Goal: Information Seeking & Learning: Learn about a topic

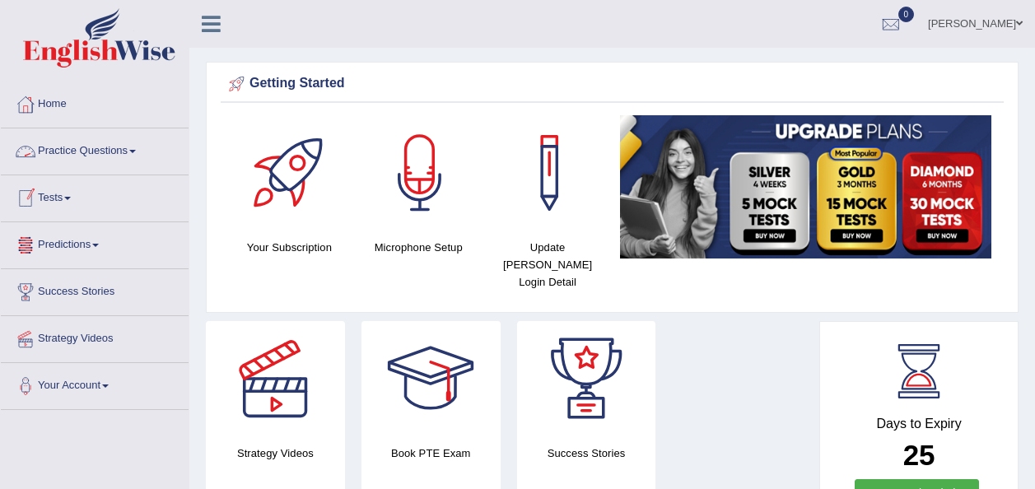
click at [138, 153] on link "Practice Questions" at bounding box center [95, 148] width 188 height 41
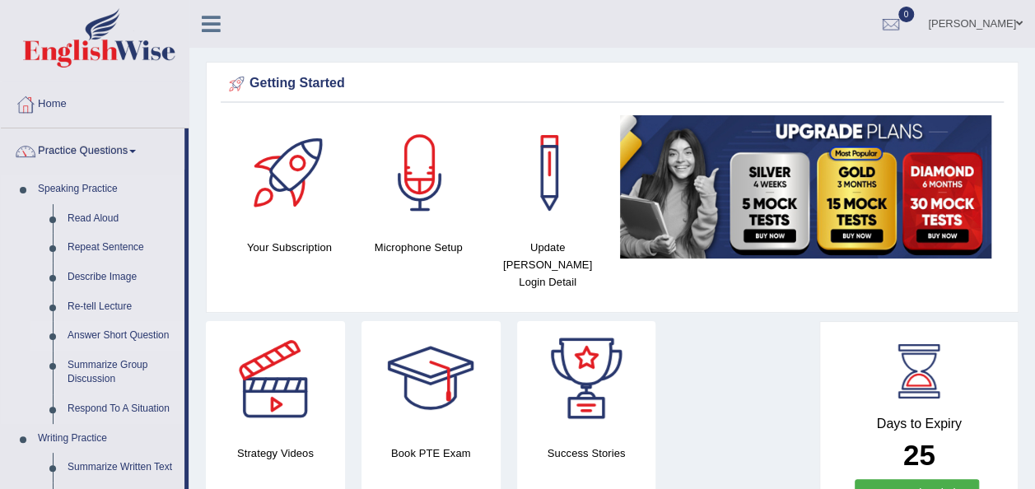
click at [100, 329] on link "Answer Short Question" at bounding box center [122, 336] width 124 height 30
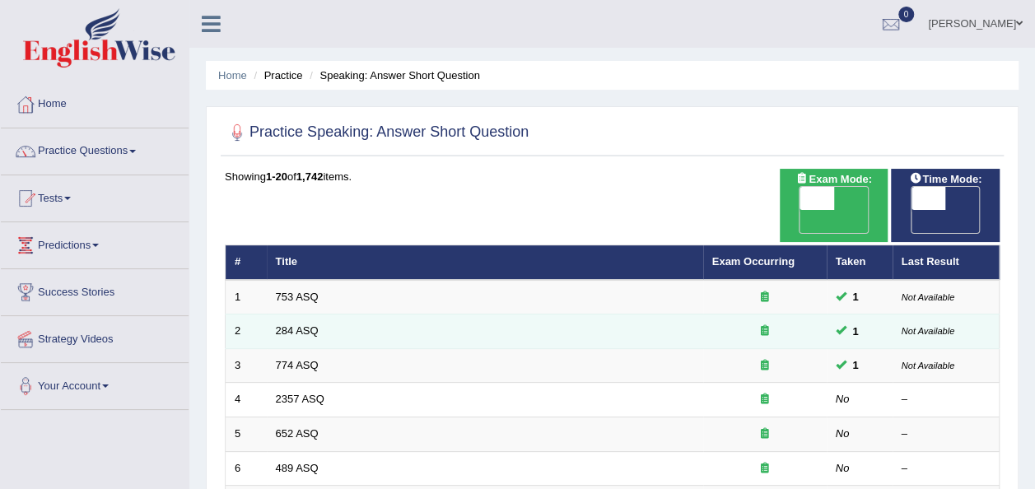
click at [301, 315] on td "284 ASQ" at bounding box center [485, 332] width 436 height 35
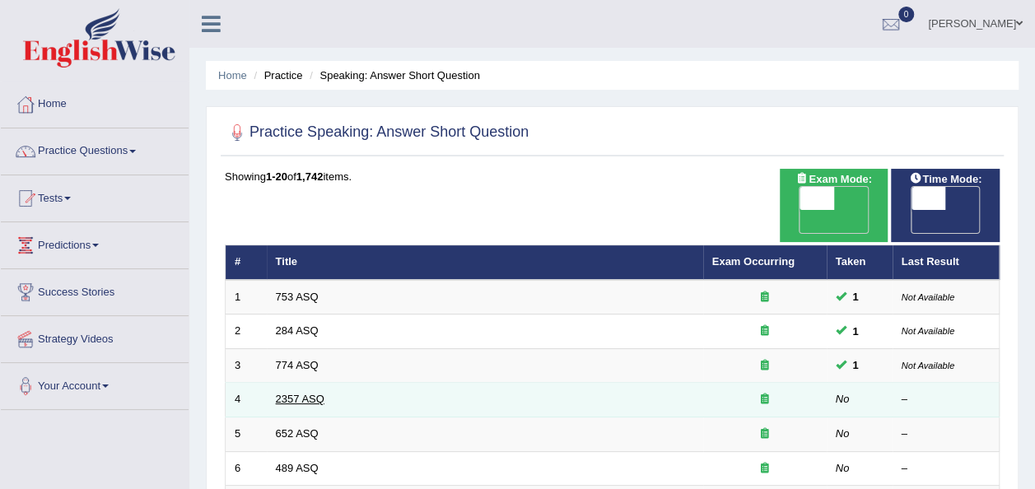
click at [309, 393] on link "2357 ASQ" at bounding box center [300, 399] width 49 height 12
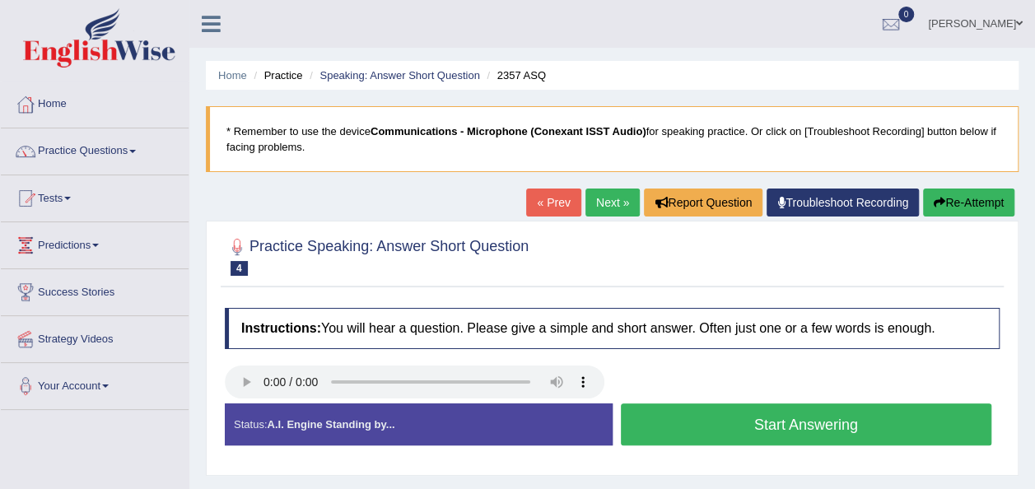
click at [654, 413] on button "Start Answering" at bounding box center [806, 425] width 371 height 42
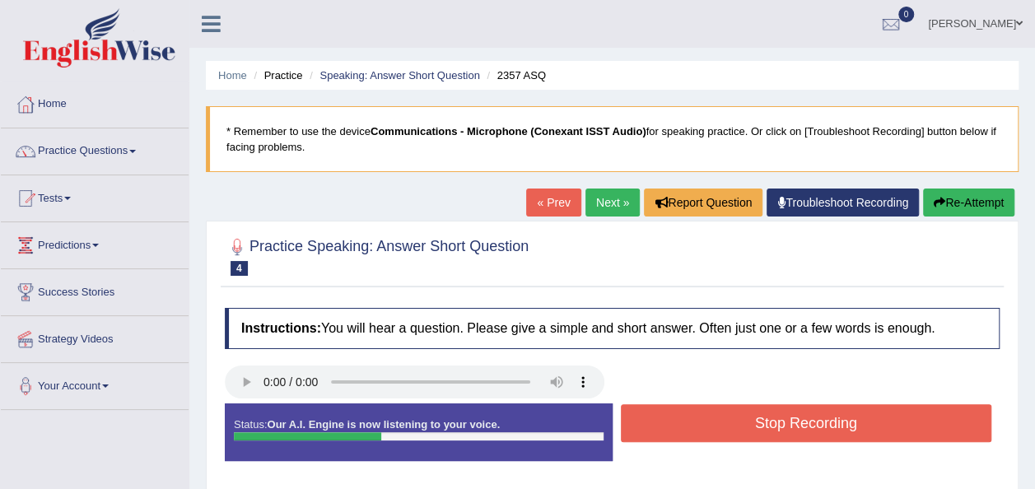
click at [654, 413] on button "Stop Recording" at bounding box center [806, 423] width 371 height 38
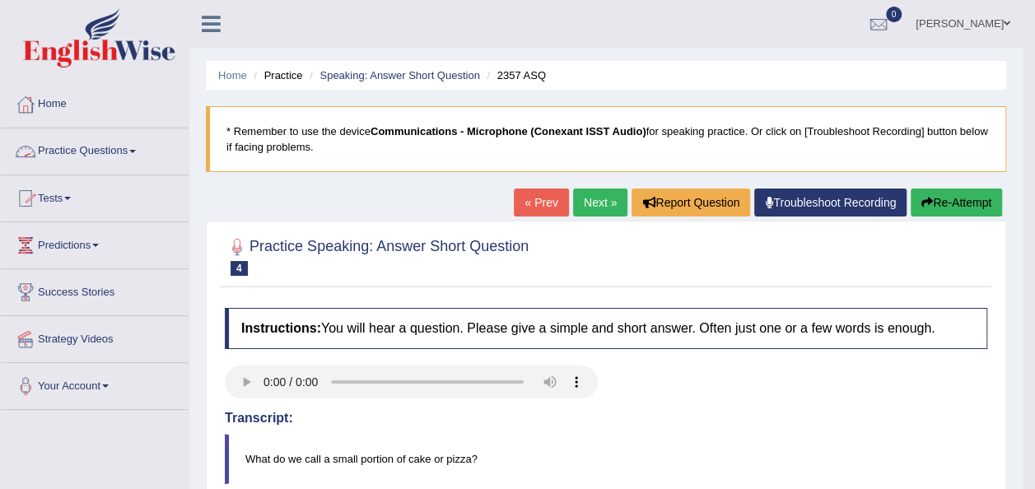
click at [140, 153] on link "Practice Questions" at bounding box center [95, 148] width 188 height 41
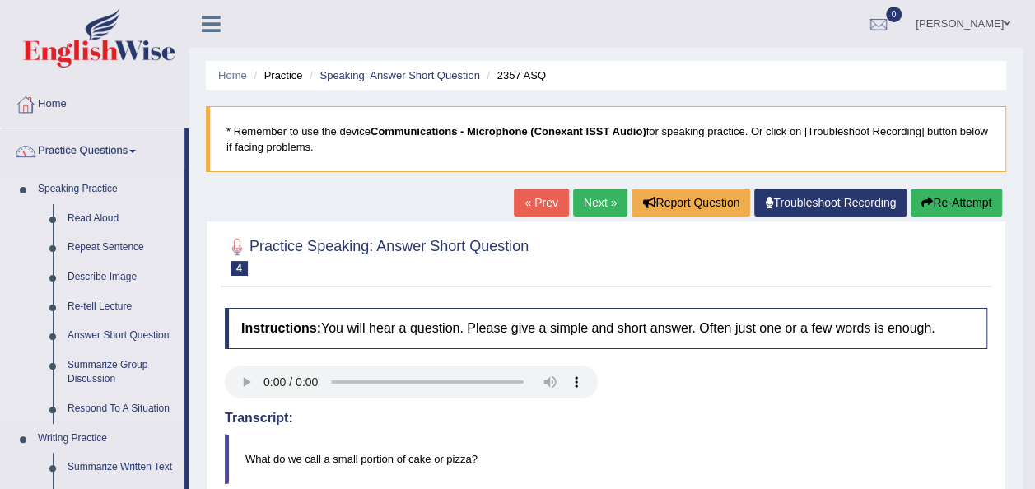
click at [85, 301] on link "Re-tell Lecture" at bounding box center [122, 307] width 124 height 30
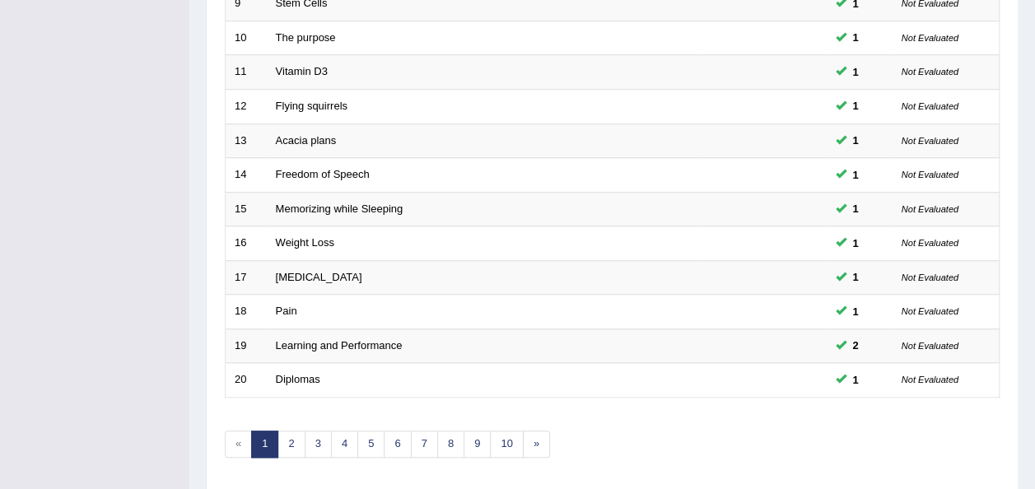
scroll to position [593, 0]
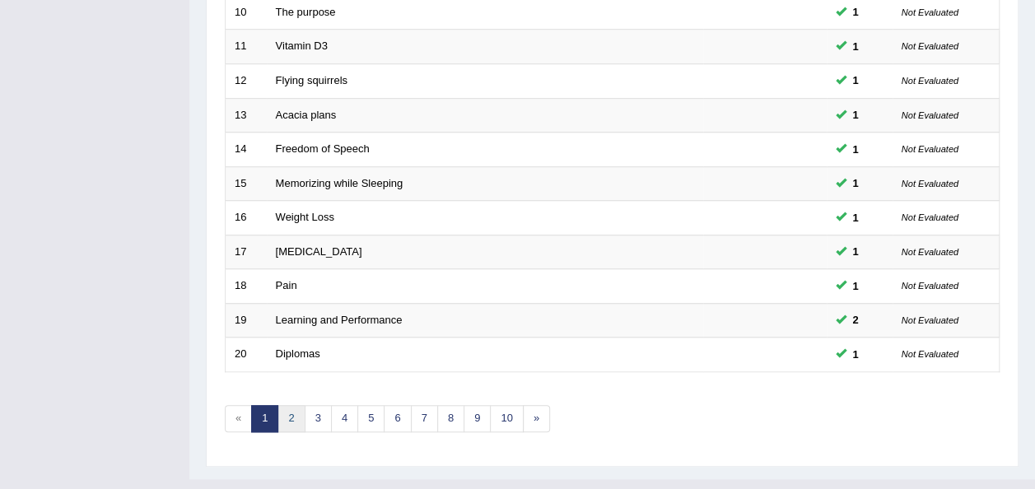
click at [297, 405] on link "2" at bounding box center [291, 418] width 27 height 27
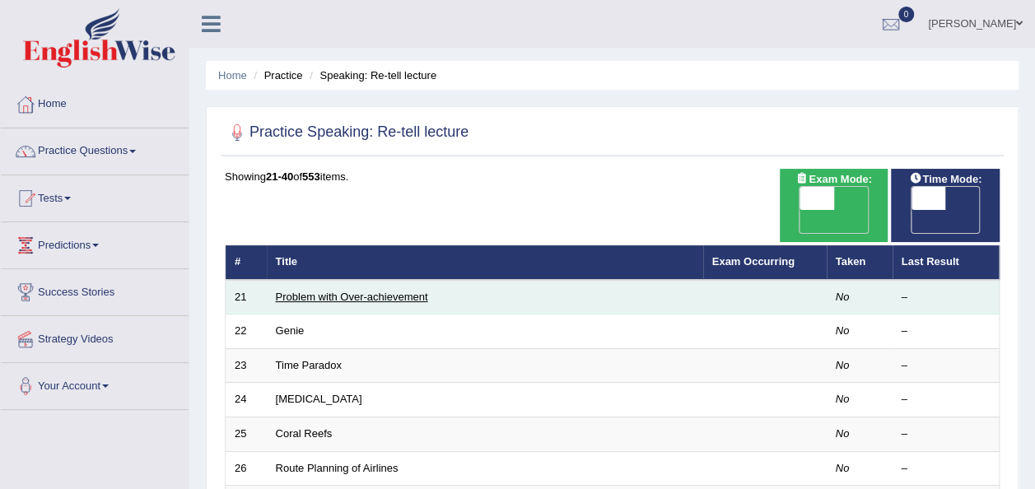
click at [299, 291] on link "Problem with Over-achievement" at bounding box center [352, 297] width 152 height 12
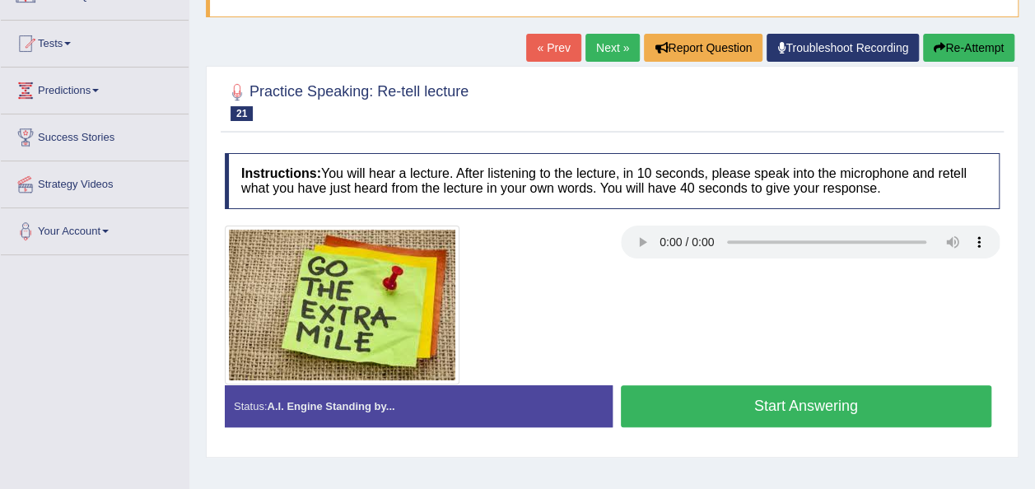
scroll to position [156, 0]
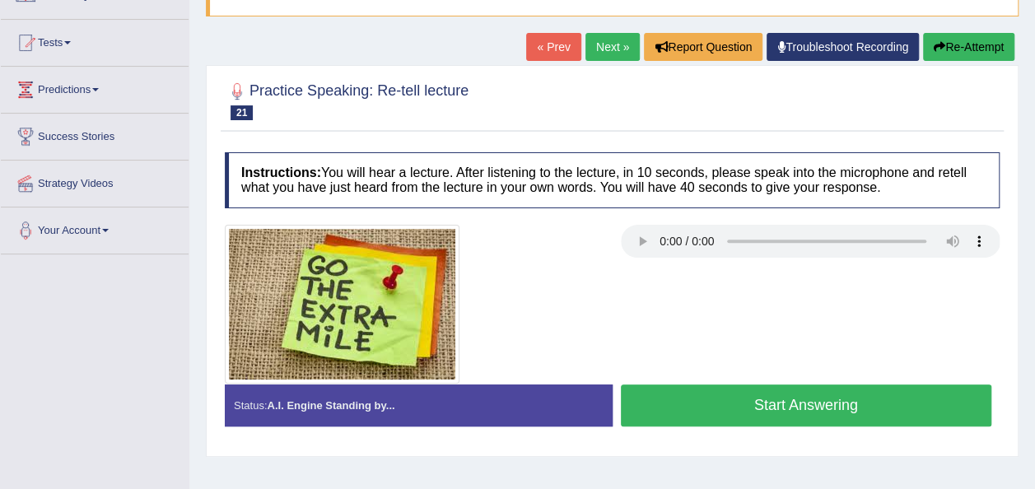
click at [713, 413] on button "Start Answering" at bounding box center [806, 406] width 371 height 42
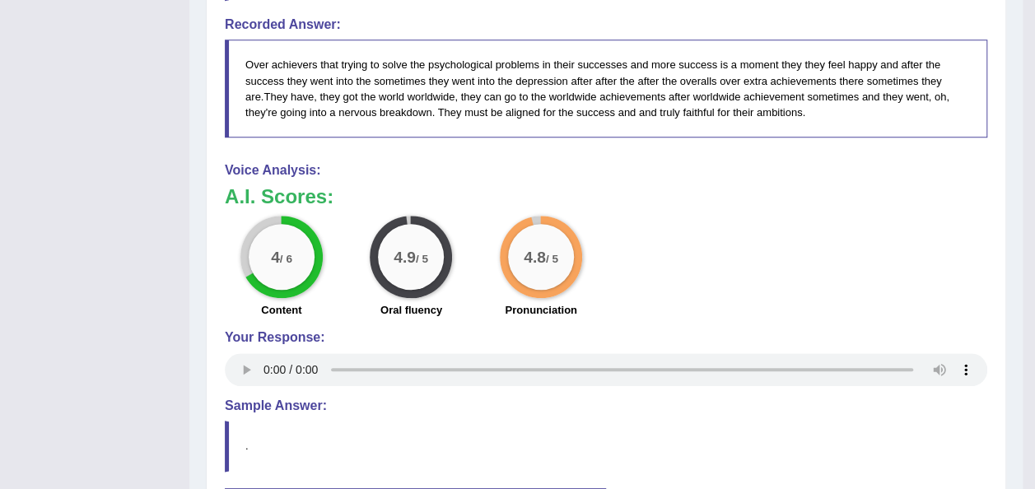
scroll to position [749, 0]
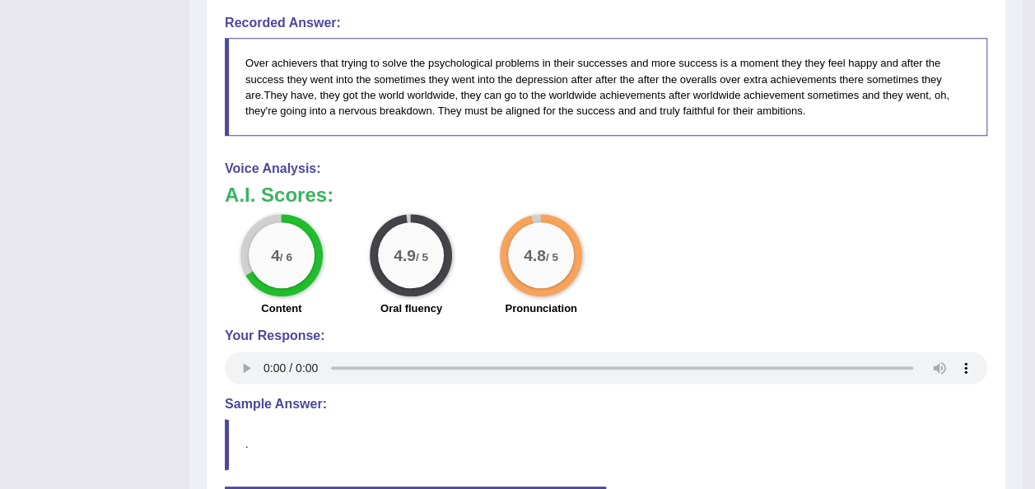
click at [713, 419] on blockquote "." at bounding box center [606, 444] width 763 height 50
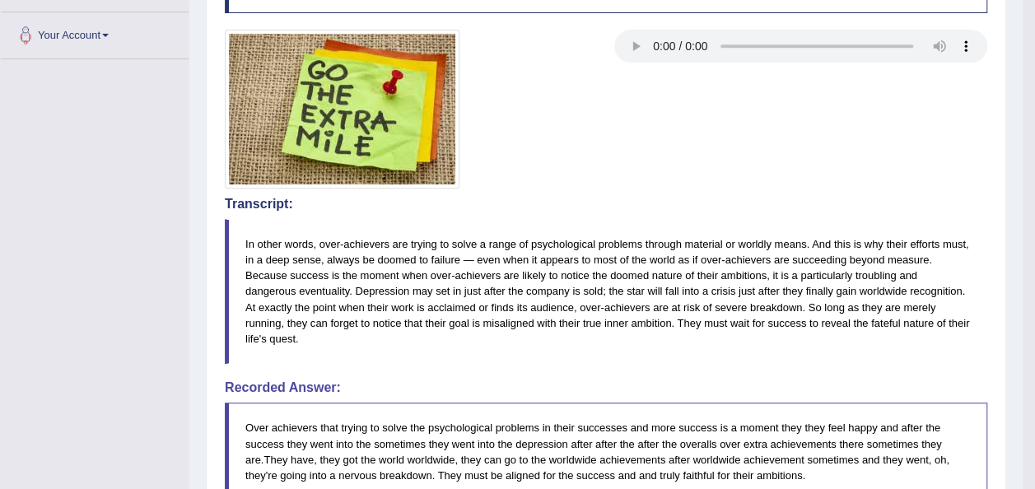
scroll to position [386, 0]
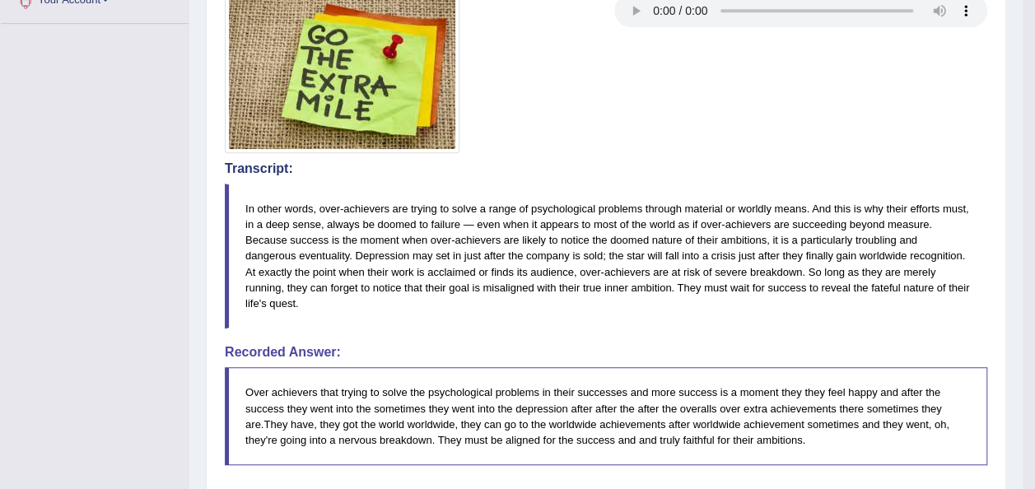
click at [713, 413] on div "Instructions: You will hear a lecture. After listening to the lecture, in 10 se…" at bounding box center [606, 404] width 771 height 981
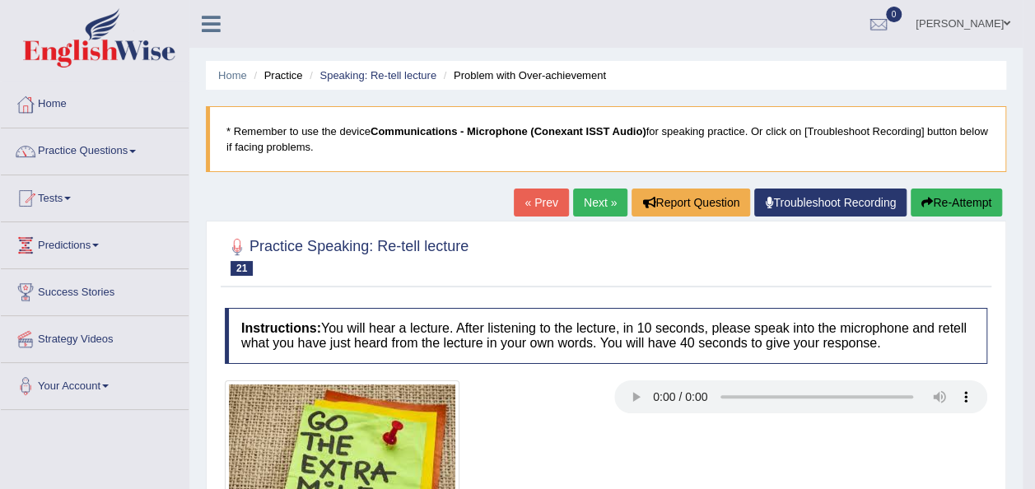
click at [583, 199] on link "Next »" at bounding box center [600, 203] width 54 height 28
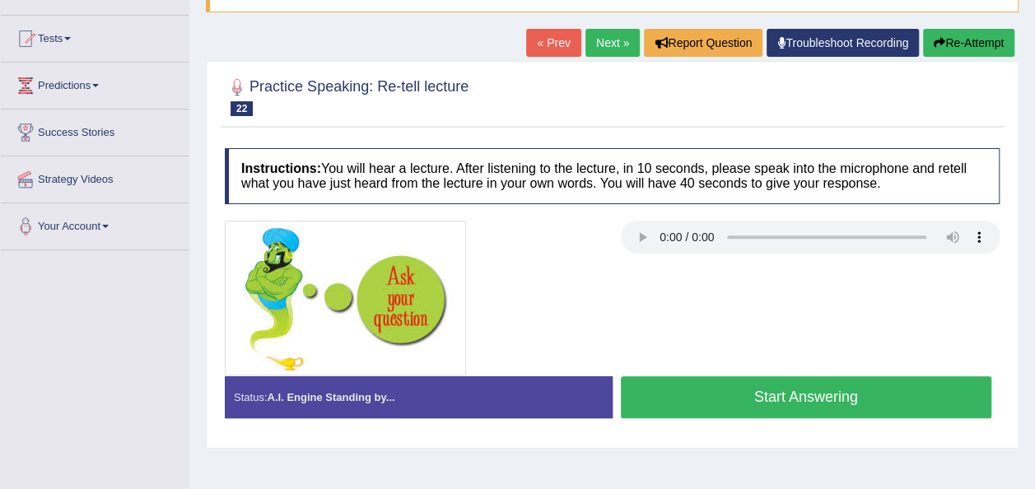
scroll to position [165, 0]
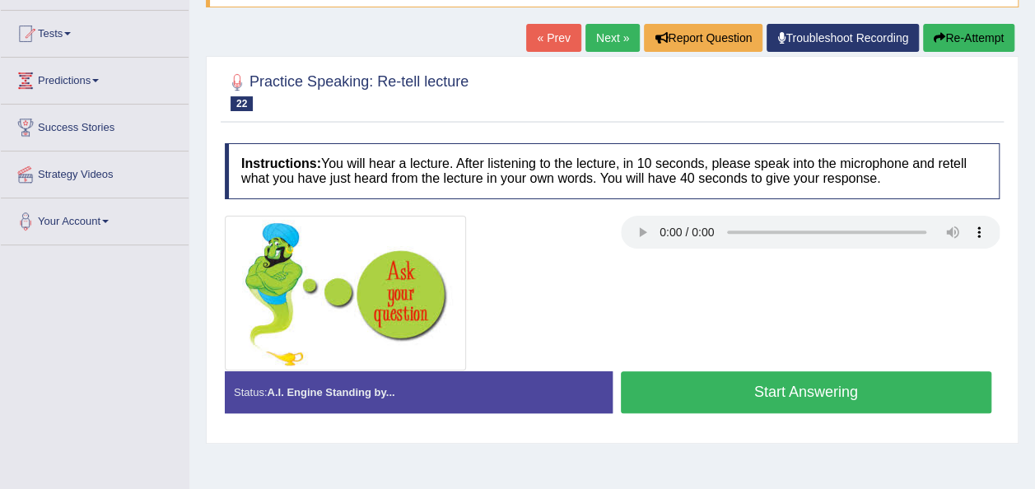
click at [679, 402] on button "Start Answering" at bounding box center [806, 392] width 371 height 42
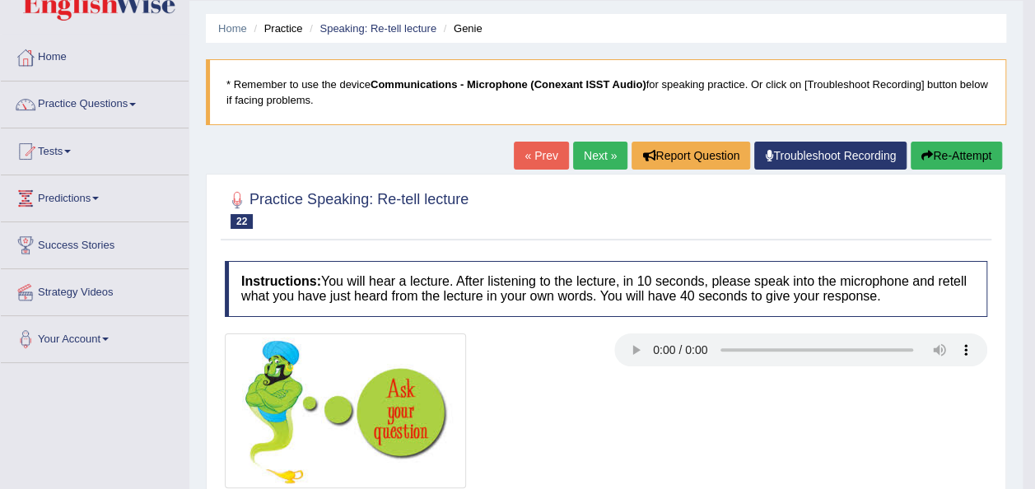
scroll to position [46, 0]
click at [597, 161] on link "Next »" at bounding box center [600, 156] width 54 height 28
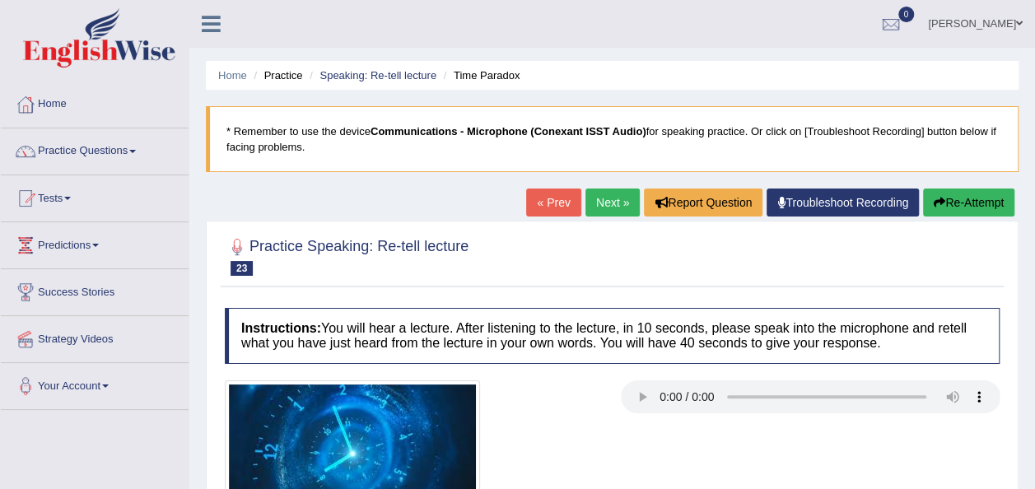
click at [597, 161] on blockquote "* Remember to use the device Communications - Microphone (Conexant ISST Audio) …" at bounding box center [612, 139] width 813 height 66
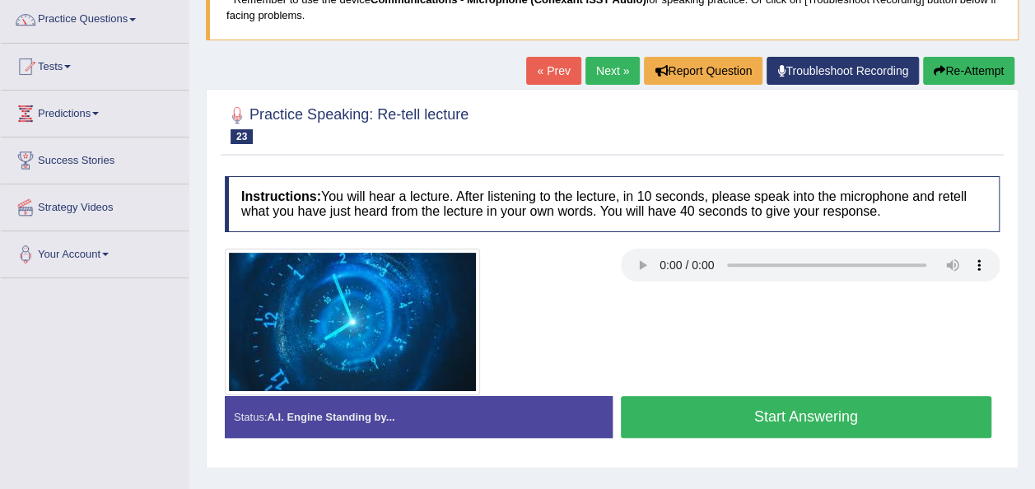
scroll to position [165, 0]
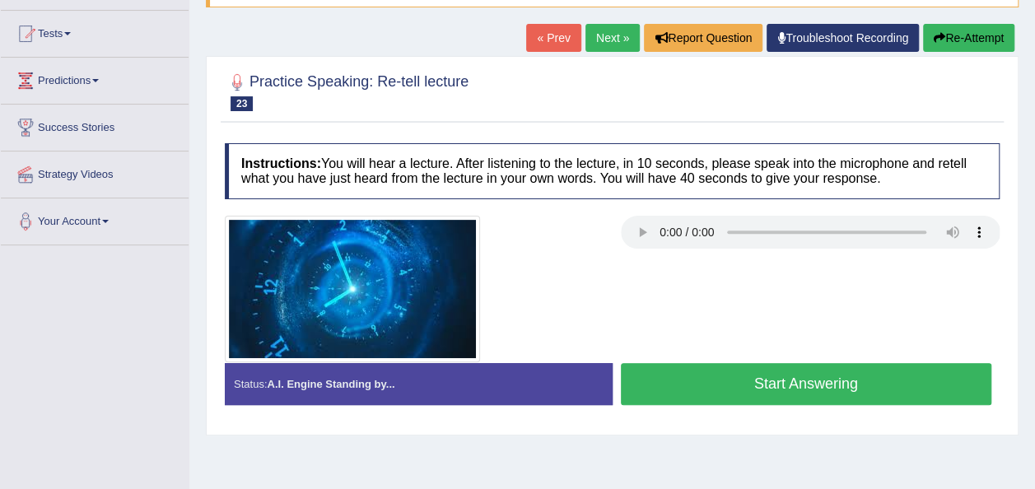
click at [698, 363] on button "Start Answering" at bounding box center [806, 384] width 371 height 42
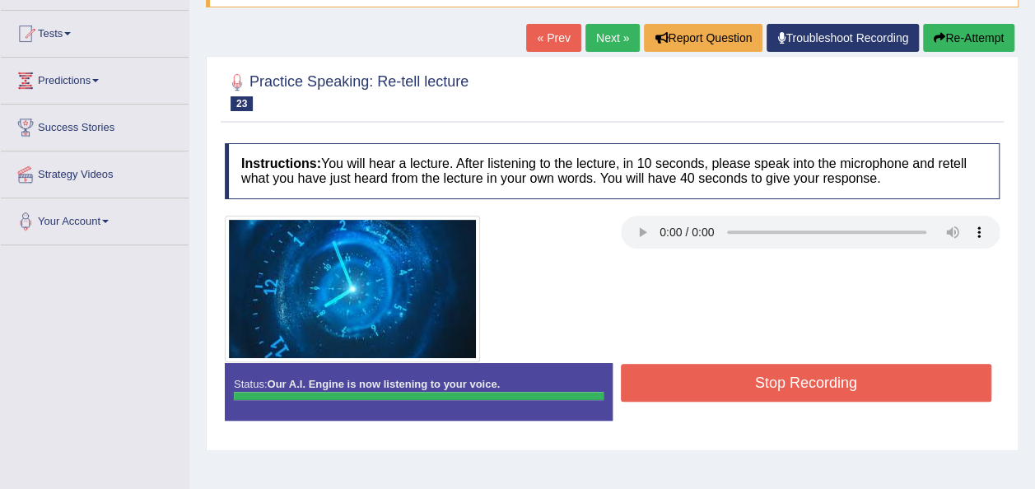
click at [699, 390] on button "Stop Recording" at bounding box center [806, 383] width 371 height 38
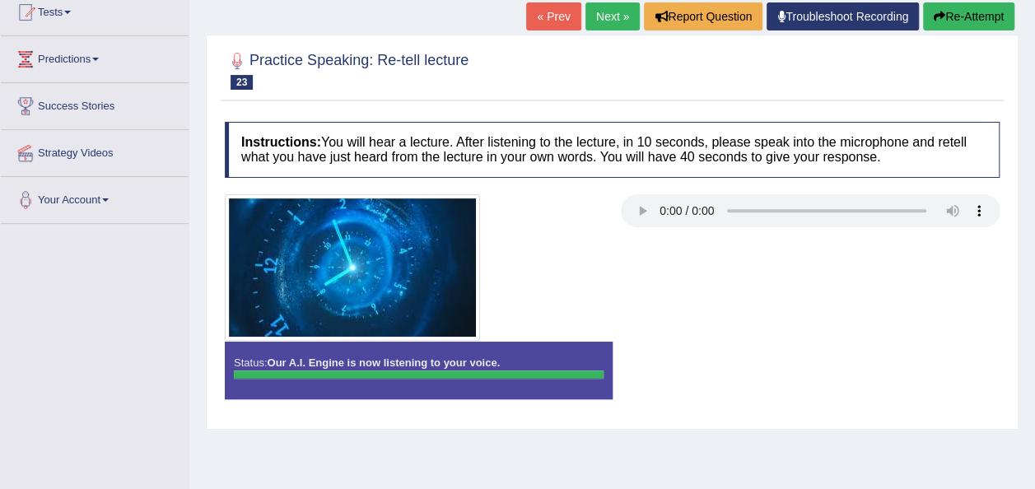
scroll to position [188, 0]
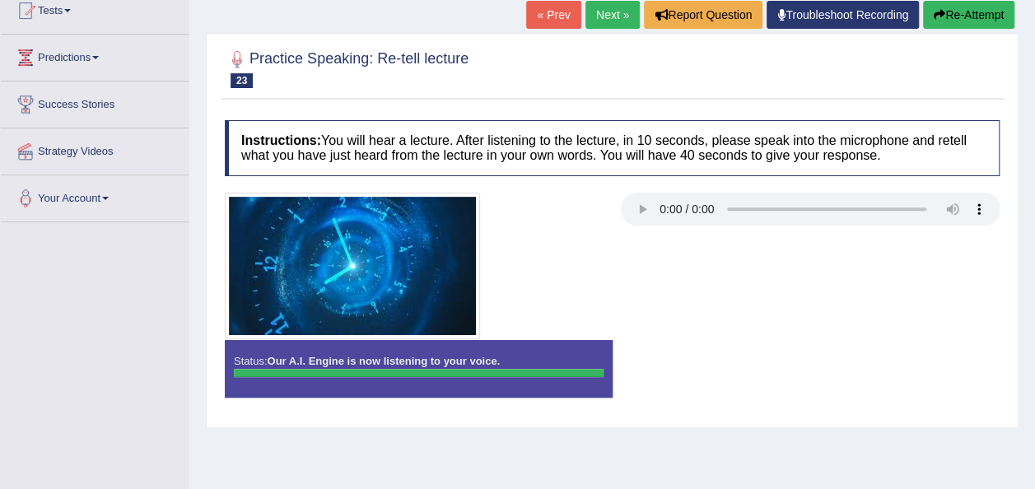
click at [1018, 254] on div "Home Practice Speaking: Re-tell lecture Time Paradox * Remember to use the devi…" at bounding box center [612, 224] width 846 height 824
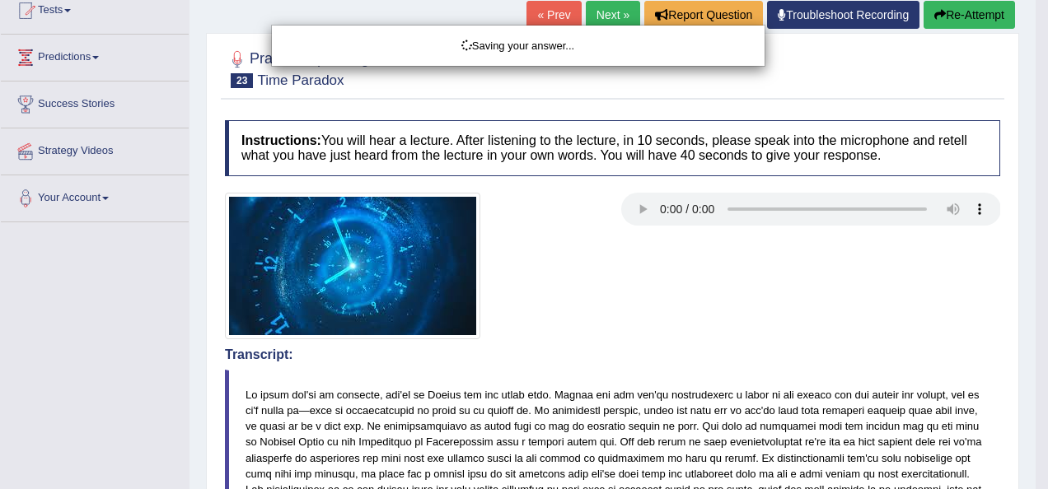
click at [1034, 270] on div "Saving your answer..." at bounding box center [524, 244] width 1048 height 489
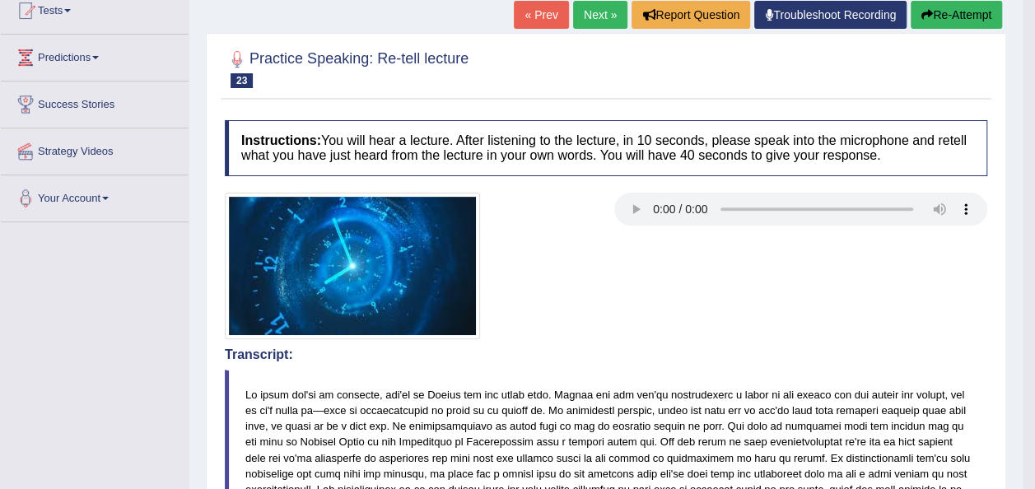
click at [971, 15] on button "Re-Attempt" at bounding box center [956, 15] width 91 height 28
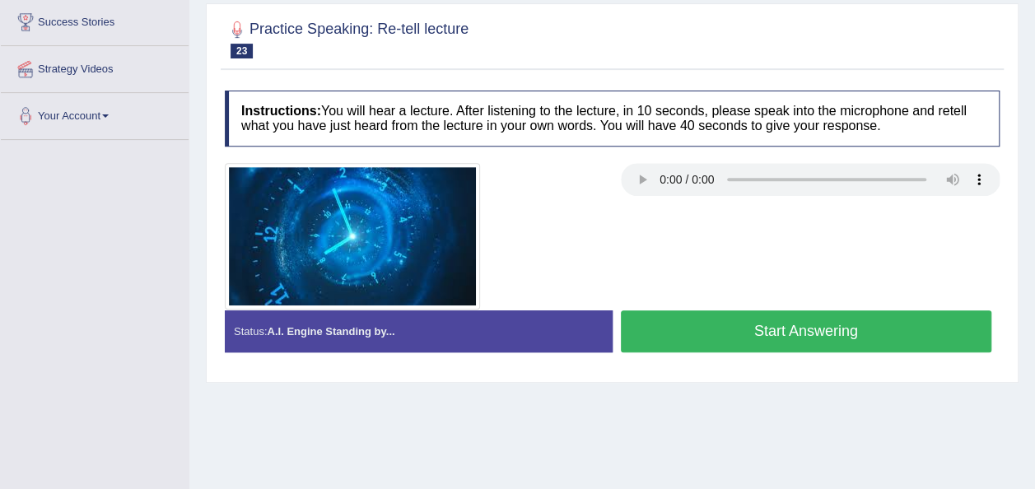
click at [744, 324] on button "Start Answering" at bounding box center [806, 331] width 371 height 42
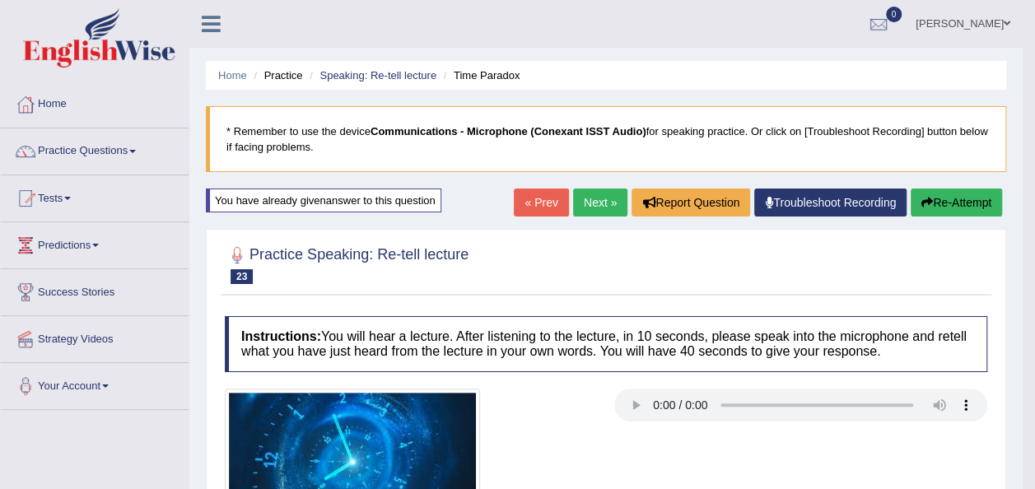
click at [586, 205] on link "Next »" at bounding box center [600, 203] width 54 height 28
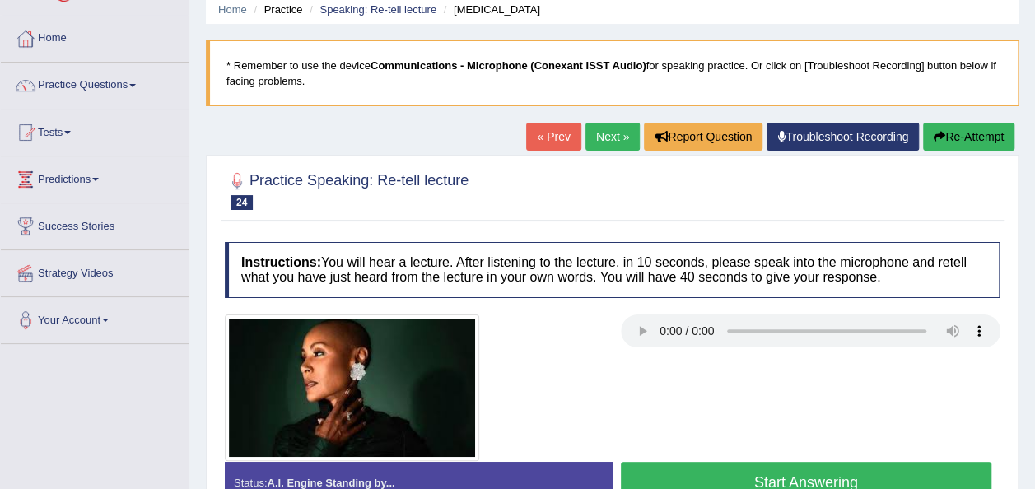
scroll to position [165, 0]
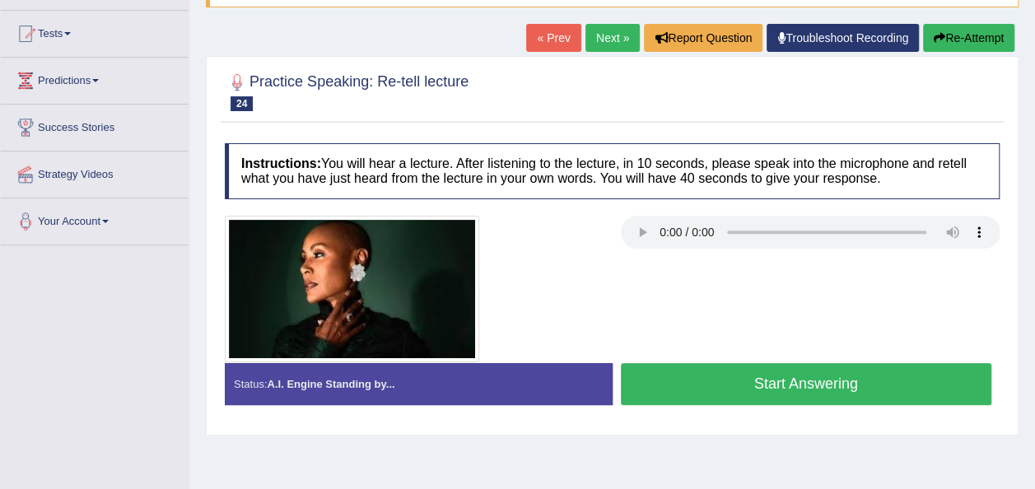
click at [713, 392] on button "Start Answering" at bounding box center [806, 384] width 371 height 42
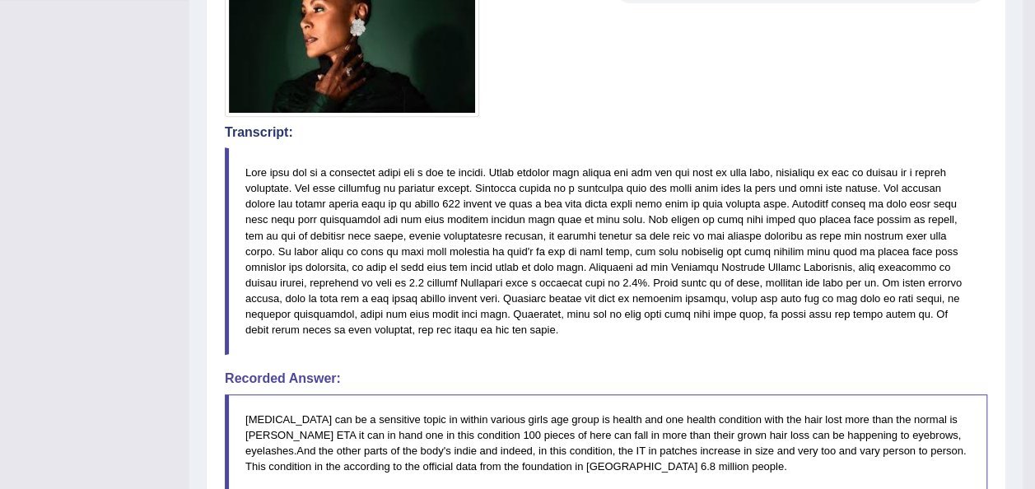
scroll to position [0, 0]
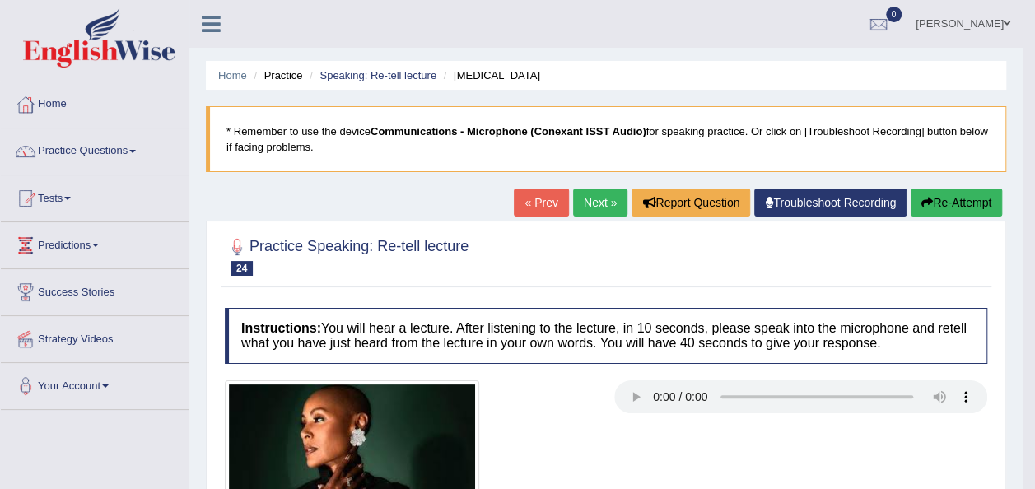
click at [581, 198] on link "Next »" at bounding box center [600, 203] width 54 height 28
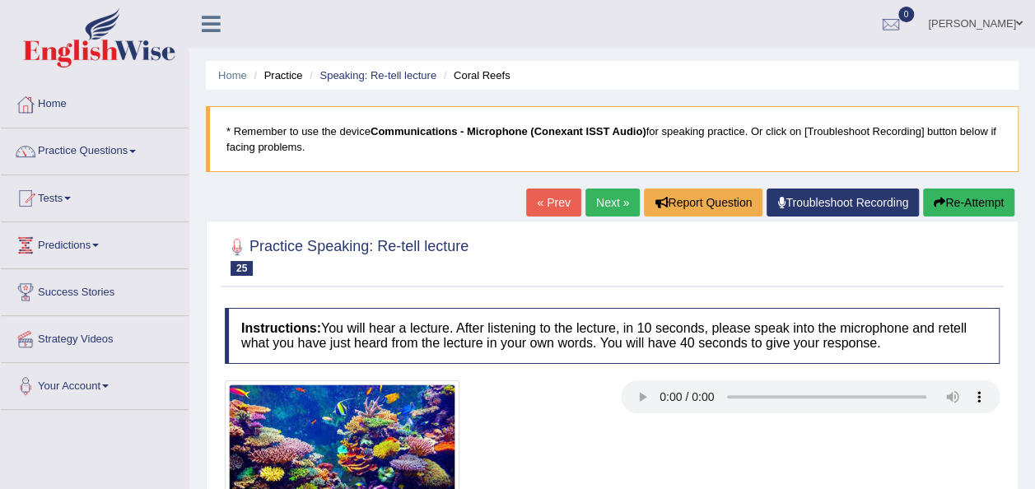
scroll to position [96, 0]
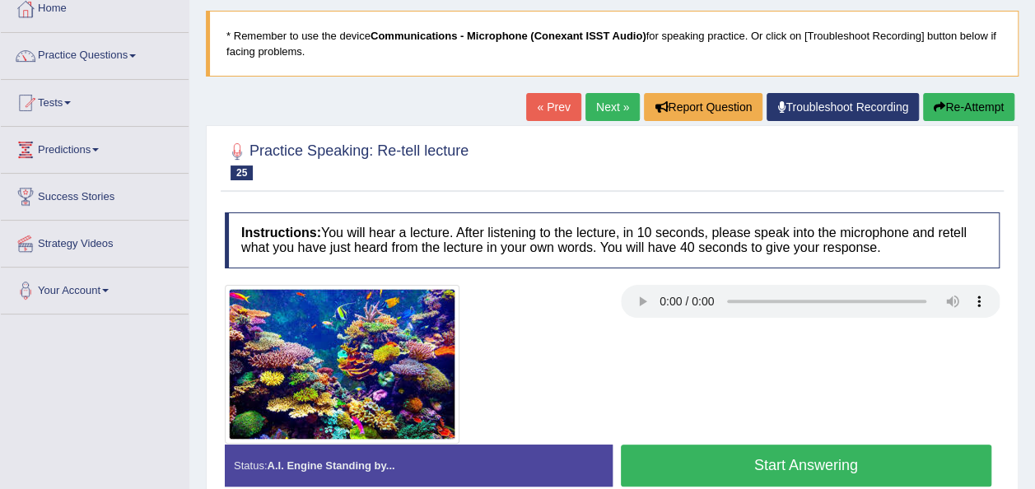
click at [673, 460] on button "Start Answering" at bounding box center [806, 466] width 371 height 42
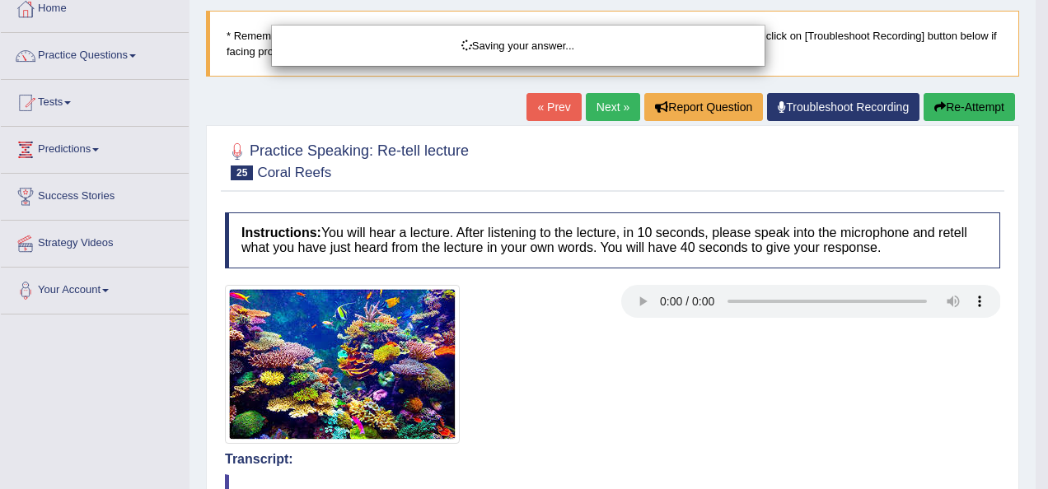
drag, startPoint x: 1031, startPoint y: 488, endPoint x: 1020, endPoint y: 436, distance: 53.0
click at [1020, 436] on div "Saving your answer..." at bounding box center [524, 244] width 1048 height 489
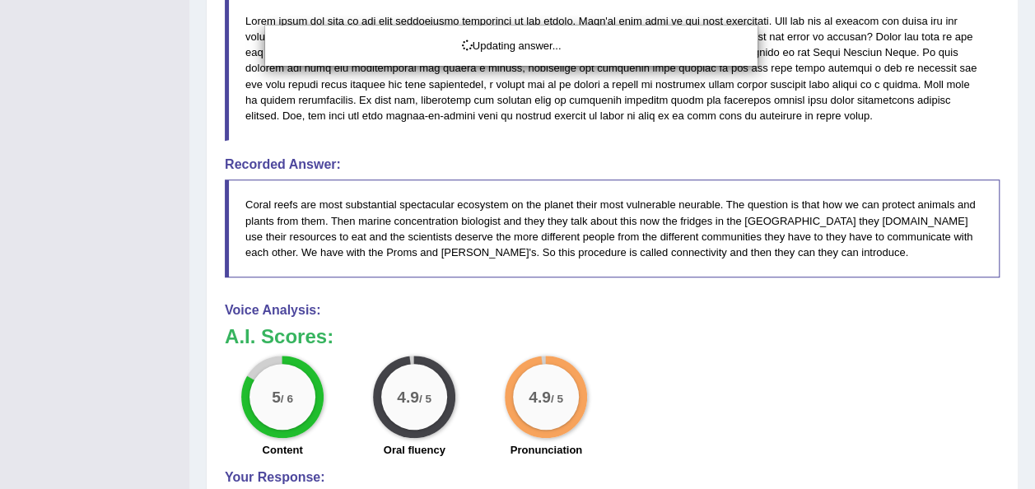
scroll to position [576, 0]
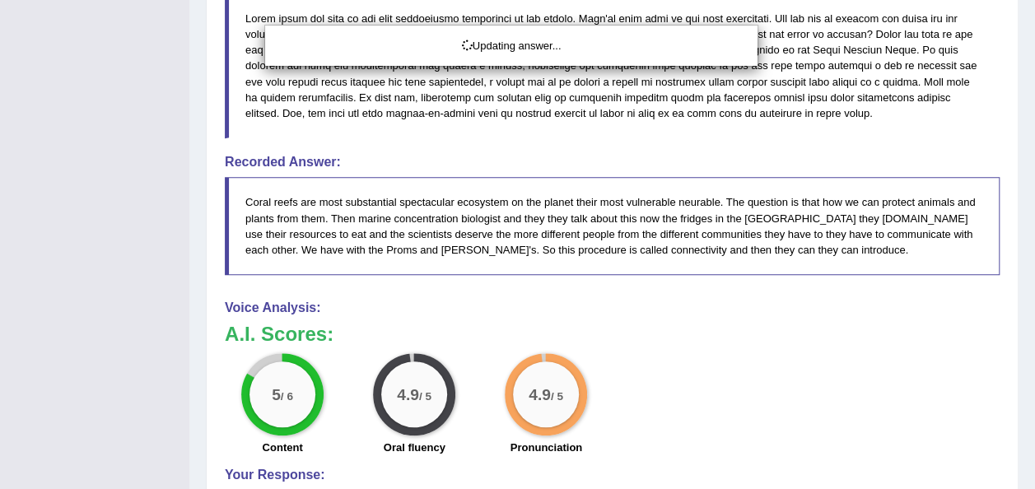
drag, startPoint x: 1047, startPoint y: 282, endPoint x: 1041, endPoint y: 360, distance: 78.4
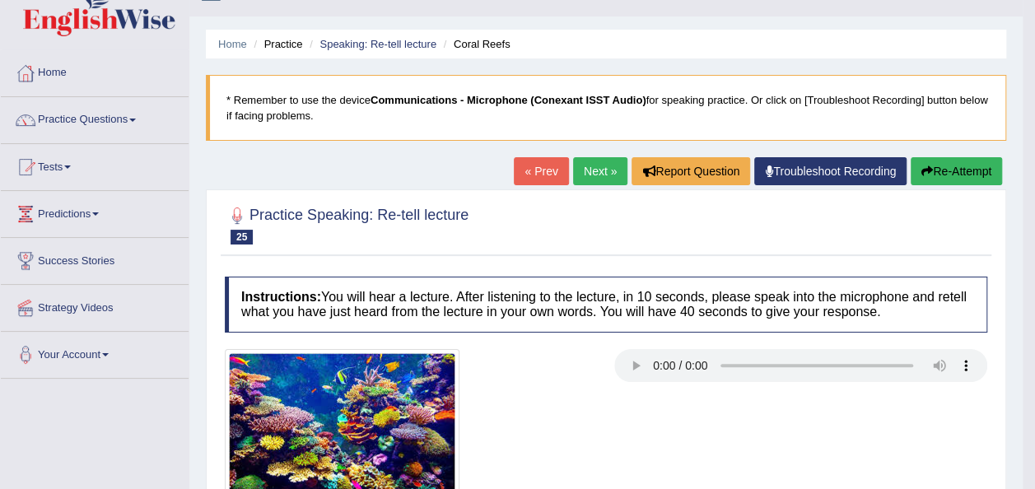
scroll to position [0, 0]
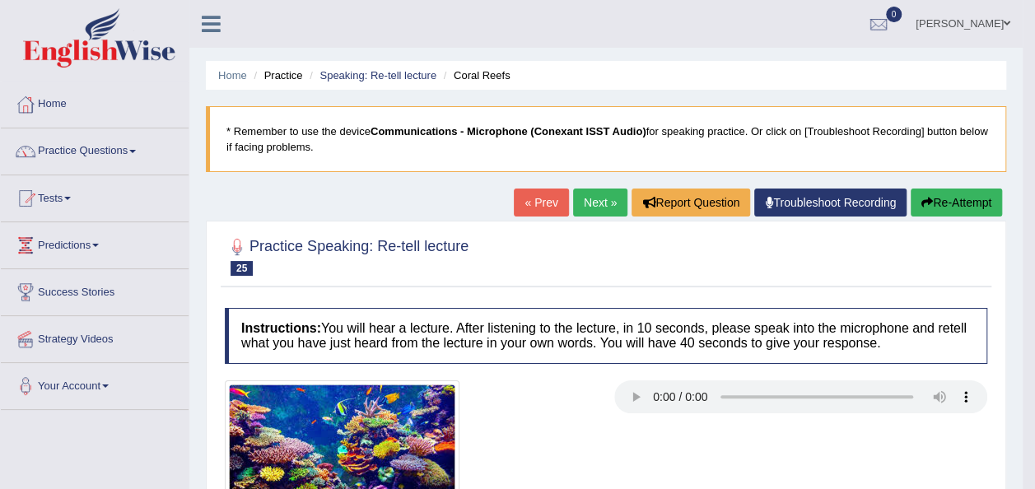
click at [606, 194] on link "Next »" at bounding box center [600, 203] width 54 height 28
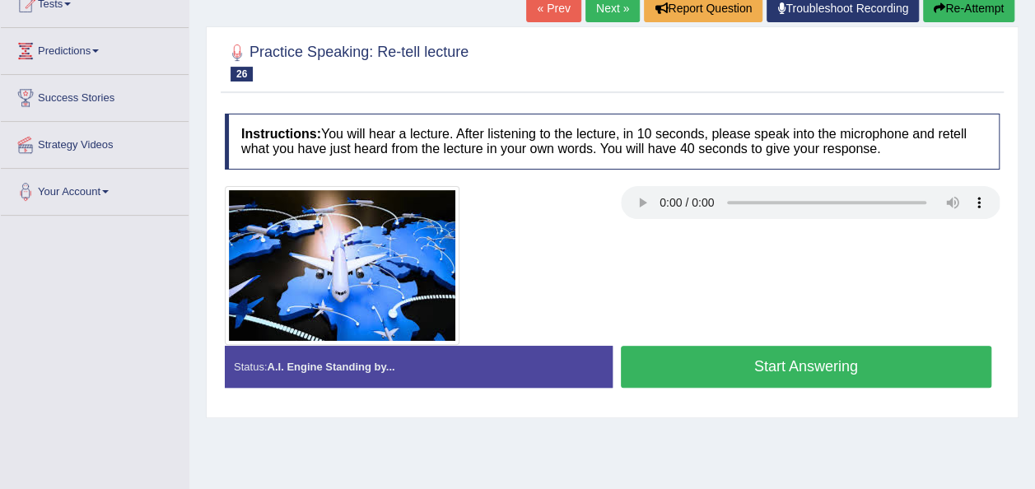
scroll to position [195, 0]
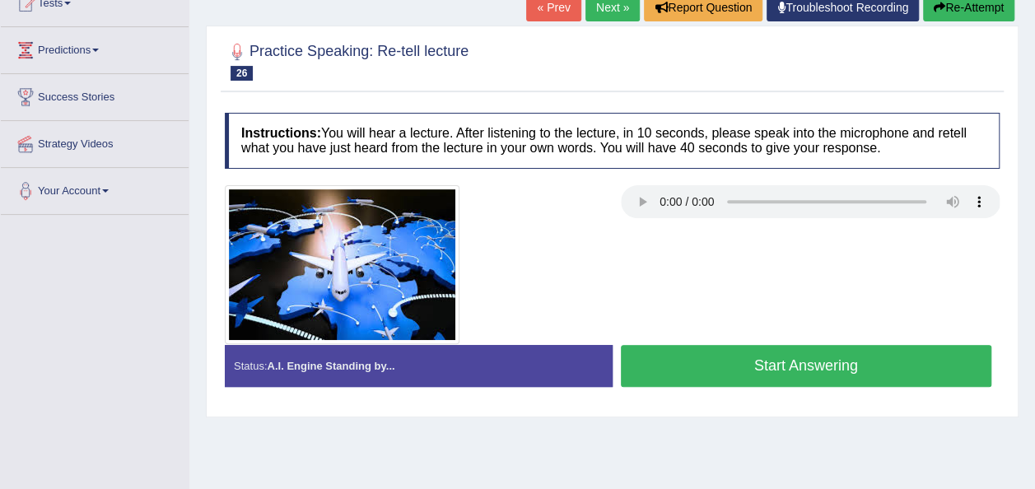
click at [689, 370] on button "Start Answering" at bounding box center [806, 366] width 371 height 42
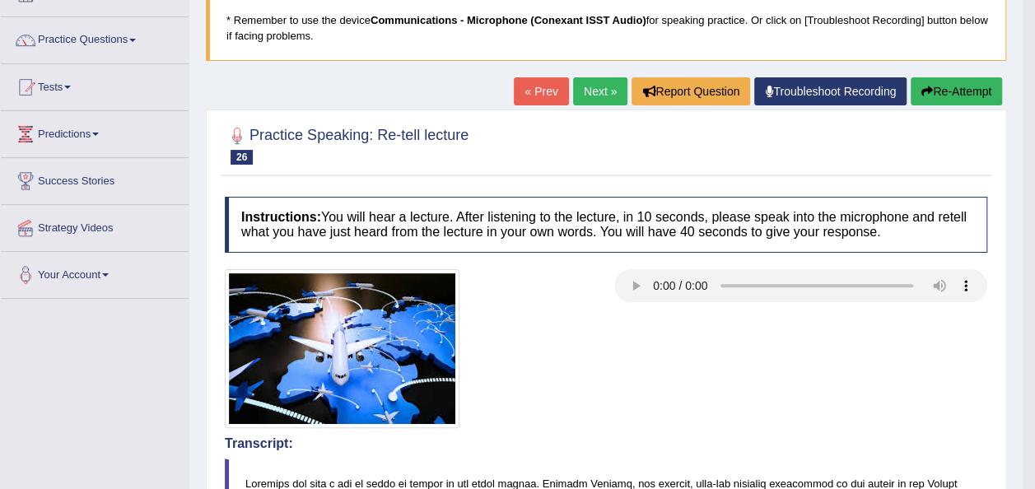
scroll to position [0, 0]
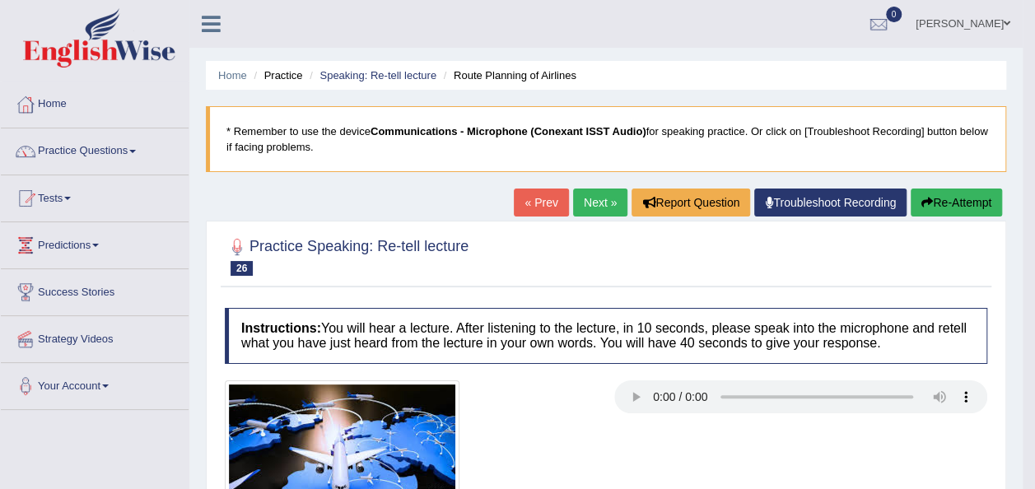
click at [597, 198] on link "Next »" at bounding box center [600, 203] width 54 height 28
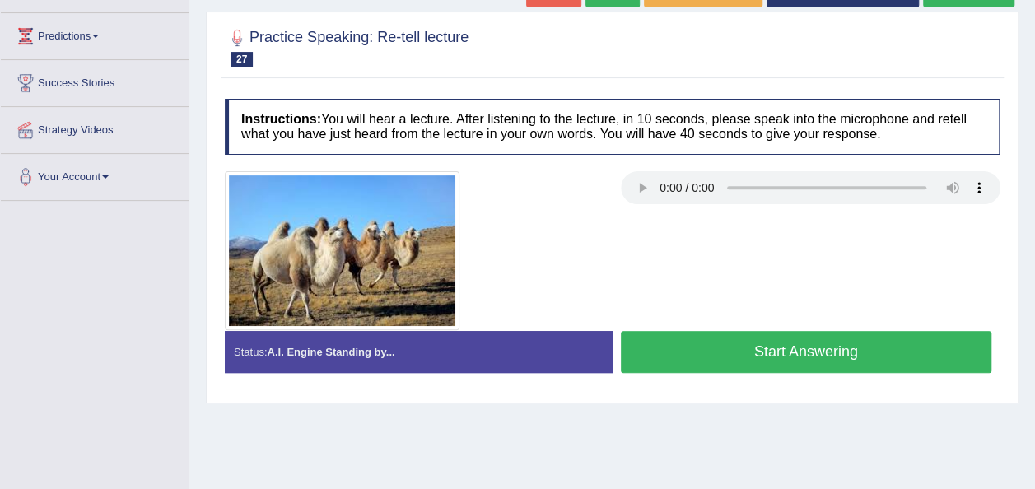
scroll to position [240, 0]
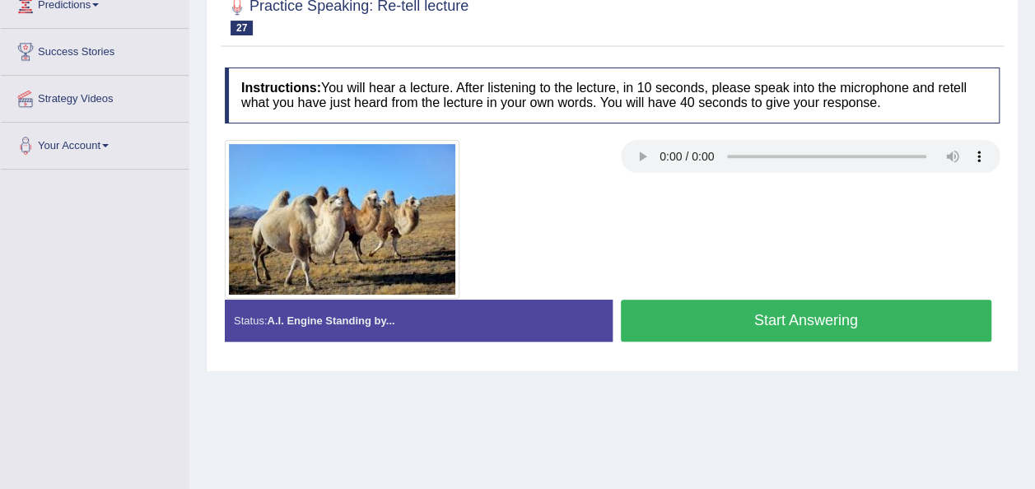
click at [667, 334] on button "Start Answering" at bounding box center [806, 321] width 371 height 42
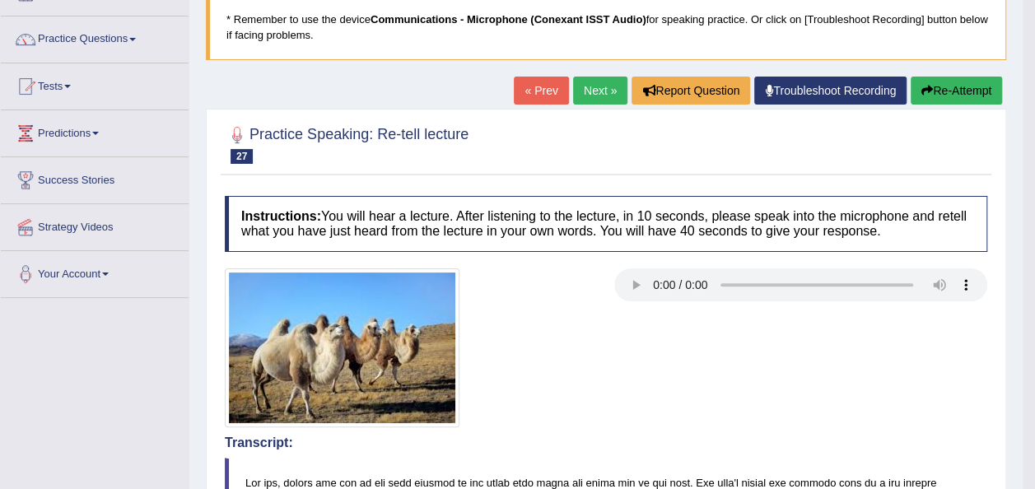
scroll to position [109, 0]
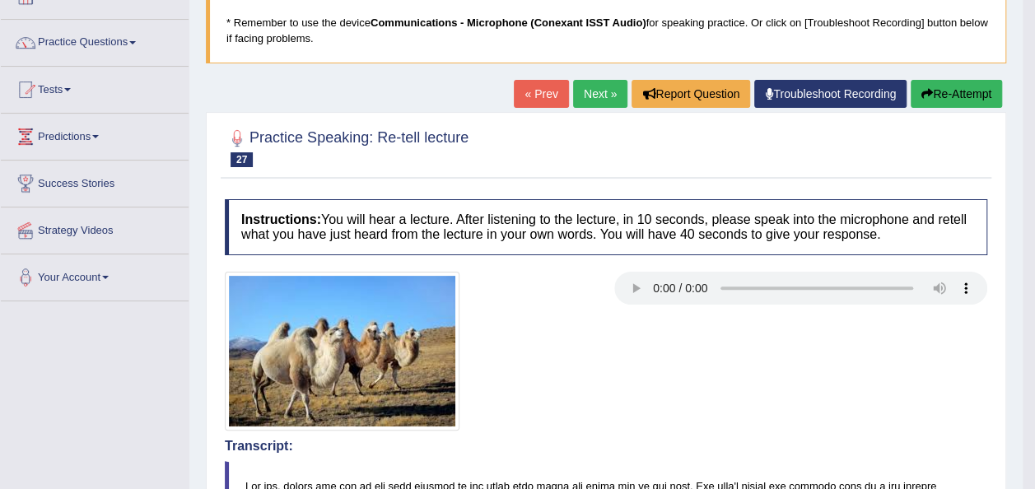
click at [607, 88] on link "Next »" at bounding box center [600, 94] width 54 height 28
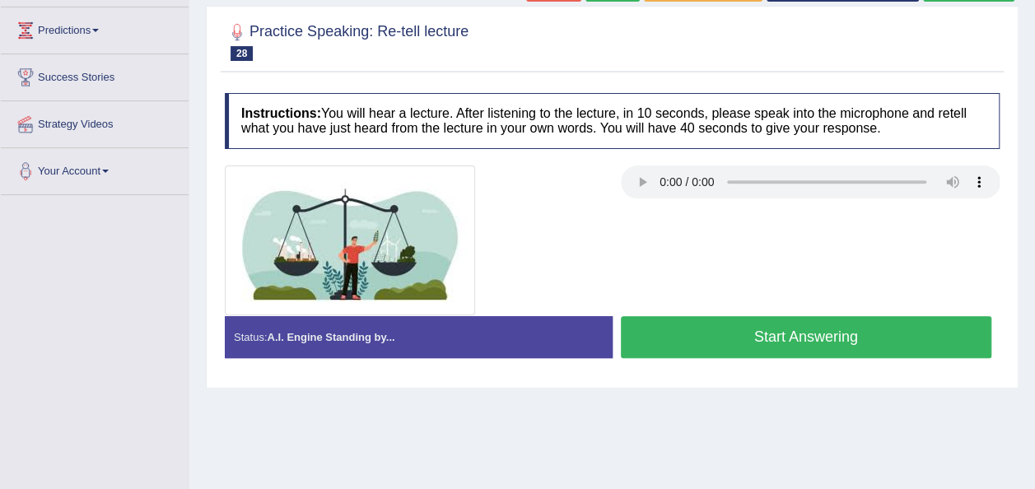
scroll to position [231, 0]
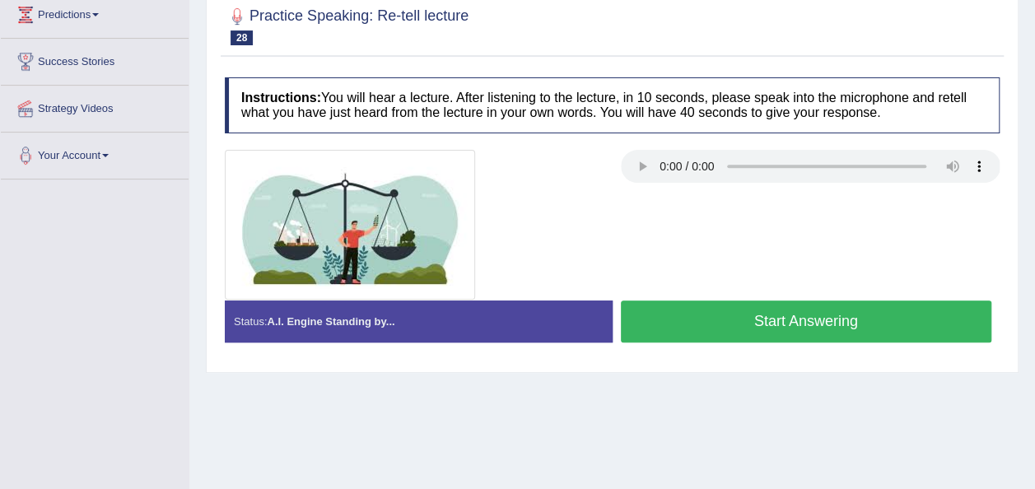
click at [667, 310] on button "Start Answering" at bounding box center [806, 322] width 371 height 42
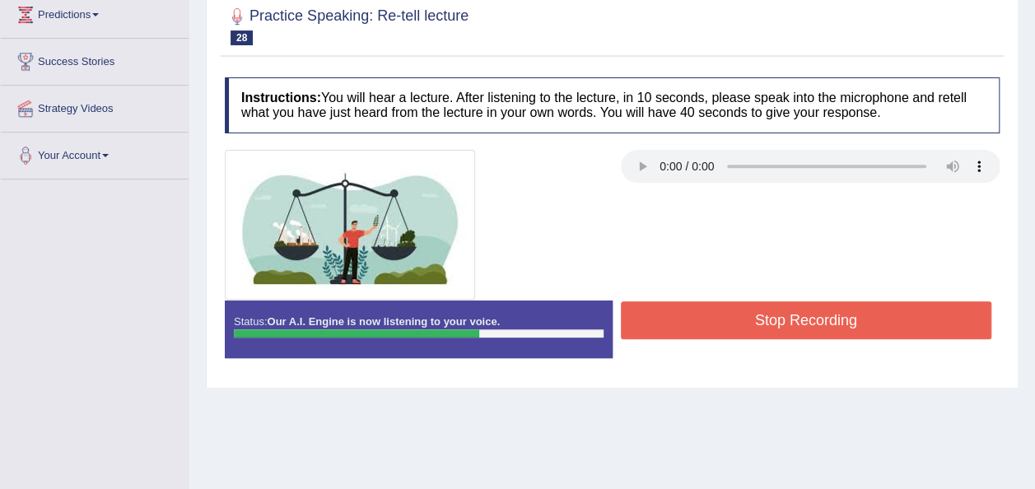
click at [667, 310] on button "Stop Recording" at bounding box center [806, 320] width 371 height 38
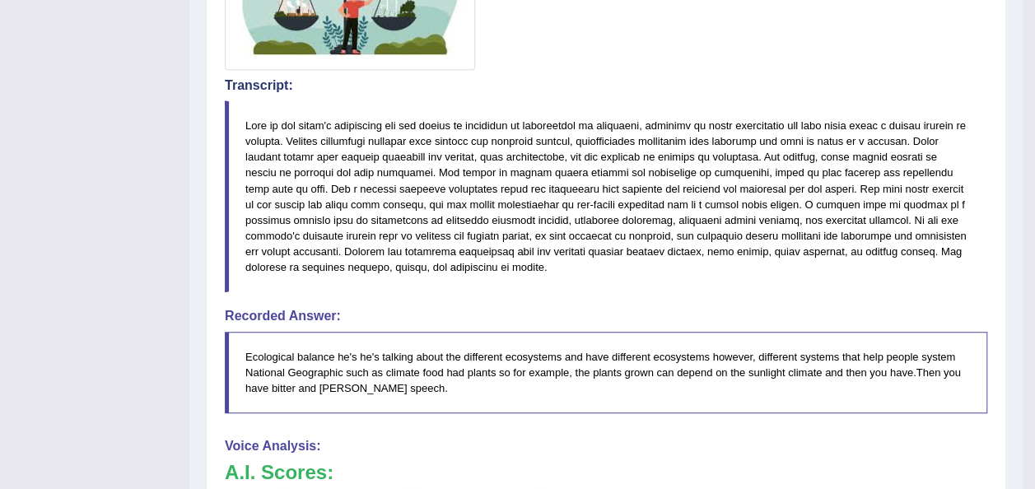
scroll to position [33, 0]
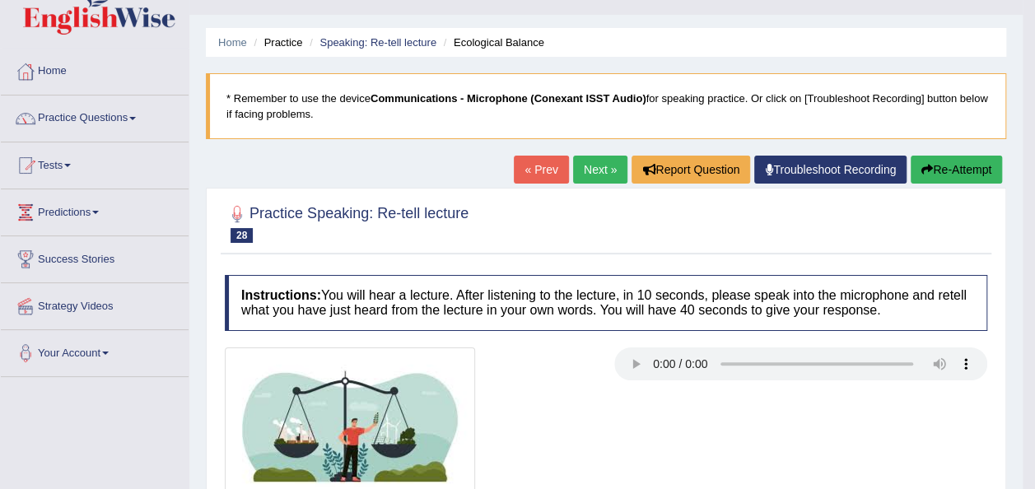
click at [593, 173] on link "Next »" at bounding box center [600, 170] width 54 height 28
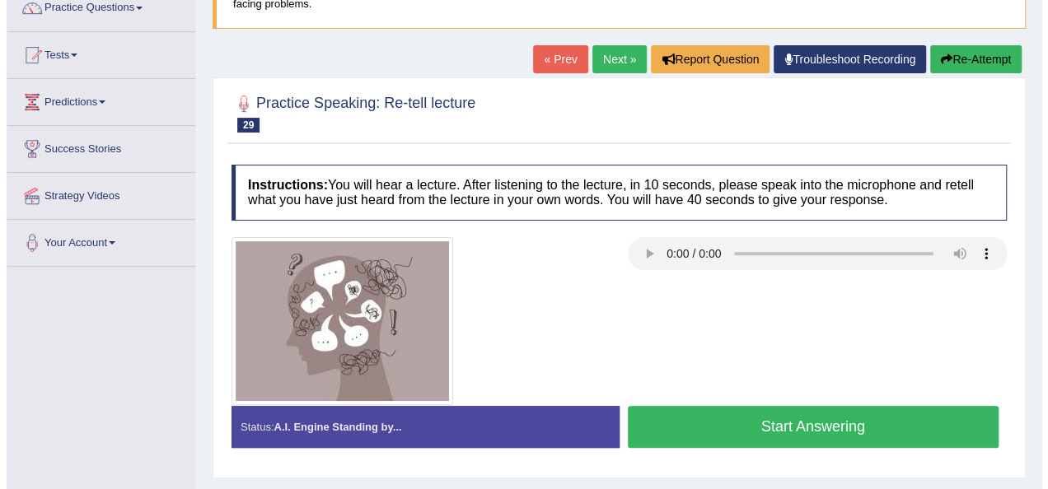
scroll to position [140, 0]
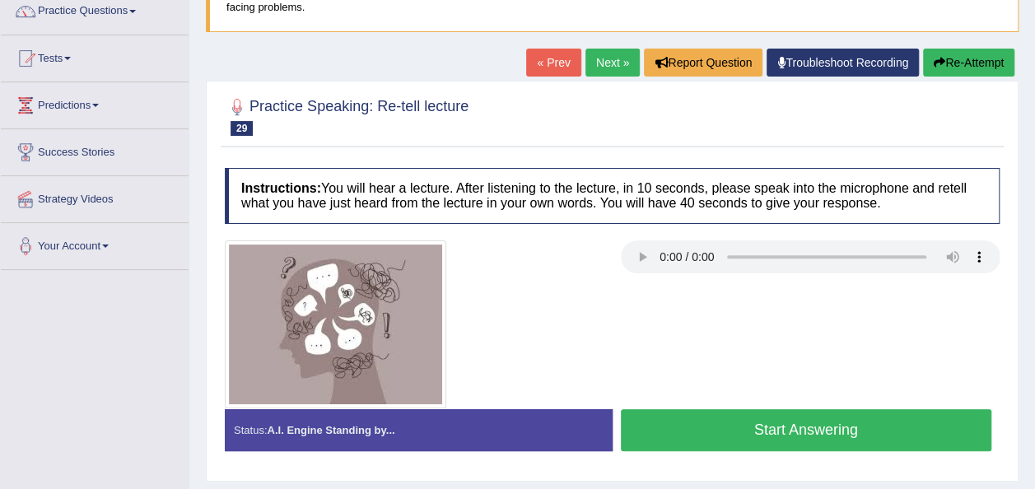
click at [674, 426] on button "Start Answering" at bounding box center [806, 430] width 371 height 42
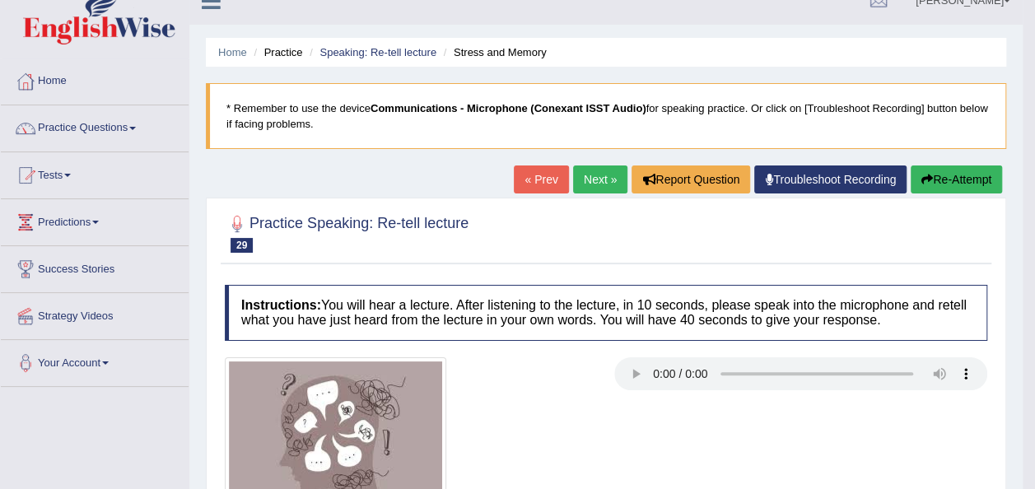
scroll to position [0, 0]
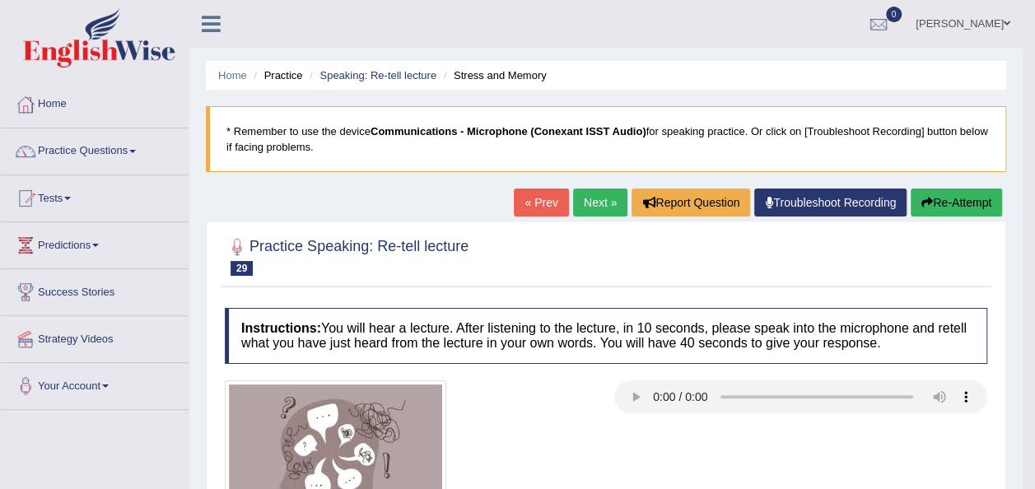
click at [593, 207] on link "Next »" at bounding box center [600, 203] width 54 height 28
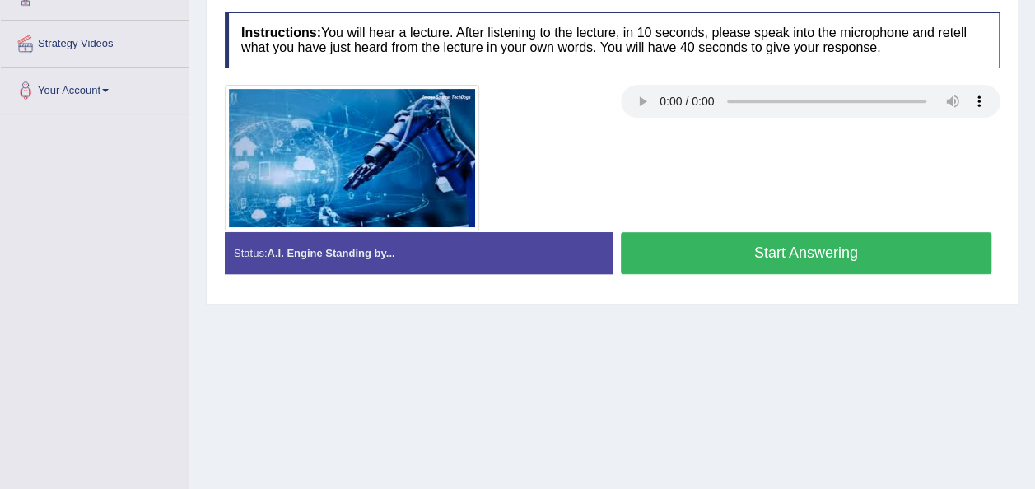
scroll to position [296, 0]
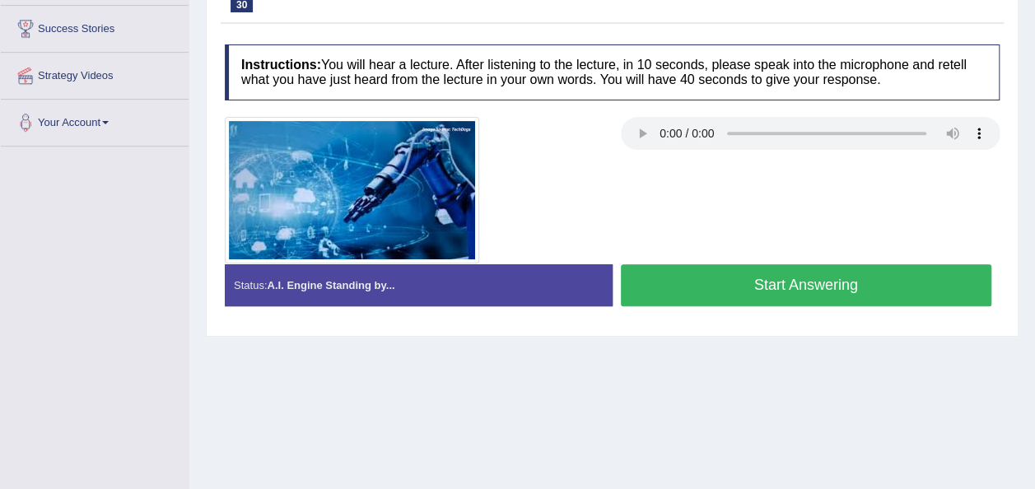
click at [644, 100] on div "Instructions: You will hear a lecture. After listening to the lecture, in 10 se…" at bounding box center [612, 181] width 783 height 291
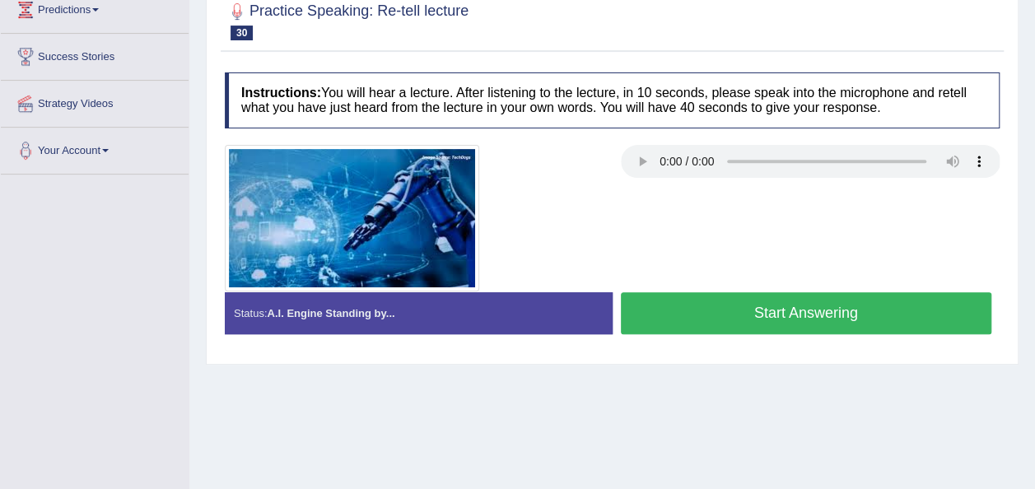
scroll to position [231, 0]
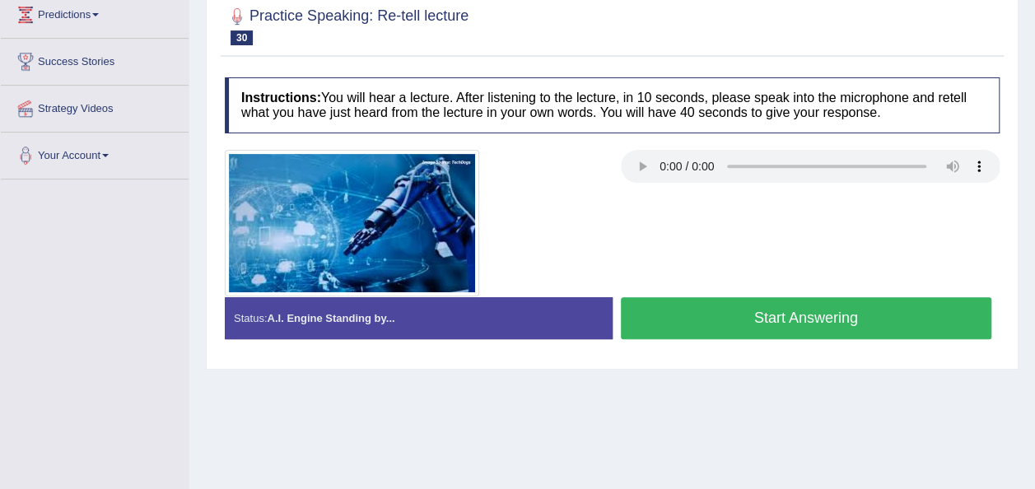
drag, startPoint x: 644, startPoint y: 100, endPoint x: 640, endPoint y: 107, distance: 8.5
click at [640, 107] on div "Instructions: You will hear a lecture. After listening to the lecture, in 10 se…" at bounding box center [612, 214] width 783 height 291
click at [635, 306] on button "Start Answering" at bounding box center [806, 318] width 371 height 42
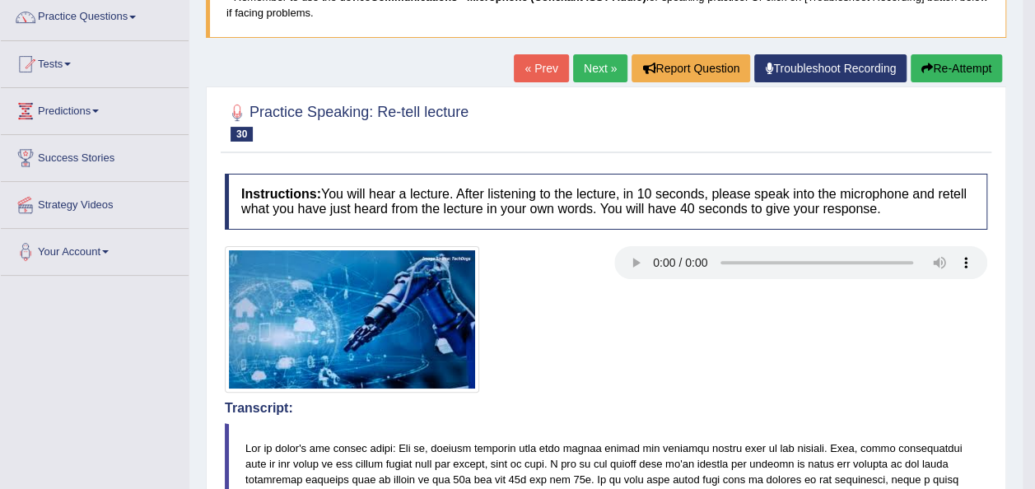
scroll to position [0, 0]
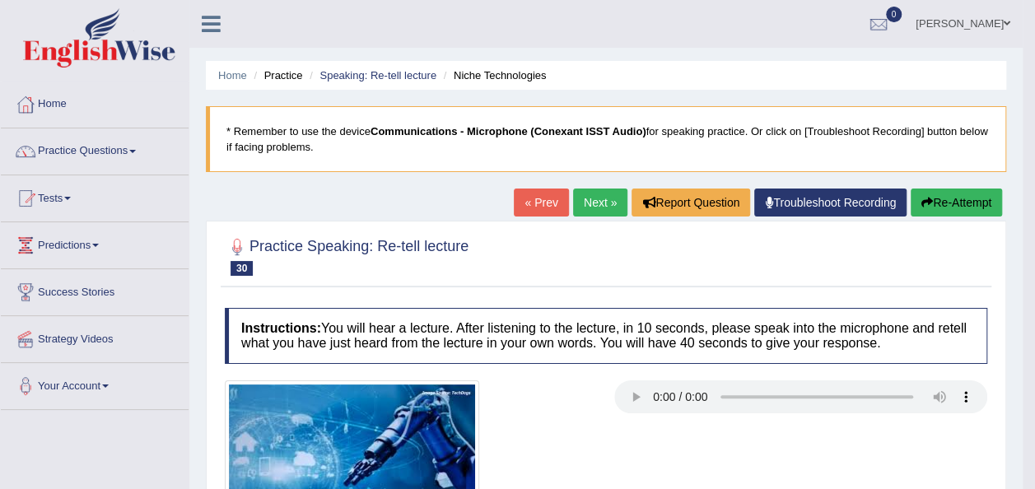
click at [138, 152] on link "Practice Questions" at bounding box center [95, 148] width 188 height 41
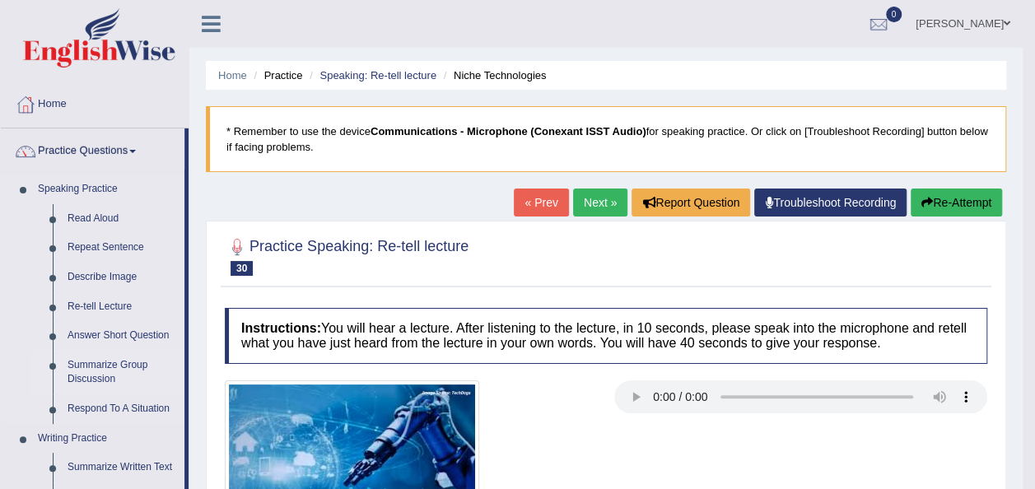
click at [104, 361] on link "Summarize Group Discussion" at bounding box center [122, 373] width 124 height 44
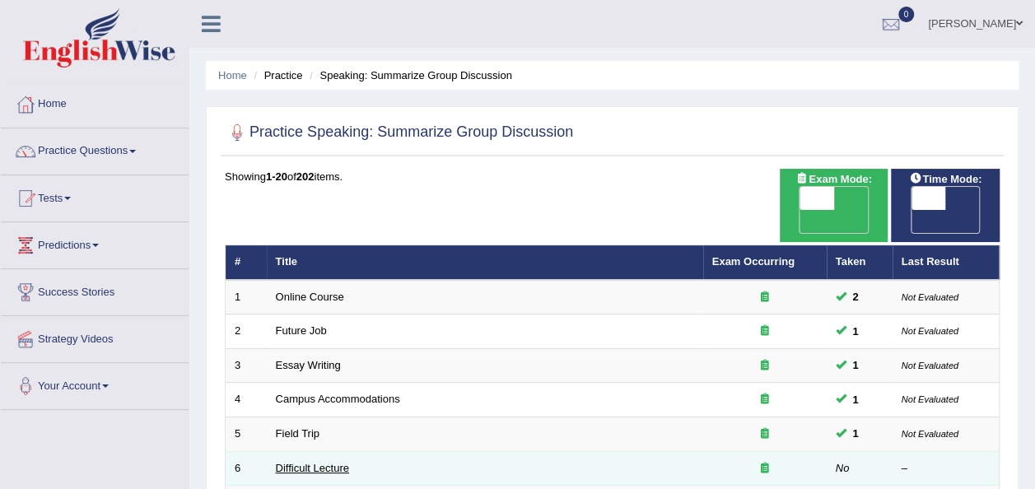
click at [282, 462] on link "Difficult Lecture" at bounding box center [312, 468] width 73 height 12
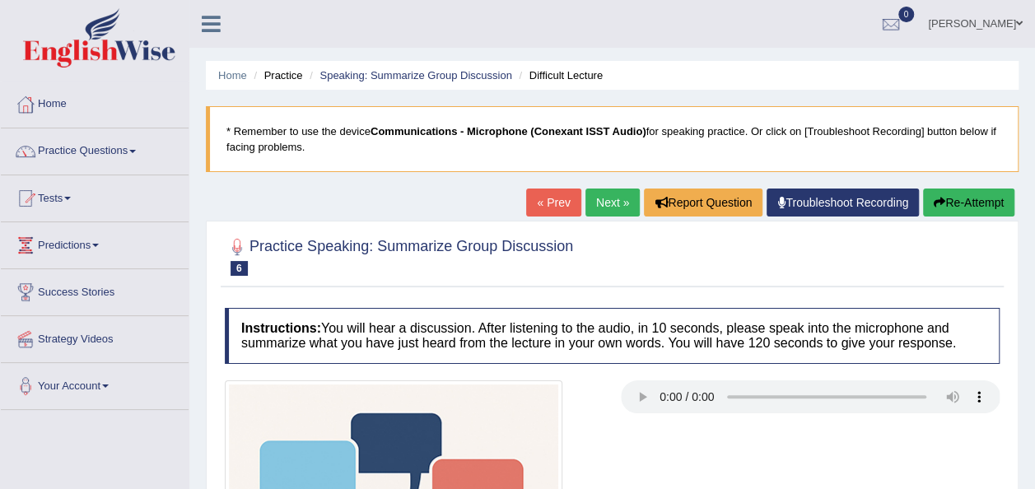
drag, startPoint x: 1034, startPoint y: 254, endPoint x: 1044, endPoint y: 255, distance: 10.7
click at [1034, 255] on html "Toggle navigation Home Practice Questions Speaking Practice Read Aloud Repeat S…" at bounding box center [517, 244] width 1035 height 489
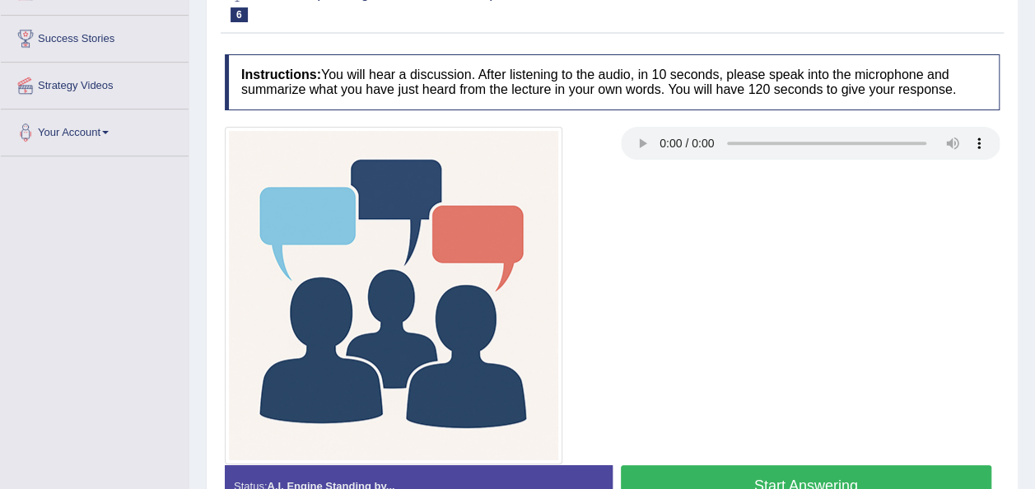
scroll to position [263, 0]
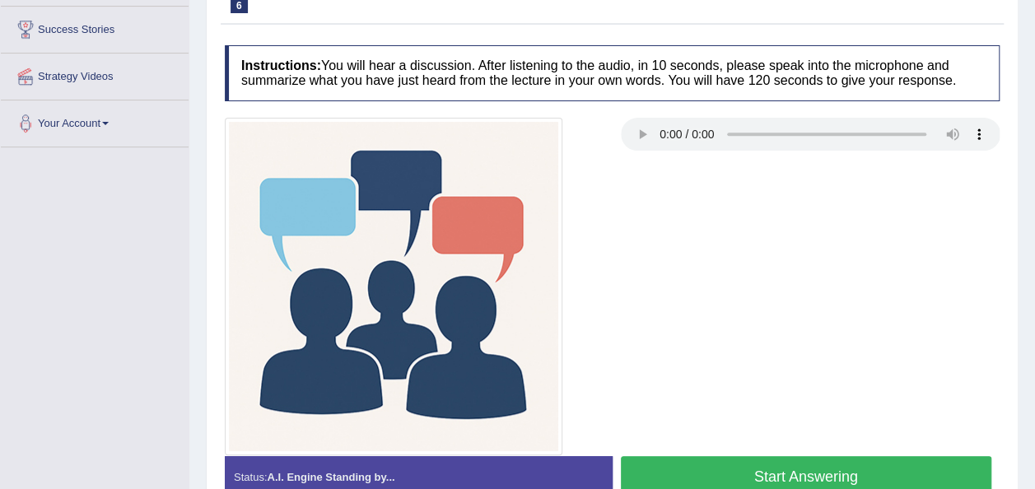
click at [694, 469] on button "Start Answering" at bounding box center [806, 477] width 371 height 42
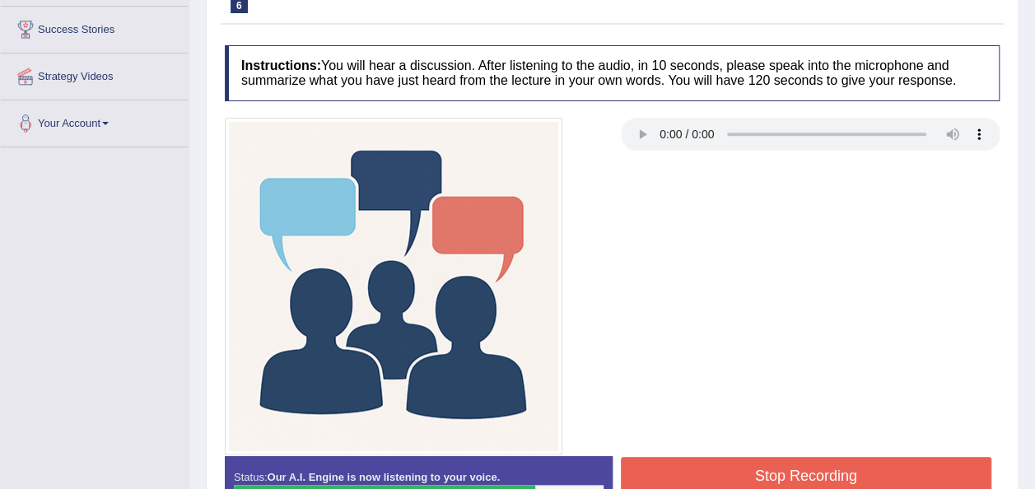
click at [694, 469] on button "Stop Recording" at bounding box center [806, 476] width 371 height 38
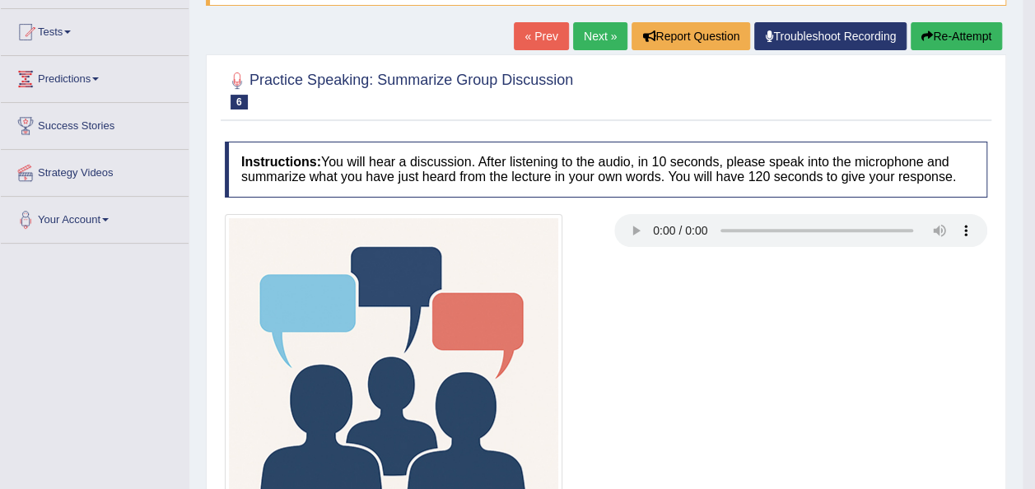
scroll to position [164, 0]
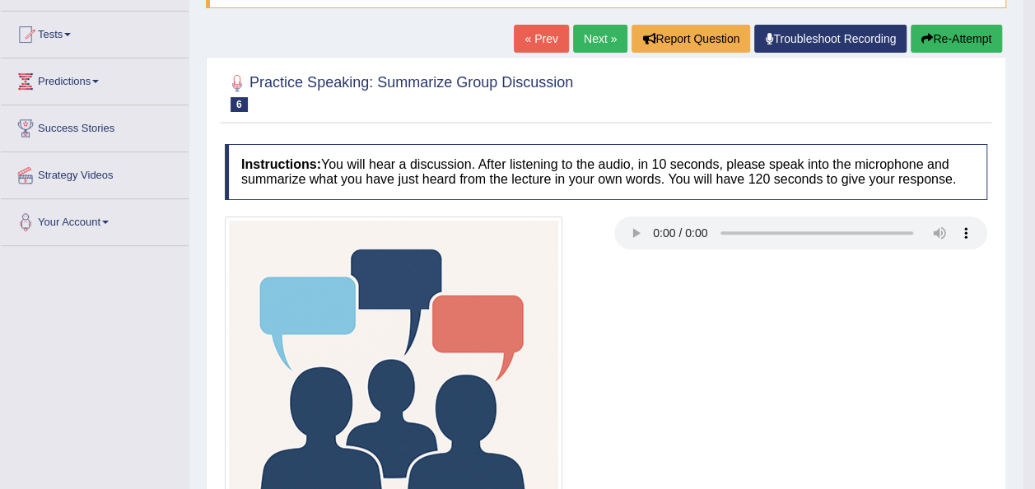
click at [581, 35] on link "Next »" at bounding box center [600, 39] width 54 height 28
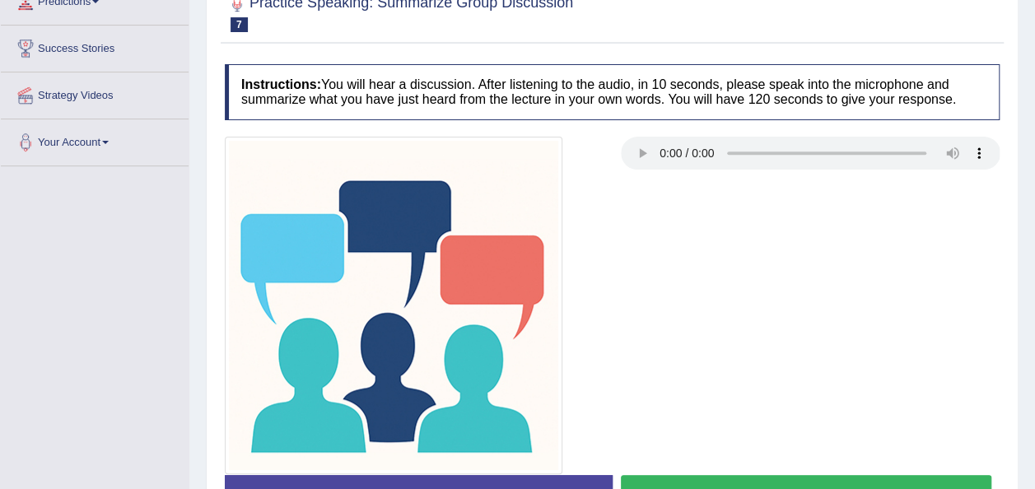
scroll to position [211, 0]
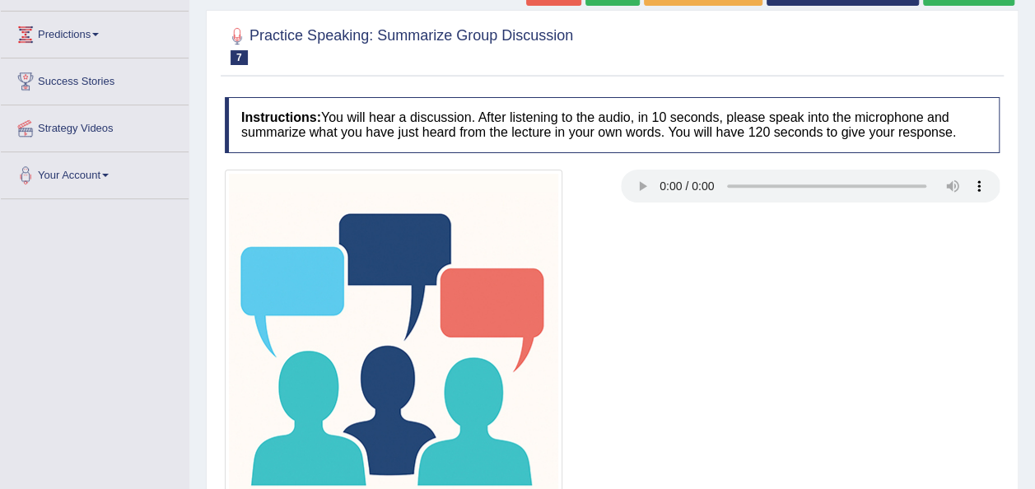
click at [563, 35] on h2 "Practice Speaking: Summarize Group Discussion 7 Student Exchange Program" at bounding box center [399, 44] width 348 height 41
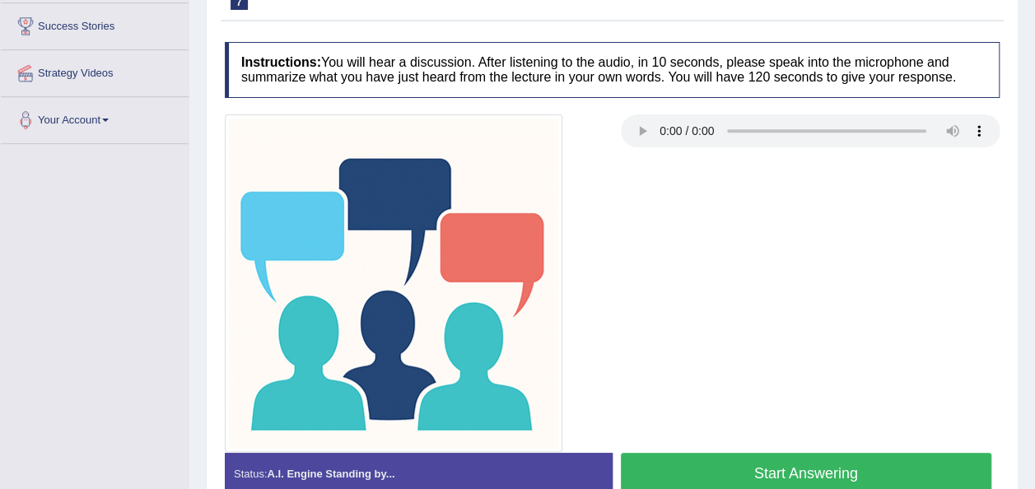
scroll to position [376, 0]
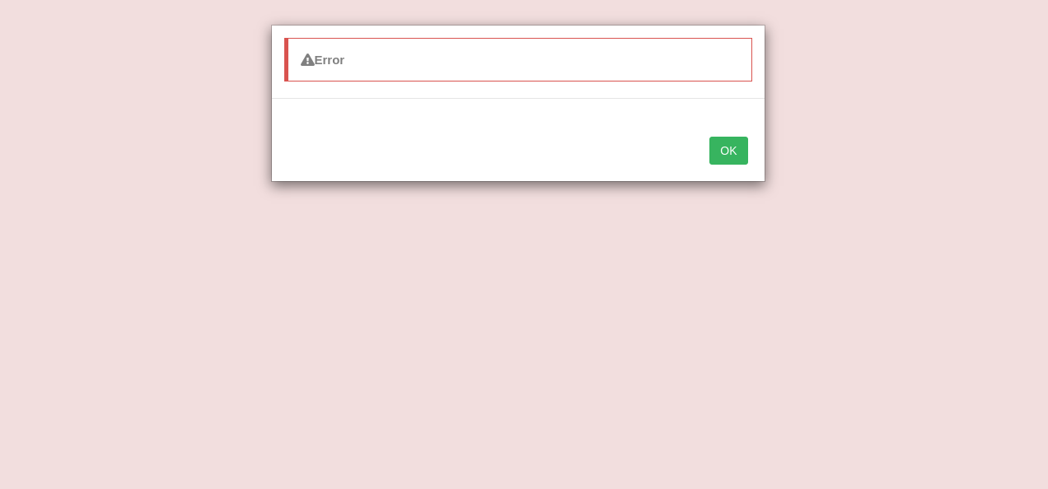
click at [721, 137] on button "OK" at bounding box center [728, 151] width 38 height 28
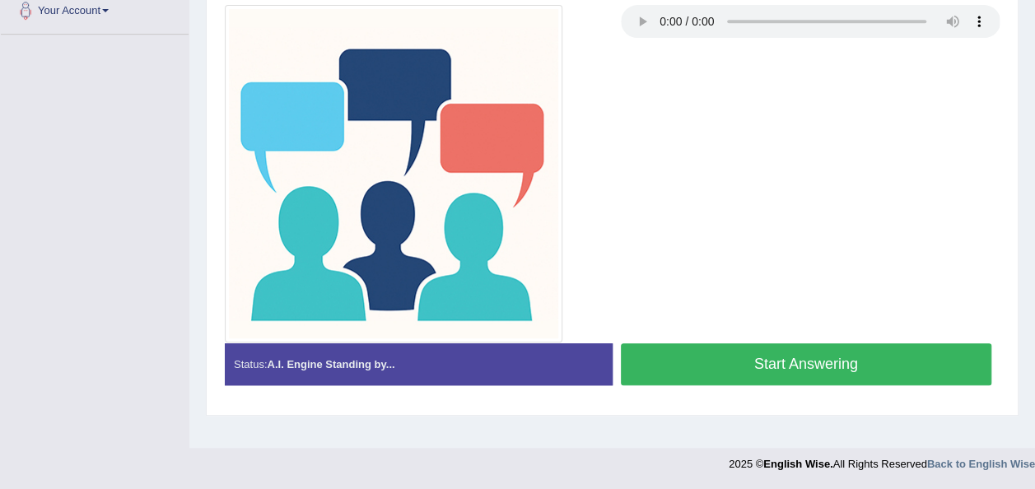
scroll to position [0, 0]
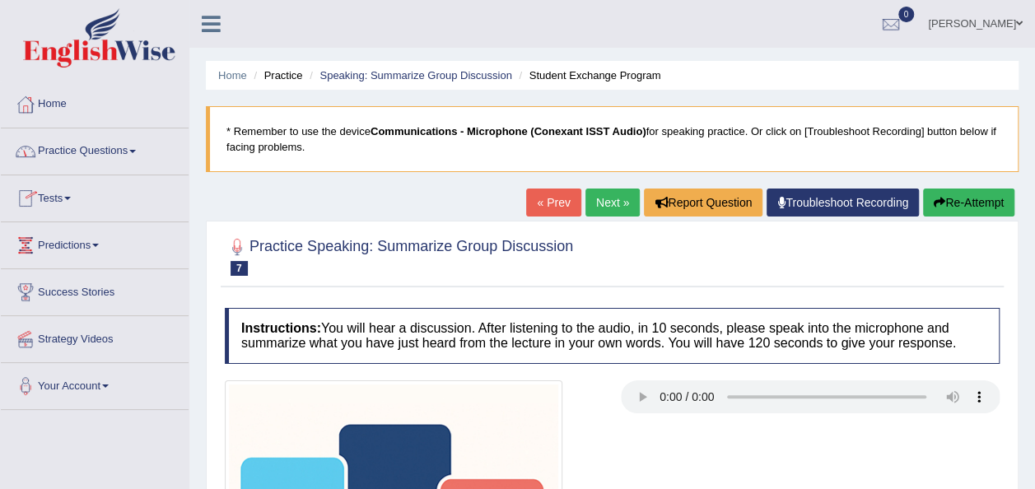
click at [137, 148] on link "Practice Questions" at bounding box center [95, 148] width 188 height 41
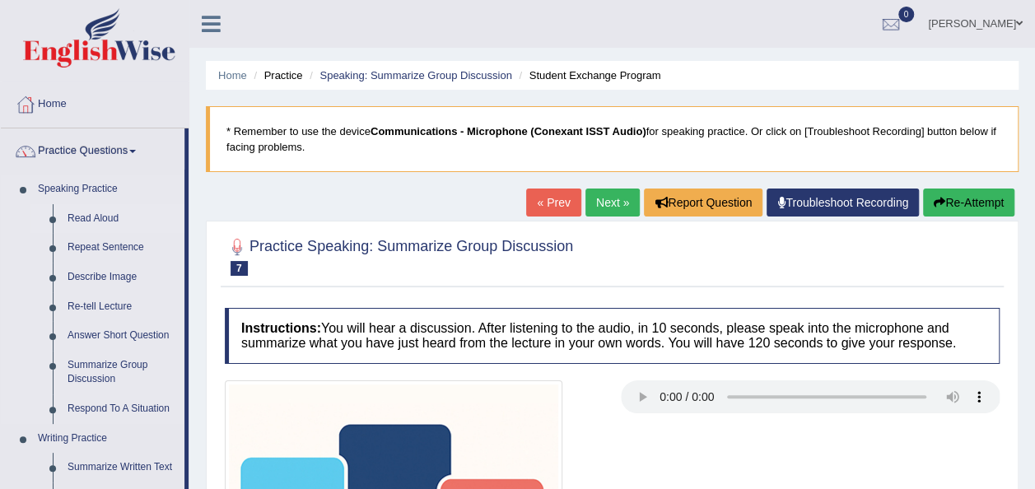
click at [95, 220] on link "Read Aloud" at bounding box center [122, 219] width 124 height 30
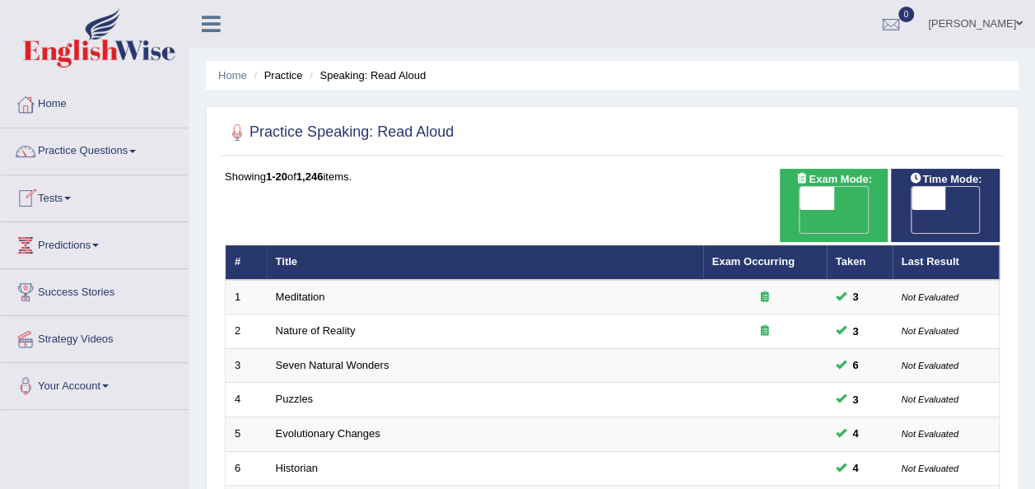
click at [912, 210] on span "OFF" at bounding box center [894, 221] width 35 height 23
checkbox input "true"
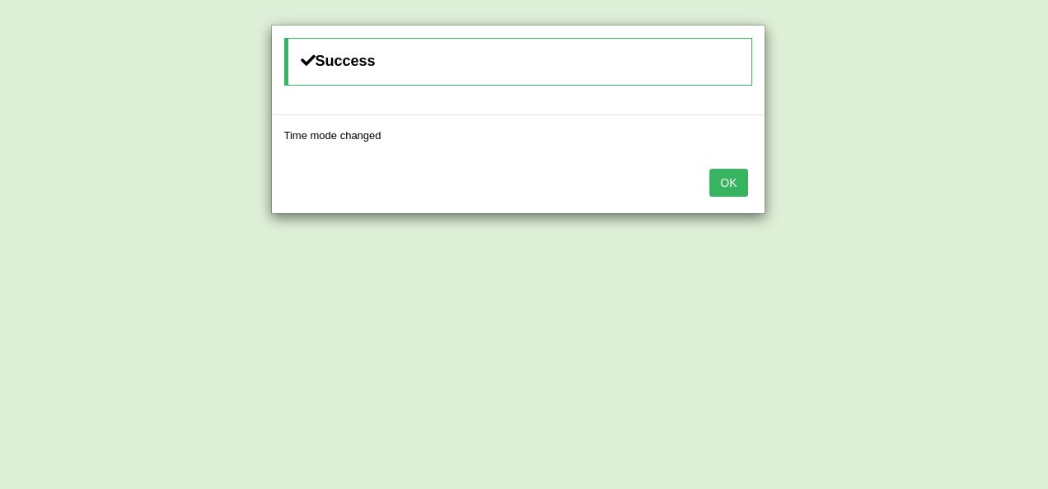
click at [734, 177] on button "OK" at bounding box center [728, 183] width 38 height 28
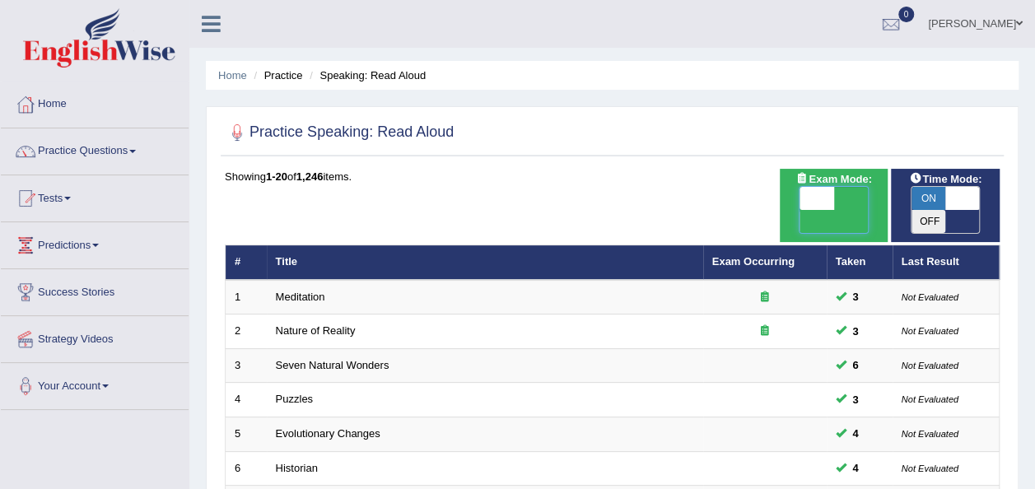
click at [823, 192] on span at bounding box center [817, 198] width 35 height 23
click at [810, 198] on span at bounding box center [817, 198] width 35 height 23
checkbox input "true"
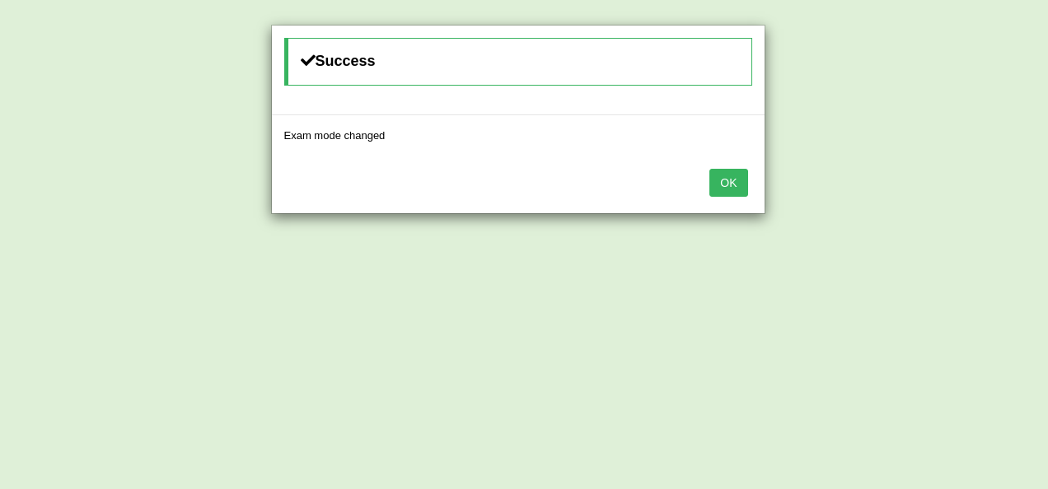
click at [1034, 356] on div "Success Exam mode changed OK" at bounding box center [524, 244] width 1048 height 489
drag, startPoint x: 1044, startPoint y: 356, endPoint x: 720, endPoint y: 148, distance: 385.2
click at [720, 148] on div "Success Exam mode changed OK" at bounding box center [524, 244] width 1048 height 489
click at [737, 189] on button "OK" at bounding box center [728, 183] width 38 height 28
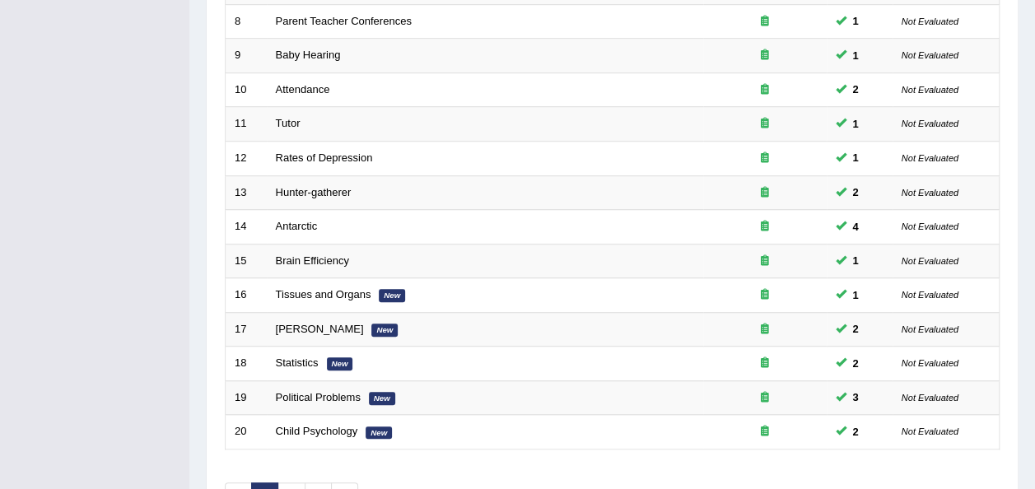
scroll to position [593, 0]
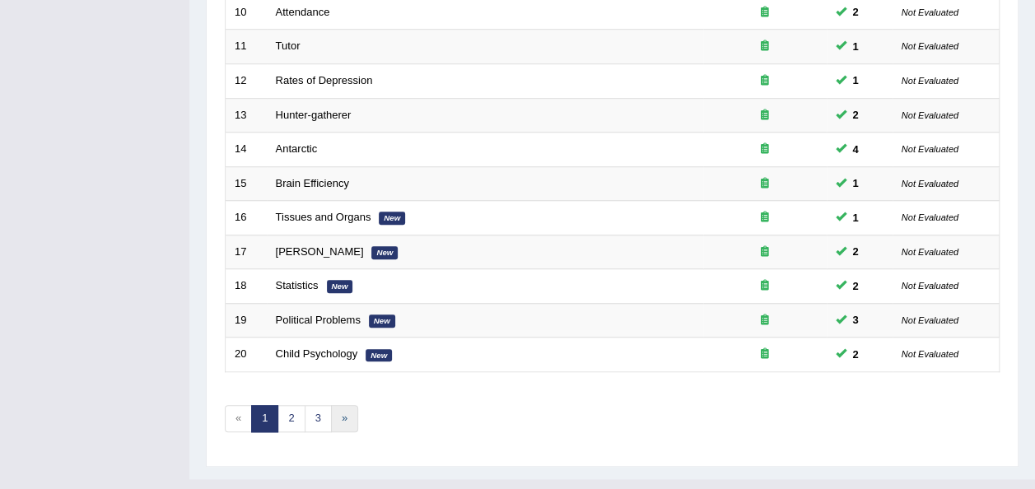
click at [351, 405] on link "»" at bounding box center [344, 418] width 27 height 27
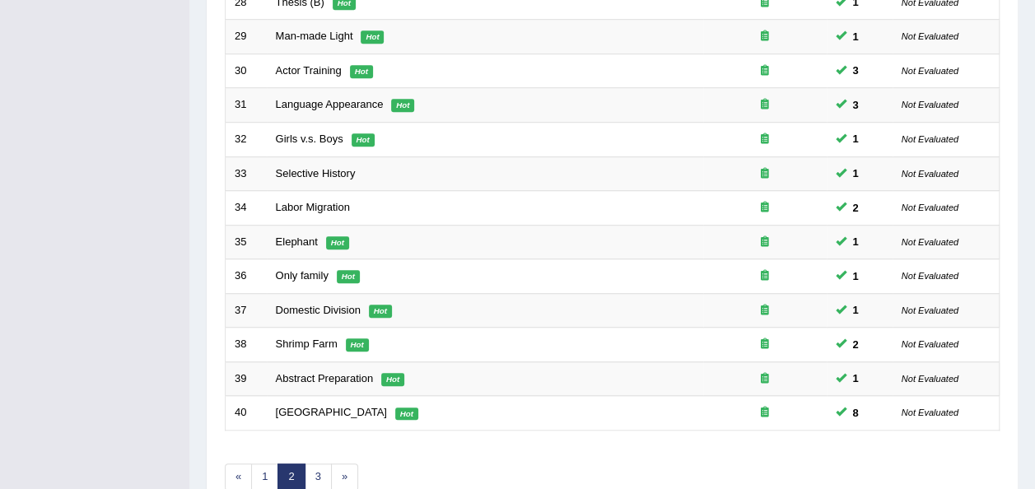
scroll to position [593, 0]
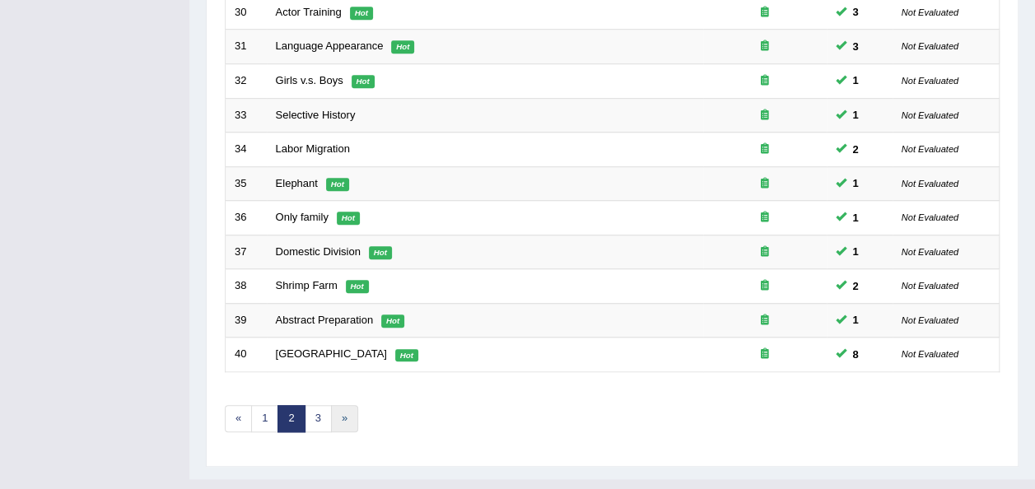
click at [343, 405] on link "»" at bounding box center [344, 418] width 27 height 27
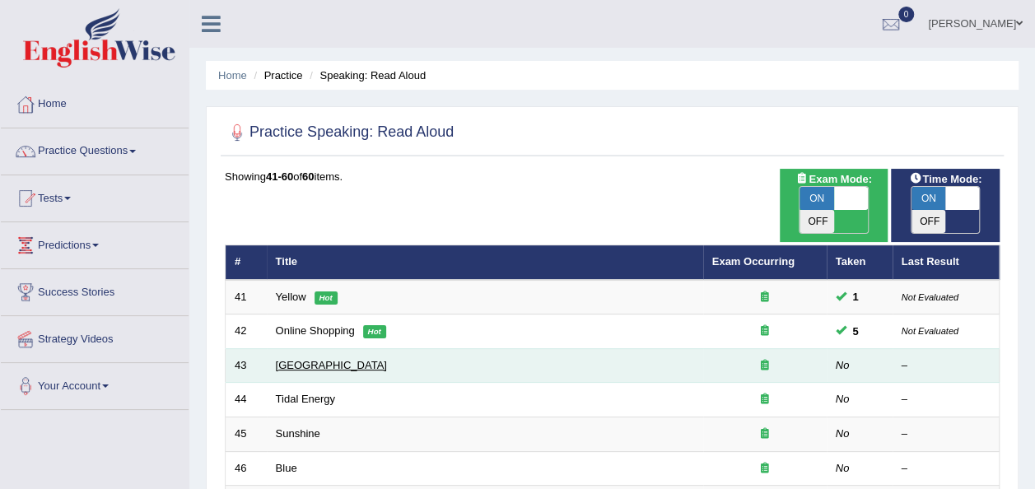
click at [287, 359] on link "Summerhill School" at bounding box center [331, 365] width 111 height 12
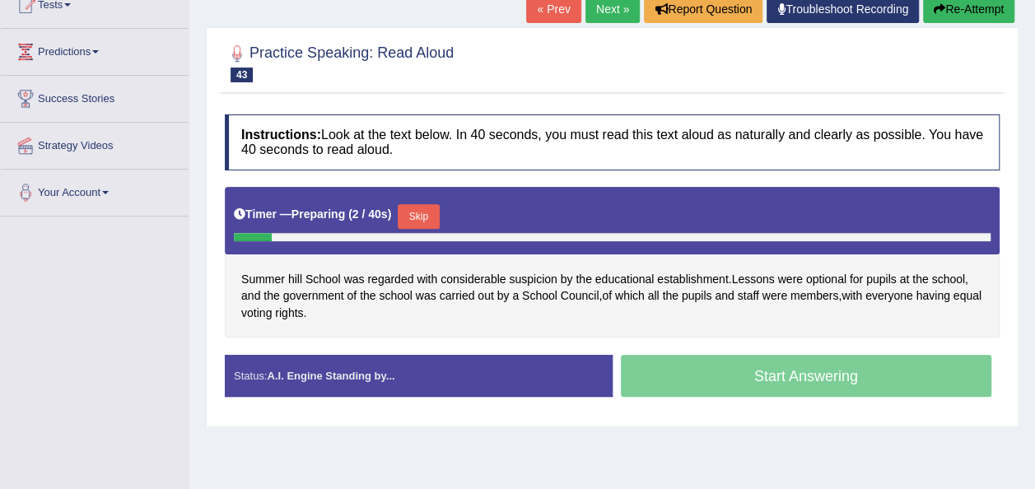
scroll to position [296, 0]
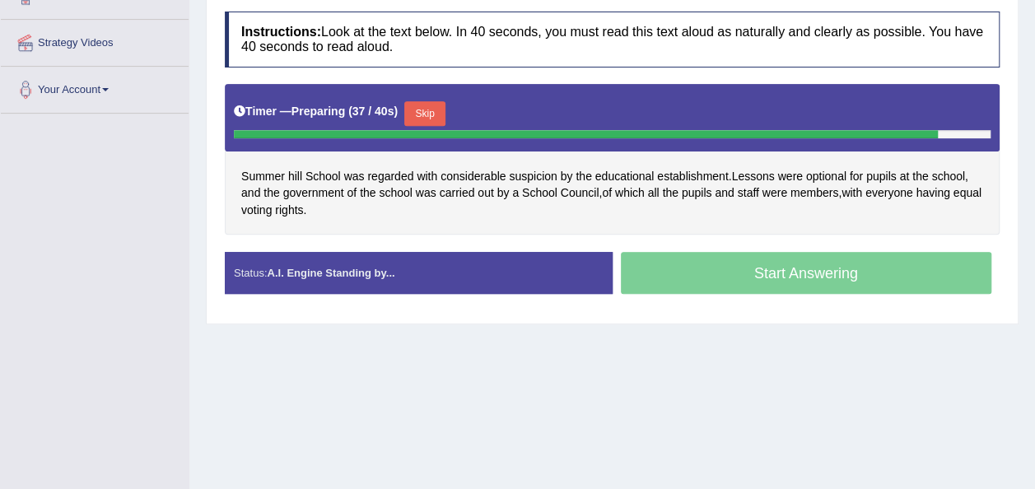
click at [445, 115] on div "Timer — Preparing ( 37 / 40s ) Skip" at bounding box center [612, 113] width 757 height 33
click at [423, 112] on button "Skip" at bounding box center [424, 113] width 41 height 25
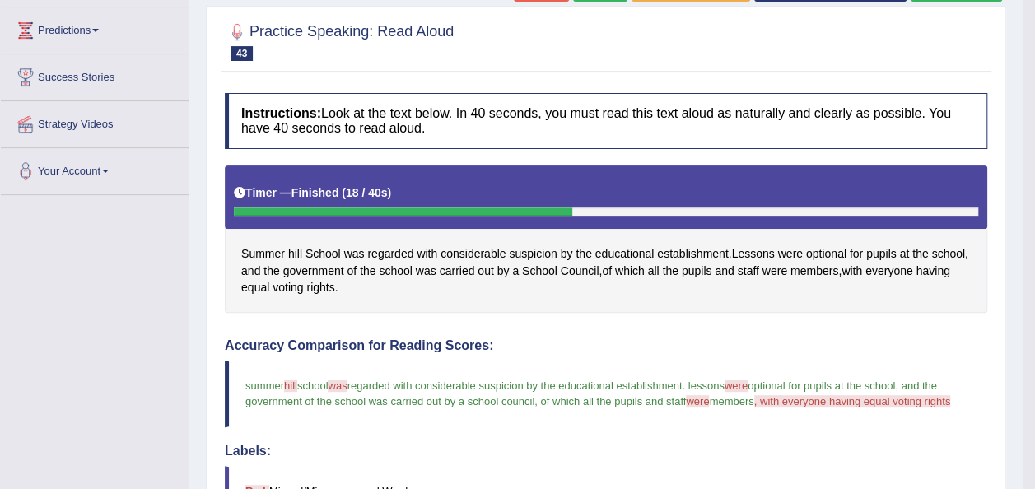
scroll to position [0, 0]
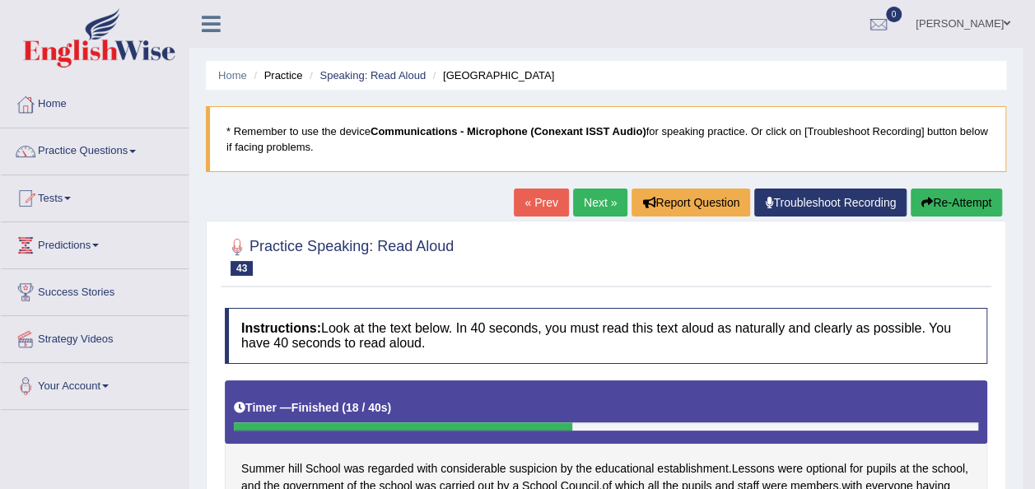
click at [595, 205] on link "Next »" at bounding box center [600, 203] width 54 height 28
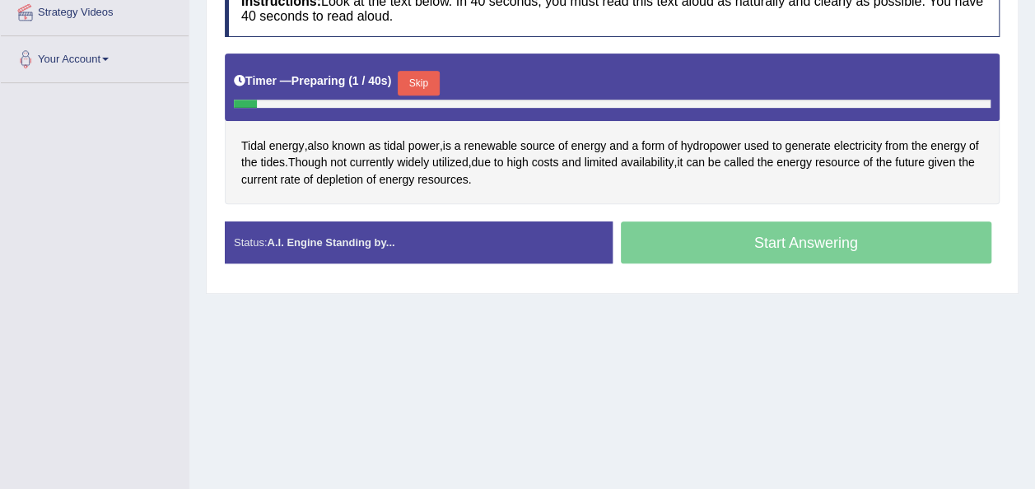
scroll to position [329, 0]
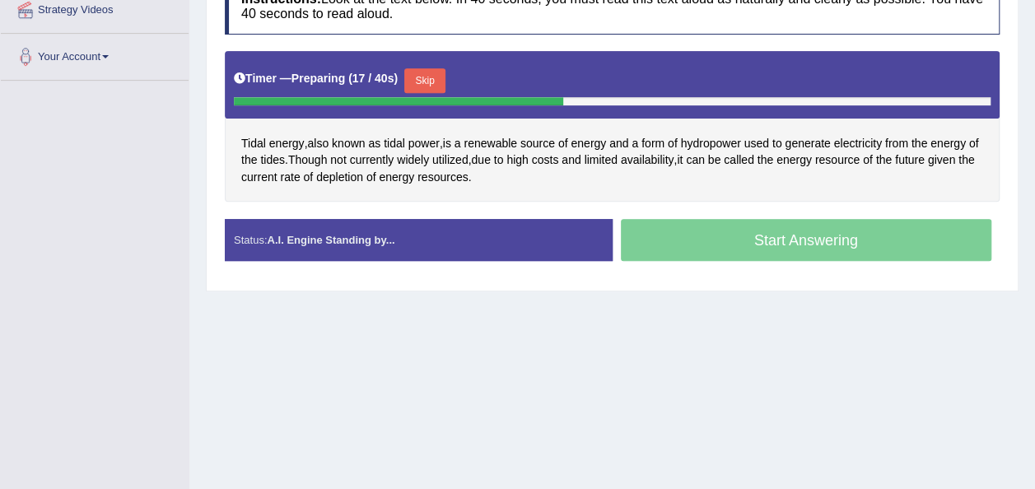
click at [595, 205] on div "Instructions: Look at the text below. In 40 seconds, you must read this text al…" at bounding box center [612, 126] width 783 height 312
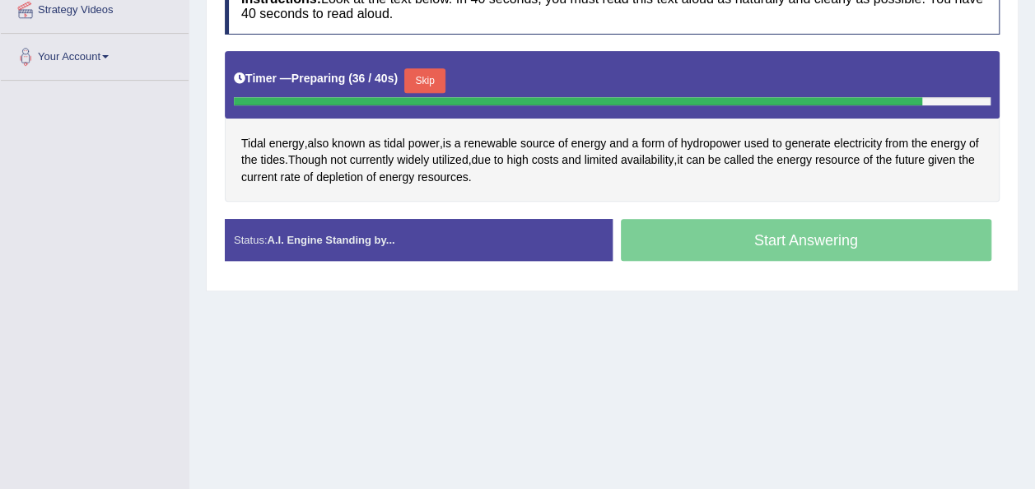
click at [414, 82] on button "Skip" at bounding box center [424, 80] width 41 height 25
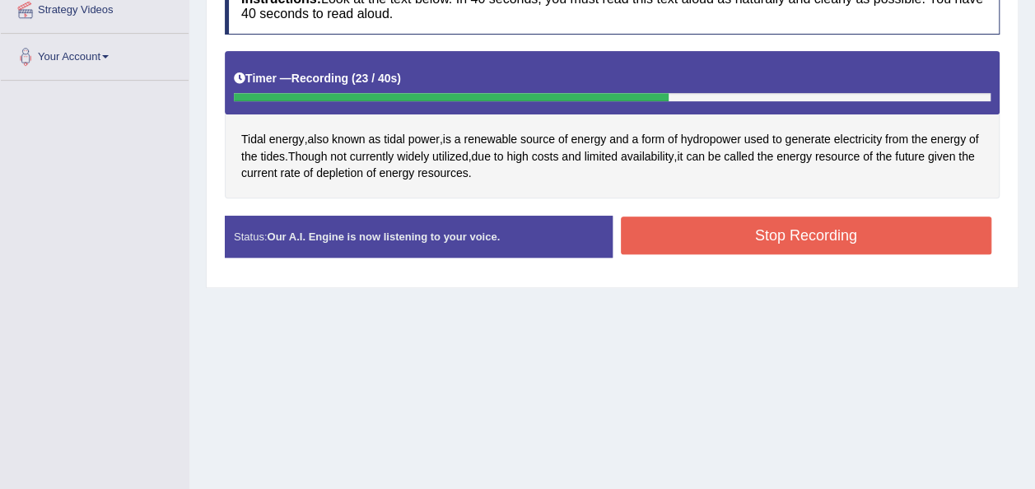
click at [656, 244] on button "Stop Recording" at bounding box center [806, 236] width 371 height 38
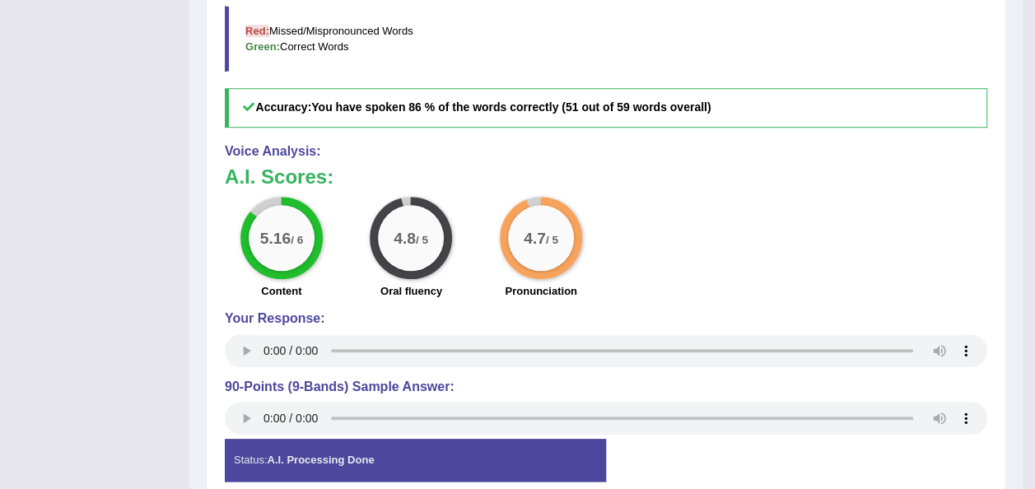
scroll to position [264, 0]
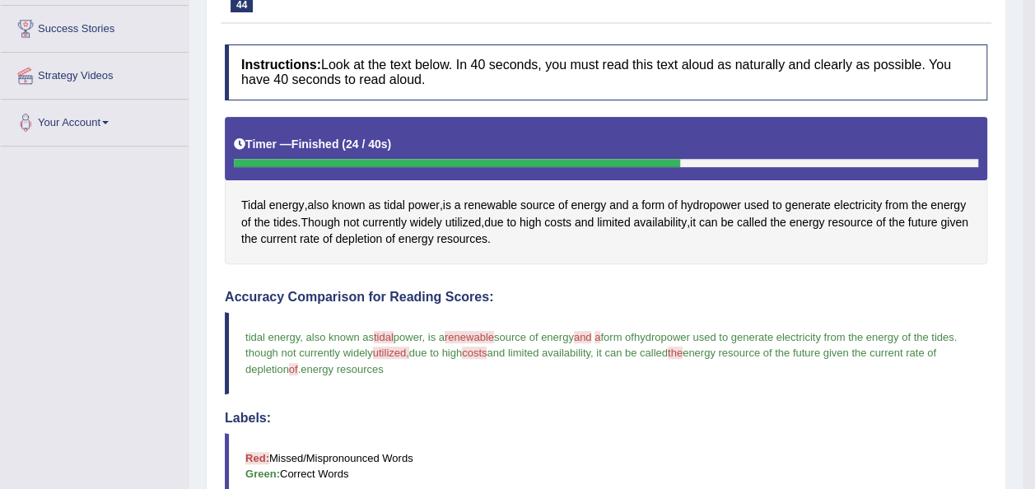
click at [732, 411] on h4 "Labels:" at bounding box center [606, 418] width 763 height 15
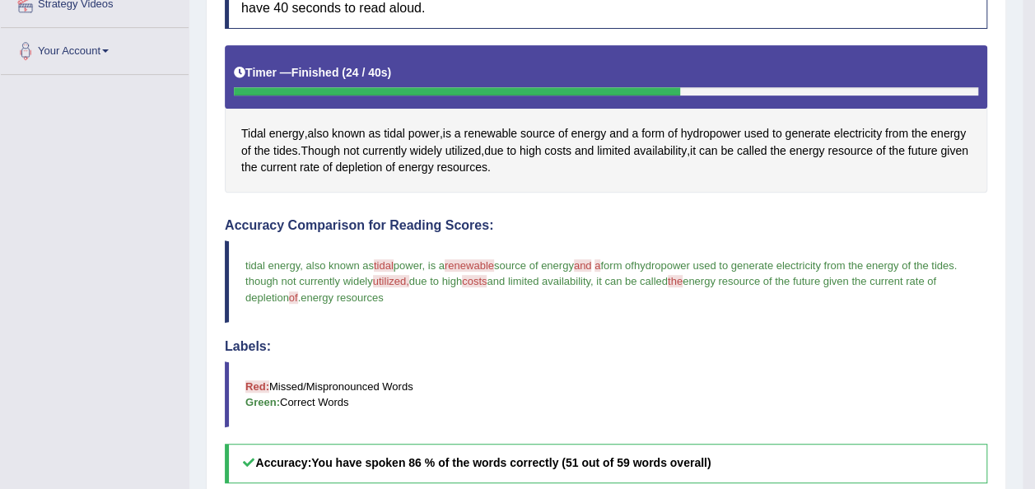
scroll to position [0, 0]
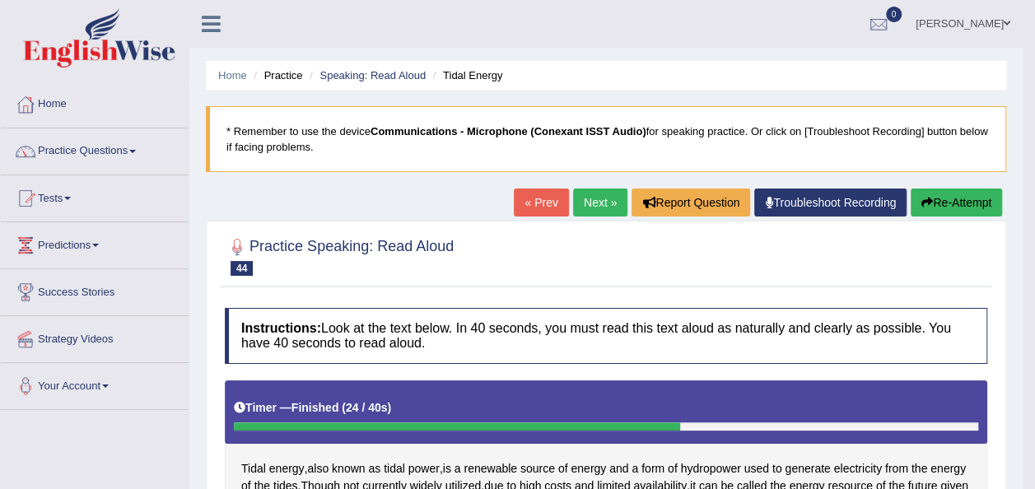
click at [592, 198] on link "Next »" at bounding box center [600, 203] width 54 height 28
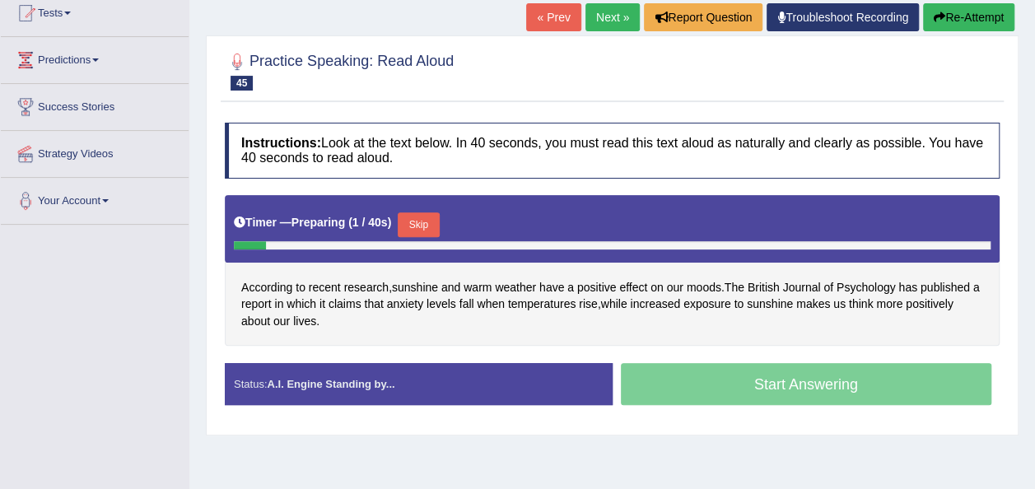
scroll to position [231, 0]
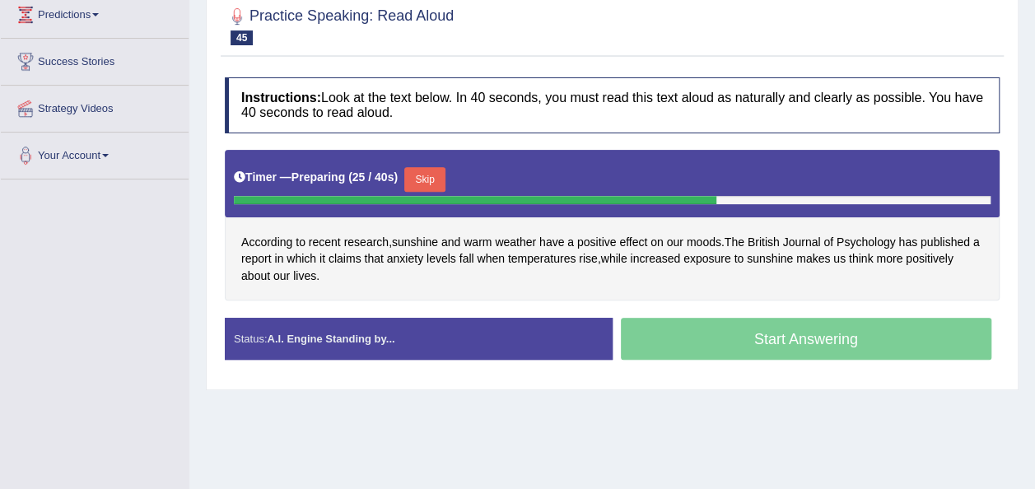
click at [413, 178] on button "Skip" at bounding box center [424, 179] width 41 height 25
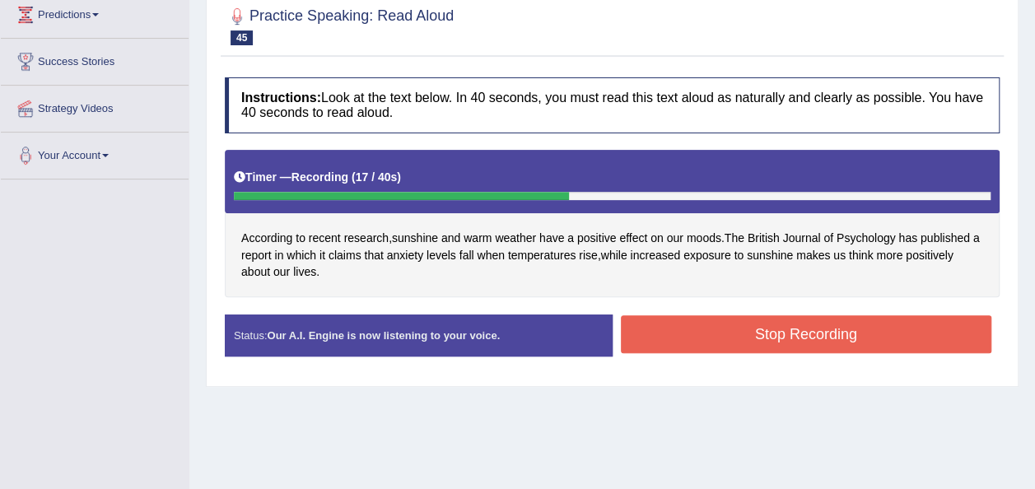
click at [660, 339] on button "Stop Recording" at bounding box center [806, 334] width 371 height 38
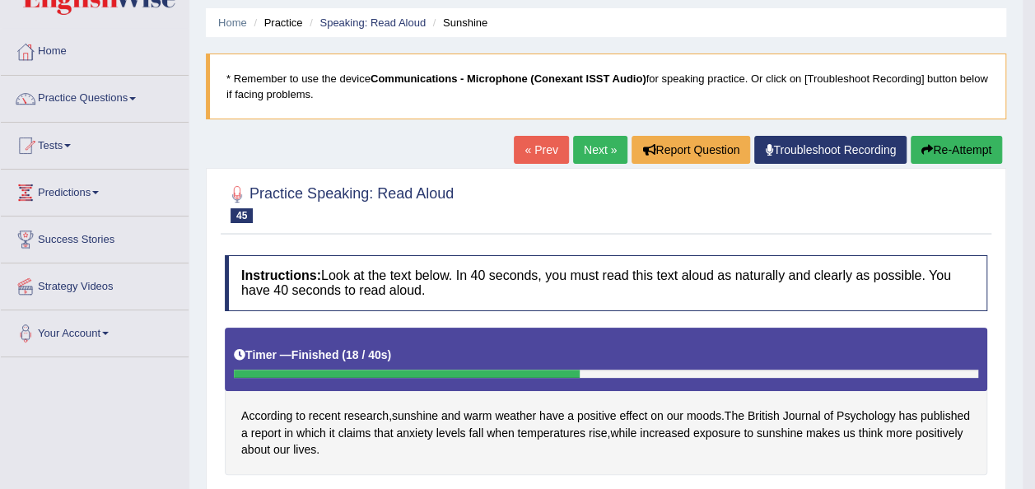
scroll to position [33, 0]
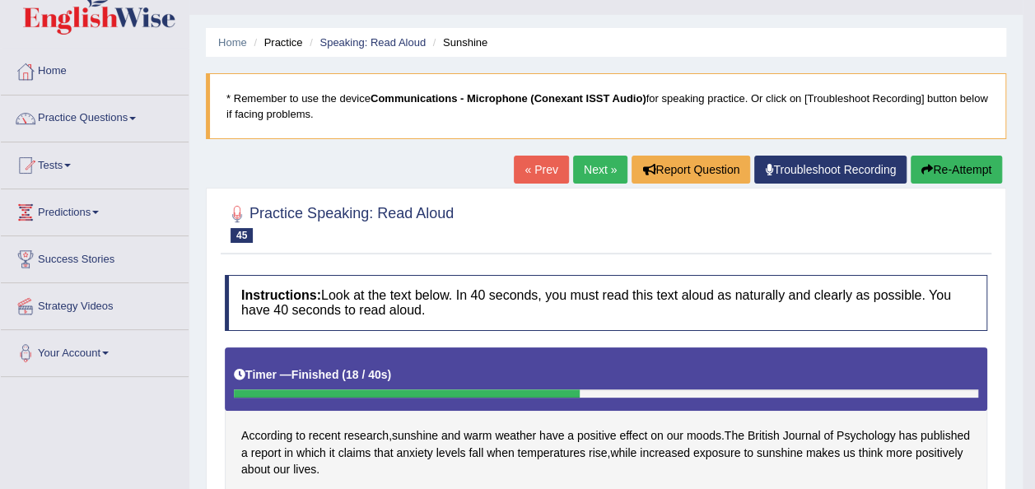
click at [598, 170] on link "Next »" at bounding box center [600, 170] width 54 height 28
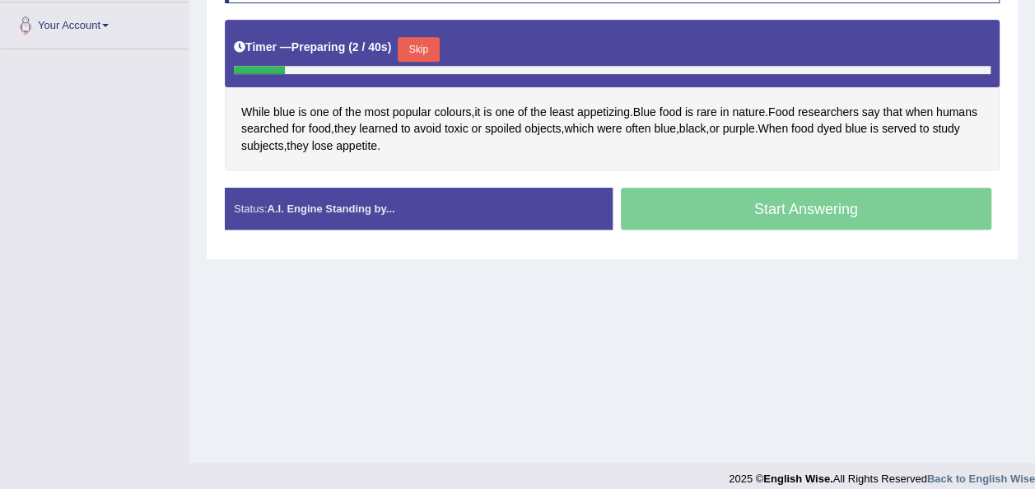
scroll to position [362, 0]
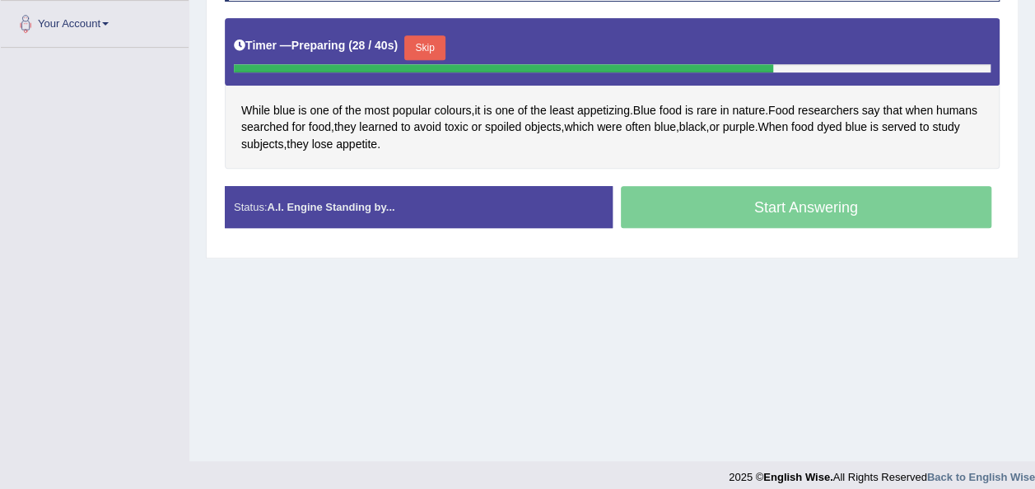
click at [412, 46] on button "Skip" at bounding box center [424, 47] width 41 height 25
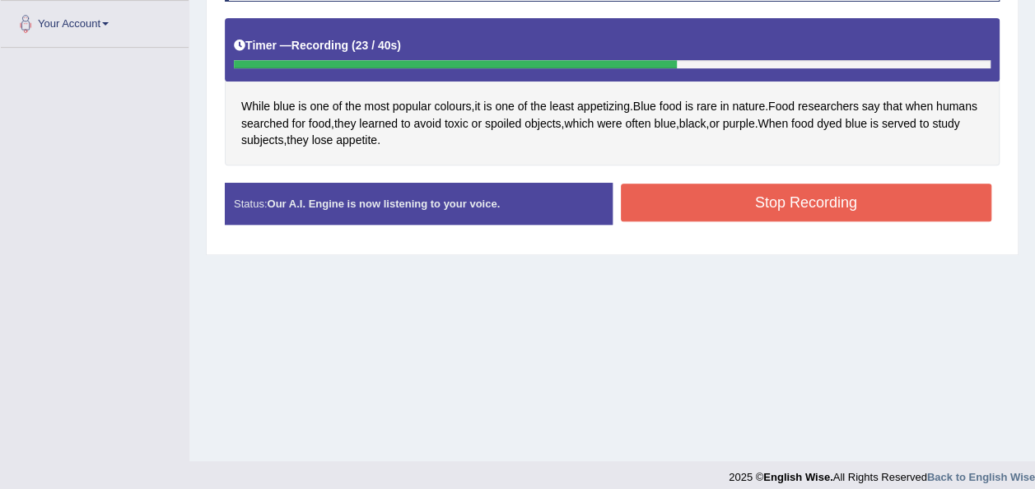
click at [643, 195] on button "Stop Recording" at bounding box center [806, 203] width 371 height 38
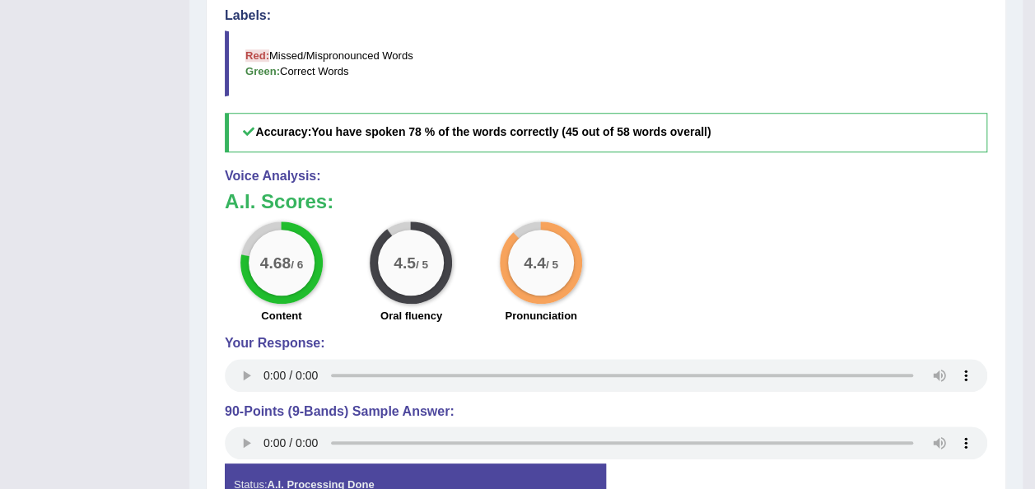
scroll to position [692, 0]
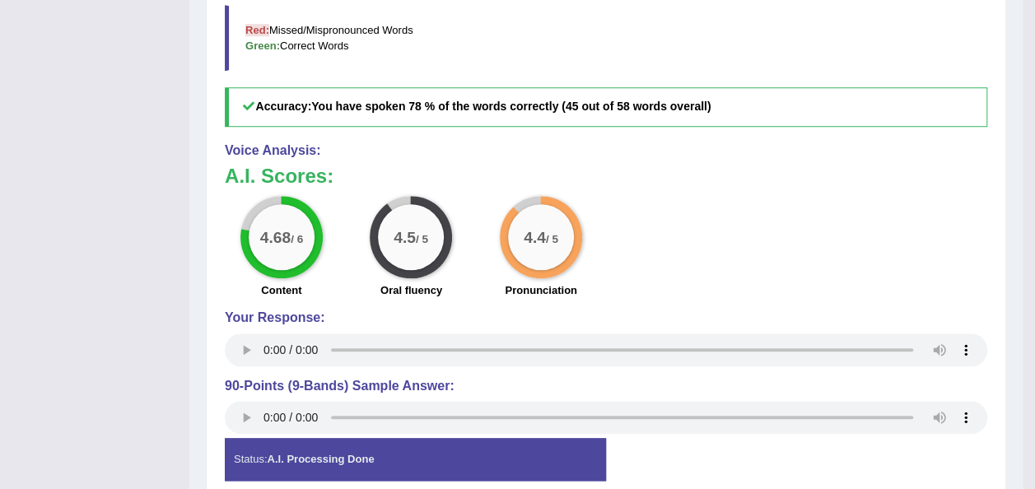
click at [656, 152] on h4 "Voice Analysis:" at bounding box center [606, 150] width 763 height 15
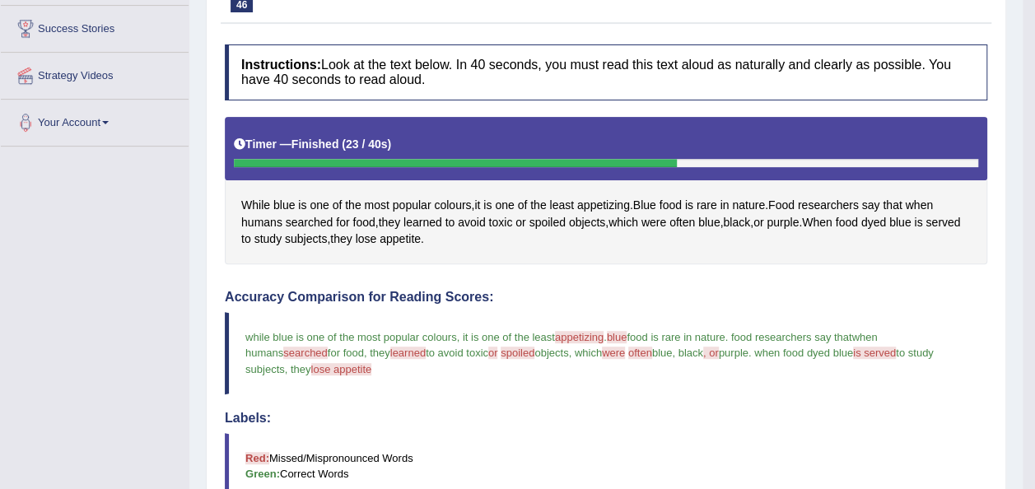
click at [1001, 176] on div "Practice Speaking: Read Aloud 46 Blue Instructions: Look at the text below. In …" at bounding box center [606, 448] width 800 height 982
drag, startPoint x: 1034, startPoint y: 66, endPoint x: 1050, endPoint y: 66, distance: 16.5
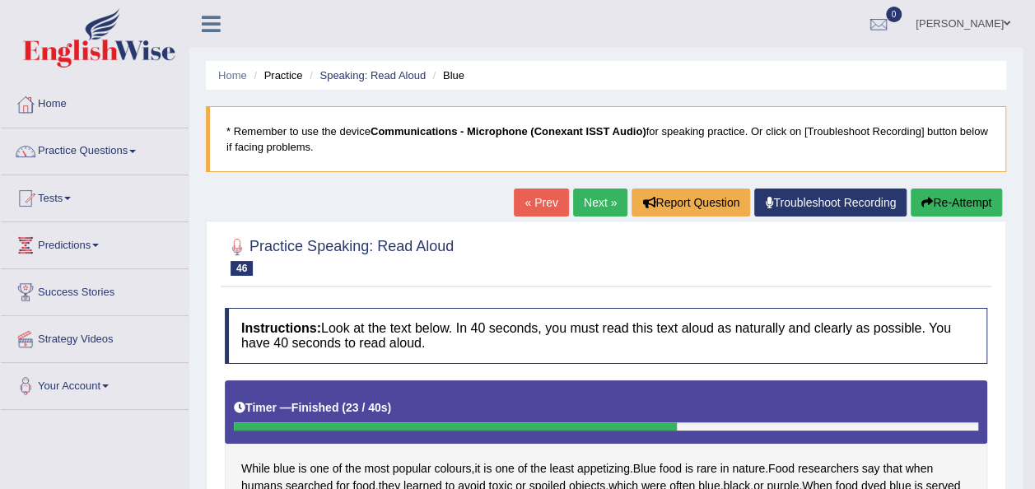
click at [983, 197] on button "Re-Attempt" at bounding box center [956, 203] width 91 height 28
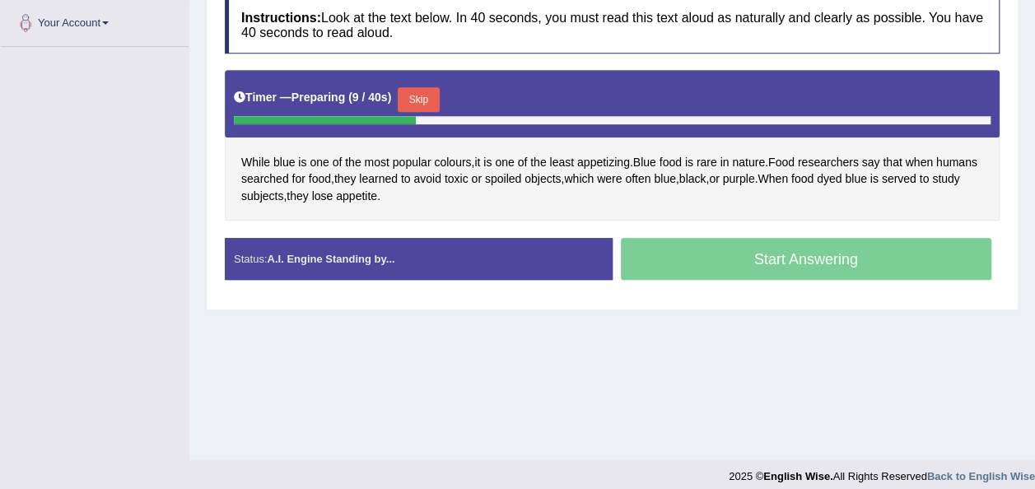
scroll to position [376, 0]
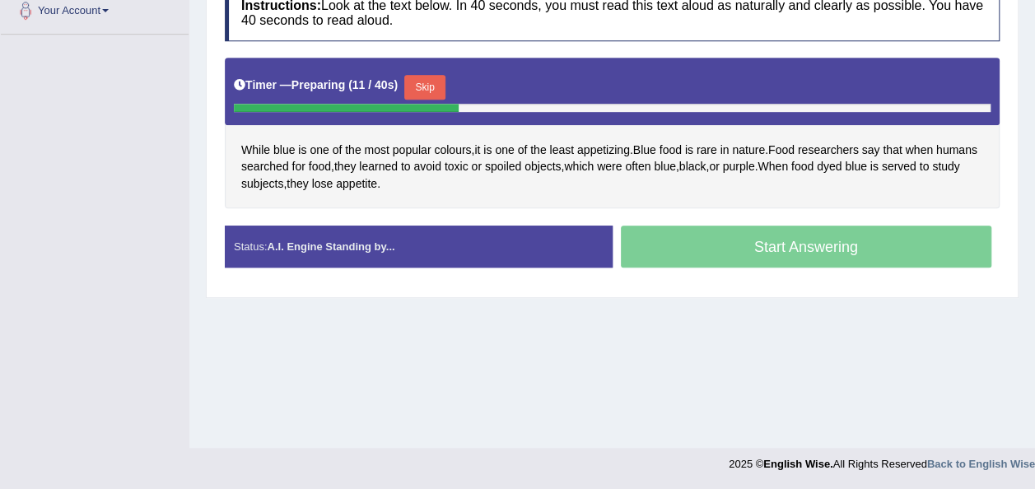
click at [418, 87] on button "Skip" at bounding box center [424, 87] width 41 height 25
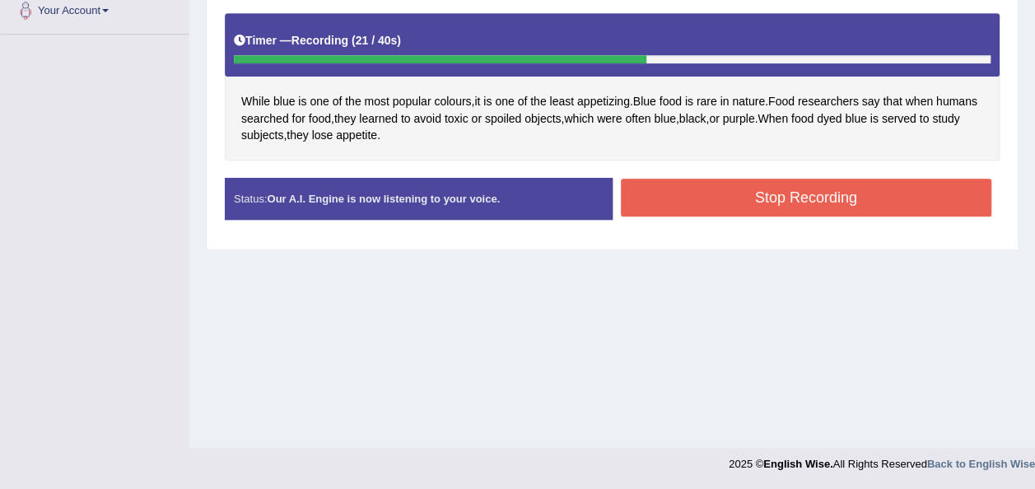
click at [650, 194] on button "Stop Recording" at bounding box center [806, 198] width 371 height 38
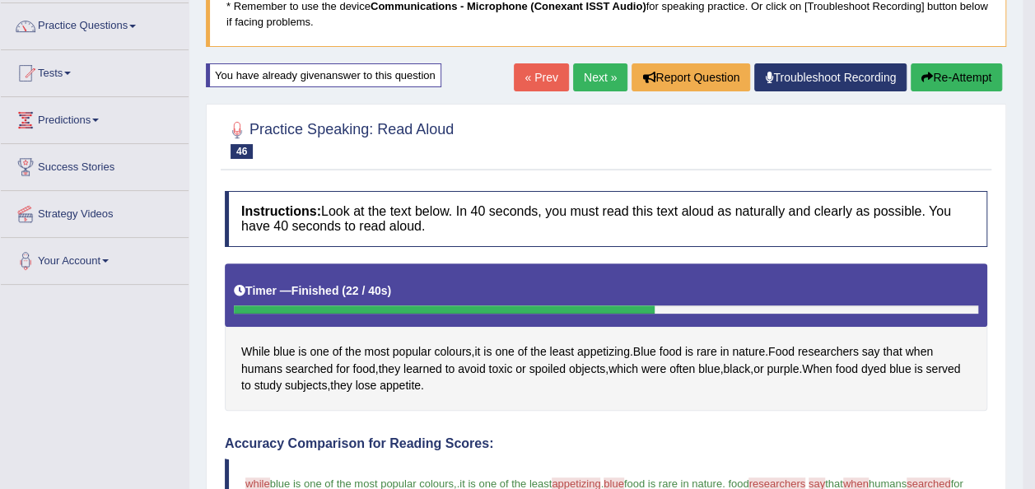
scroll to position [112, 0]
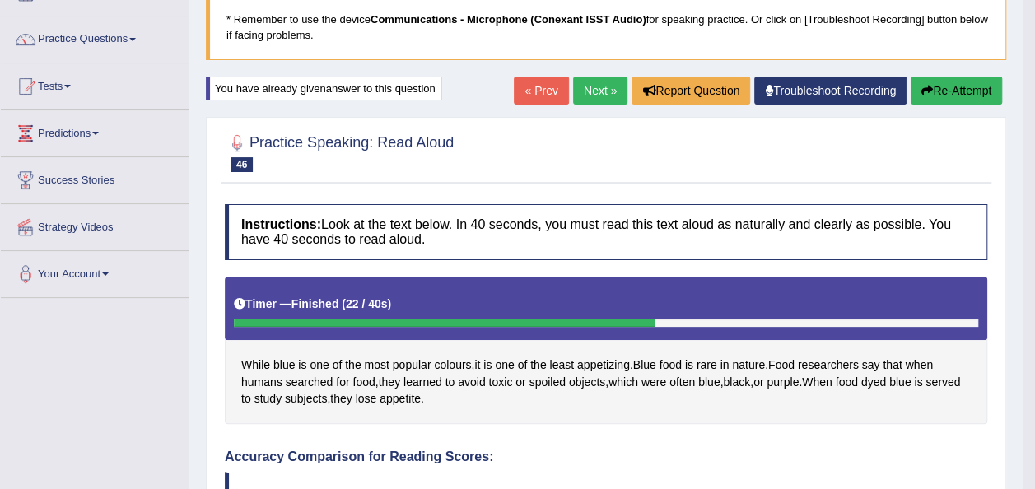
click at [601, 87] on link "Next »" at bounding box center [600, 91] width 54 height 28
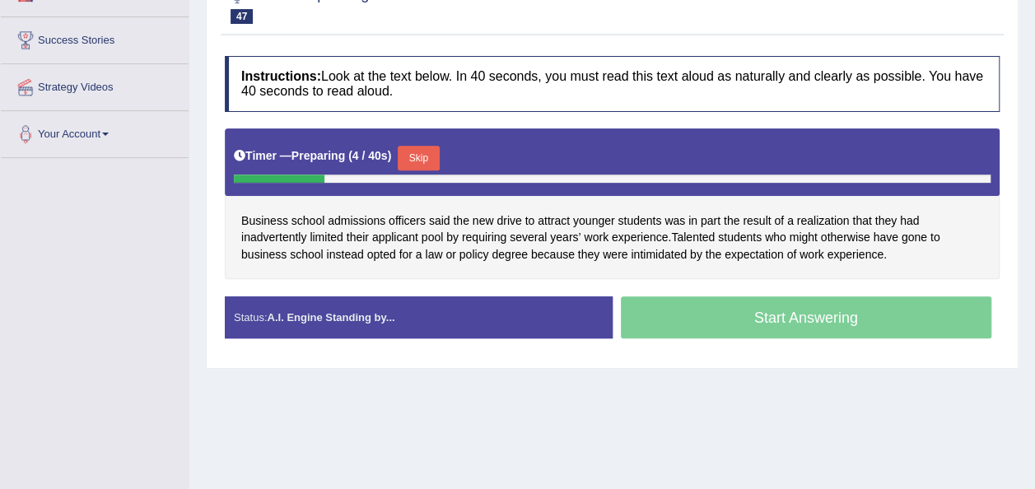
scroll to position [257, 0]
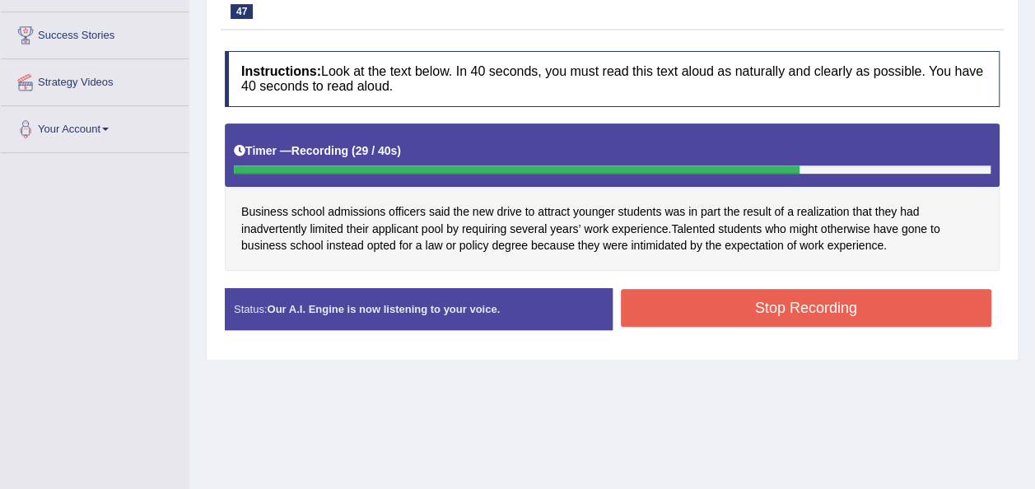
click at [704, 323] on button "Stop Recording" at bounding box center [806, 308] width 371 height 38
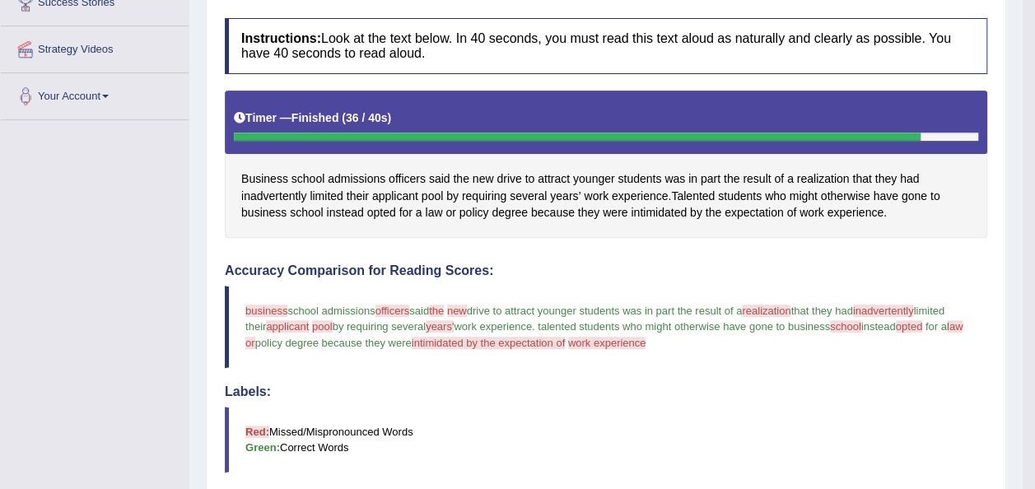
scroll to position [0, 0]
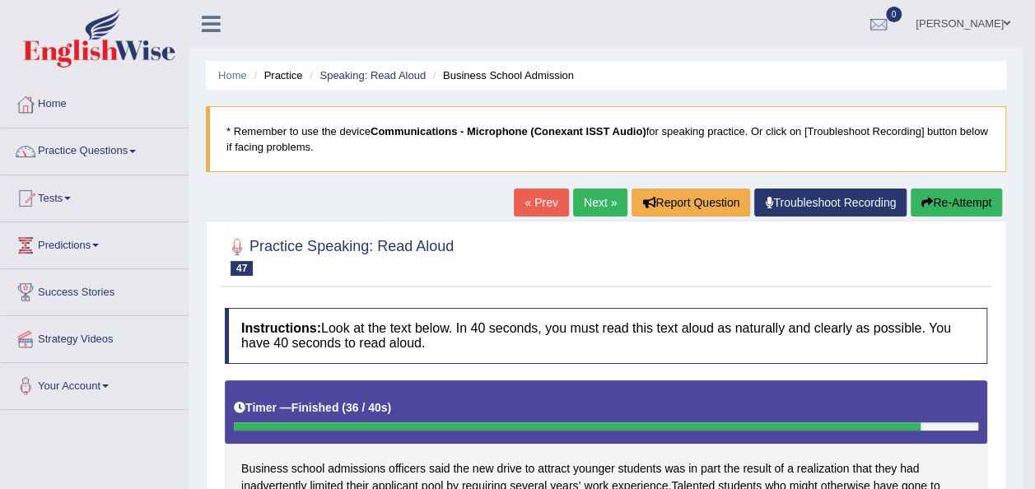
click at [964, 189] on button "Re-Attempt" at bounding box center [956, 203] width 91 height 28
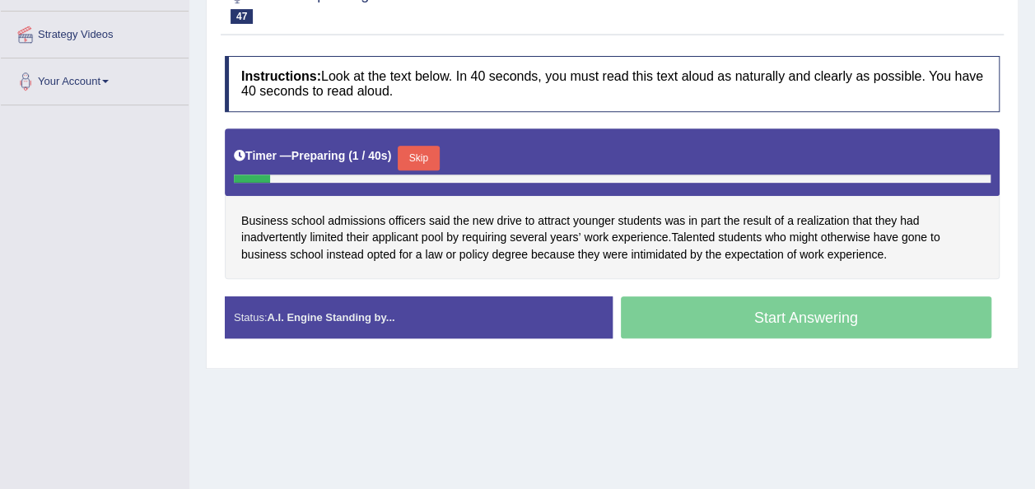
scroll to position [311, 0]
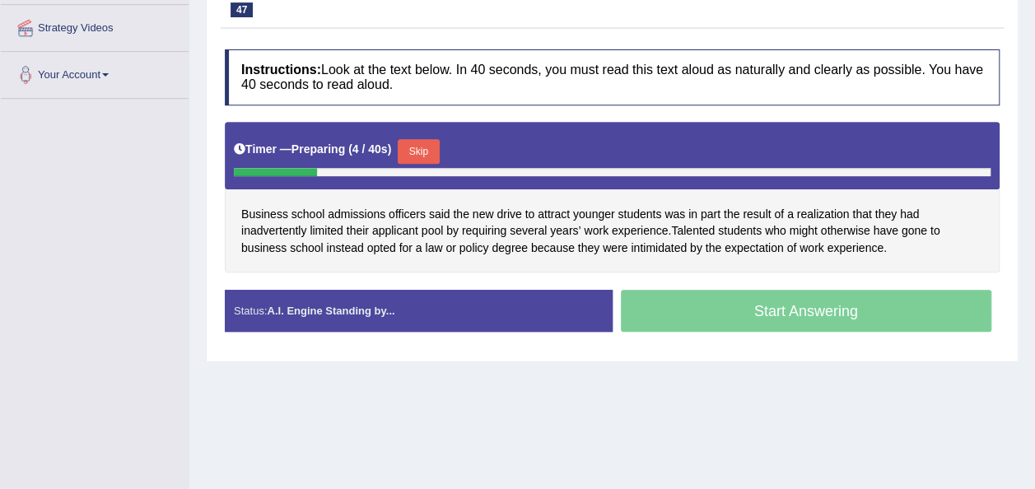
click at [420, 145] on button "Skip" at bounding box center [418, 151] width 41 height 25
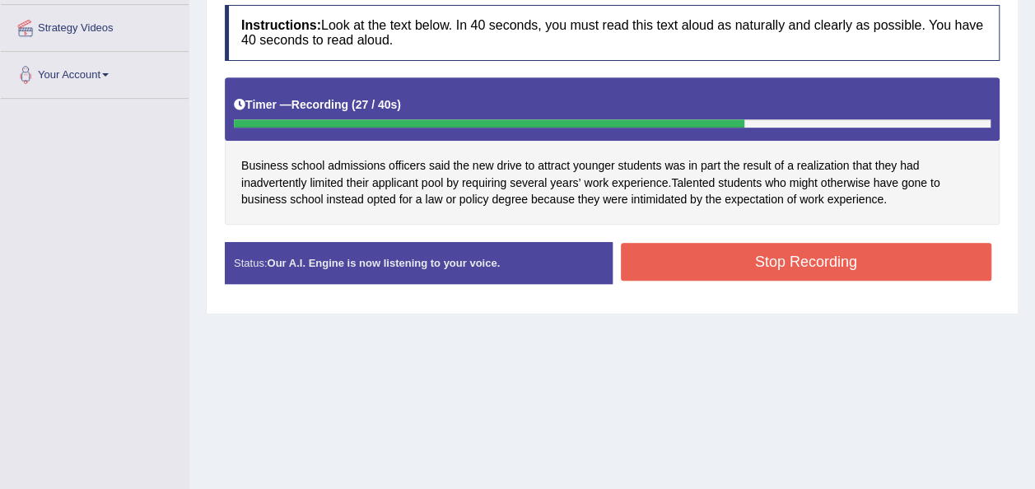
click at [729, 260] on button "Stop Recording" at bounding box center [806, 262] width 371 height 38
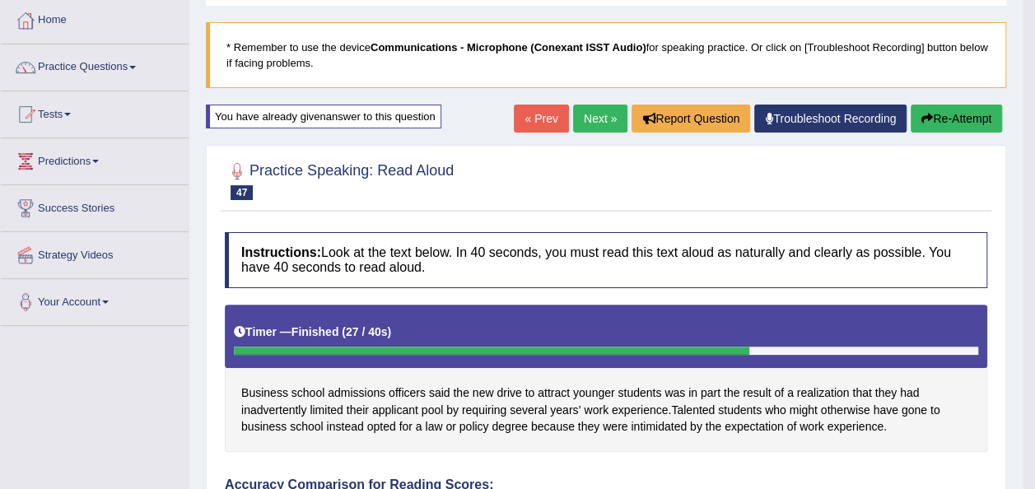
scroll to position [48, 0]
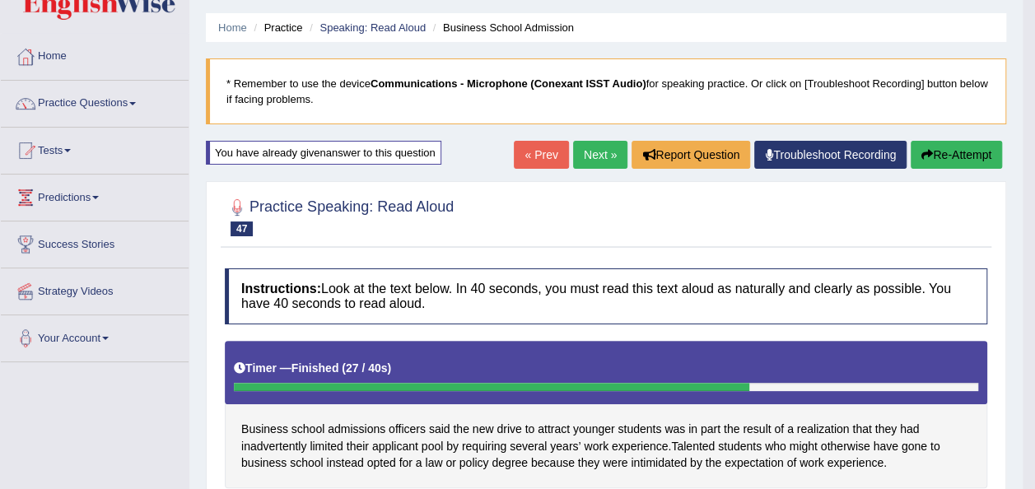
click at [609, 151] on link "Next »" at bounding box center [600, 155] width 54 height 28
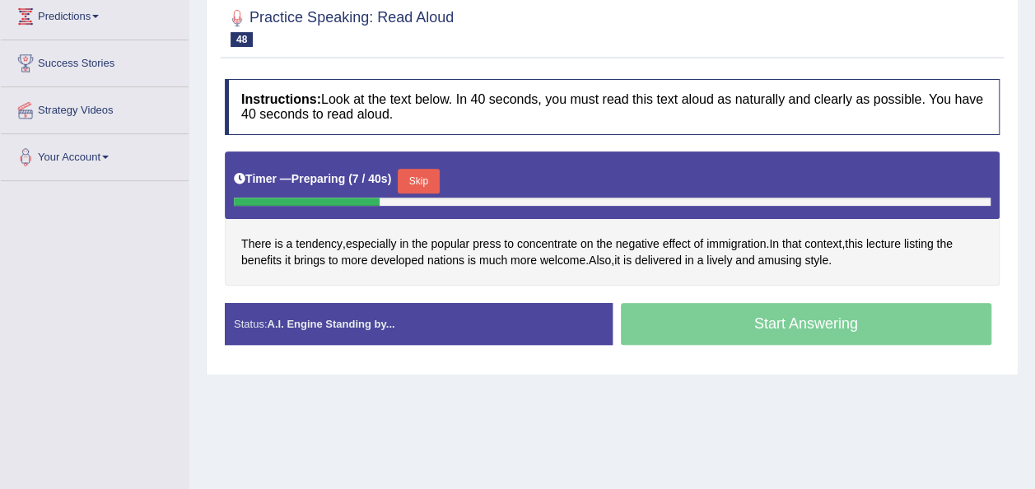
scroll to position [231, 0]
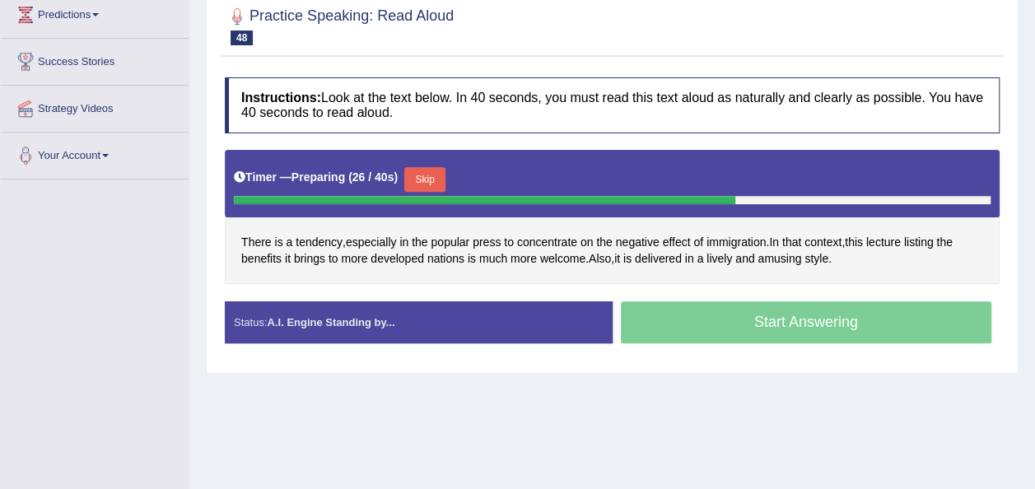
click at [419, 169] on button "Skip" at bounding box center [424, 179] width 41 height 25
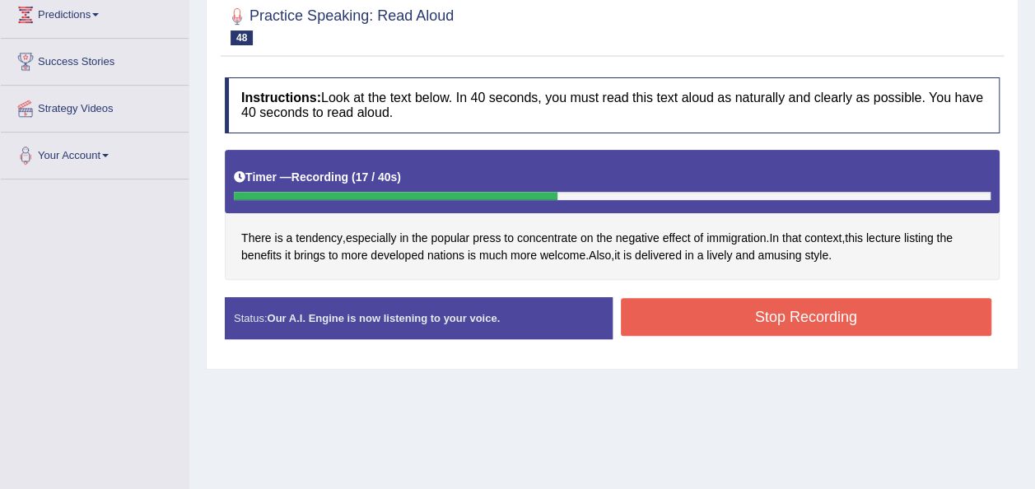
click at [639, 328] on button "Stop Recording" at bounding box center [806, 317] width 371 height 38
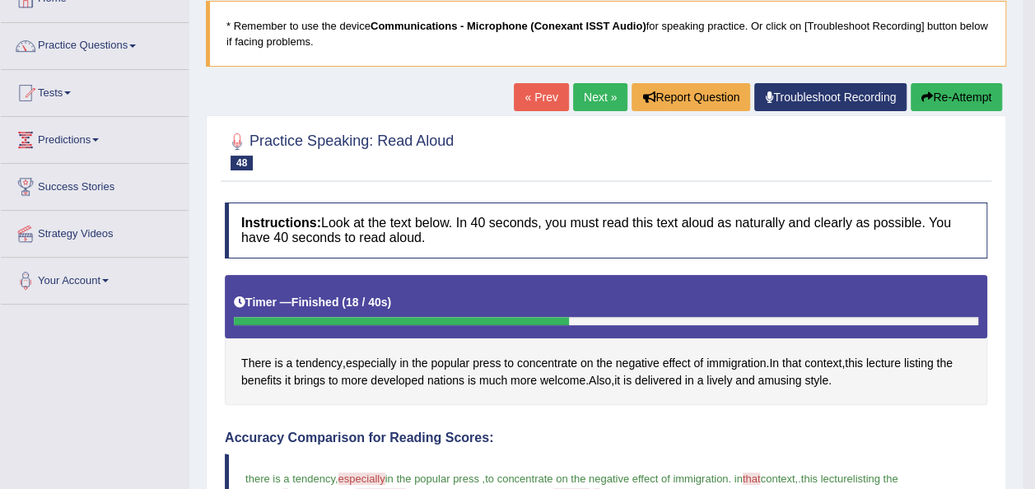
scroll to position [99, 0]
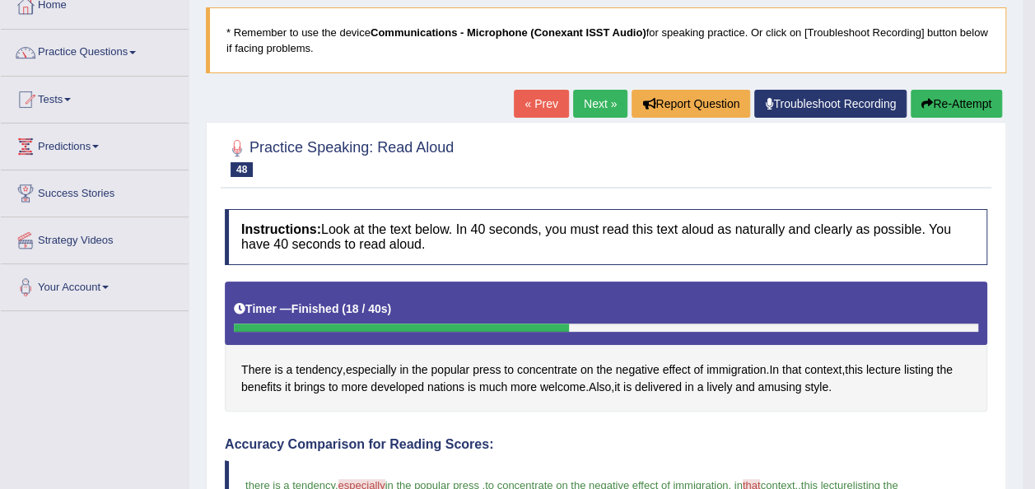
click at [580, 96] on link "Next »" at bounding box center [600, 104] width 54 height 28
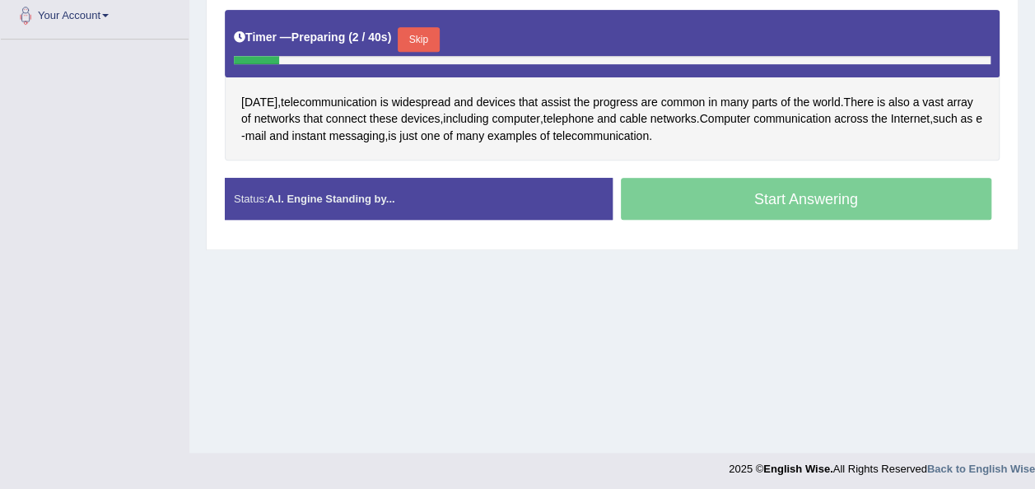
scroll to position [376, 0]
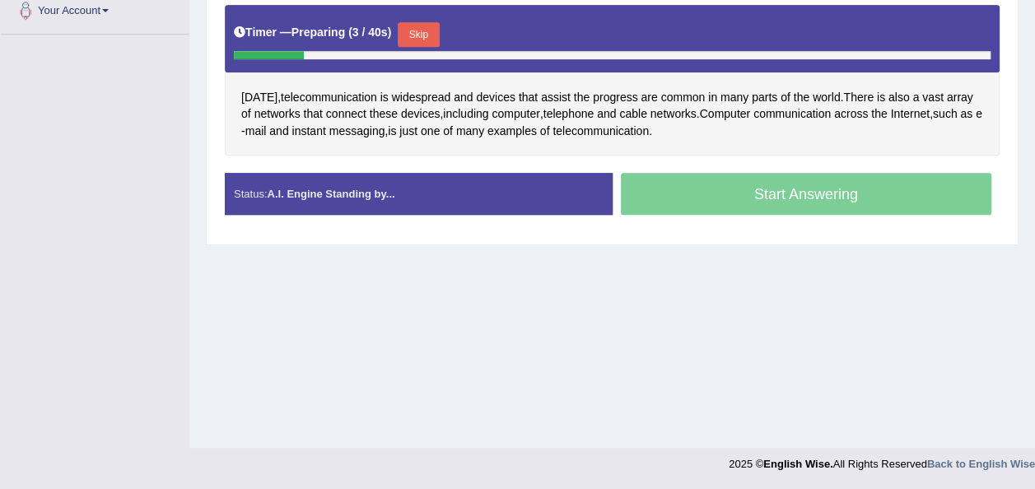
click at [580, 96] on span "the" at bounding box center [582, 97] width 16 height 17
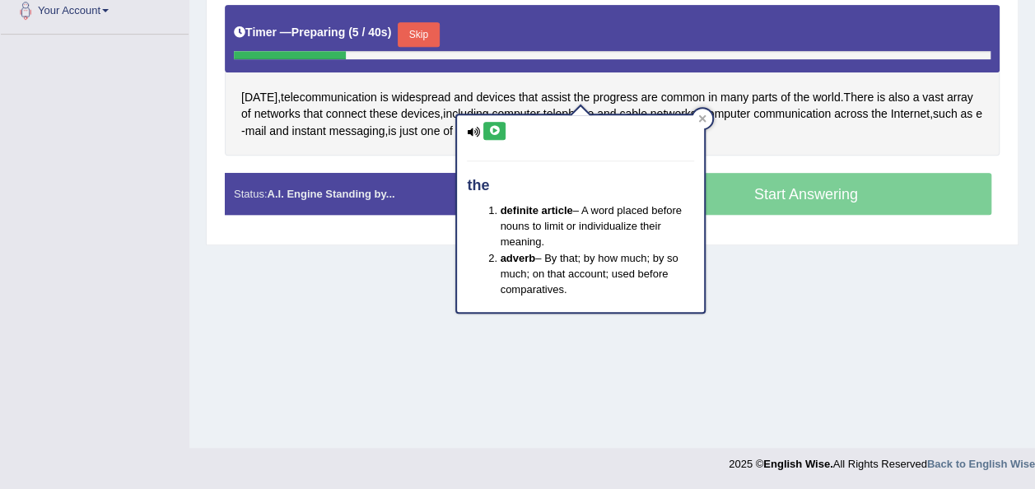
click at [339, 267] on div "Home Practice Speaking: Read Aloud Telecommunication * Remember to use the devi…" at bounding box center [612, 36] width 846 height 824
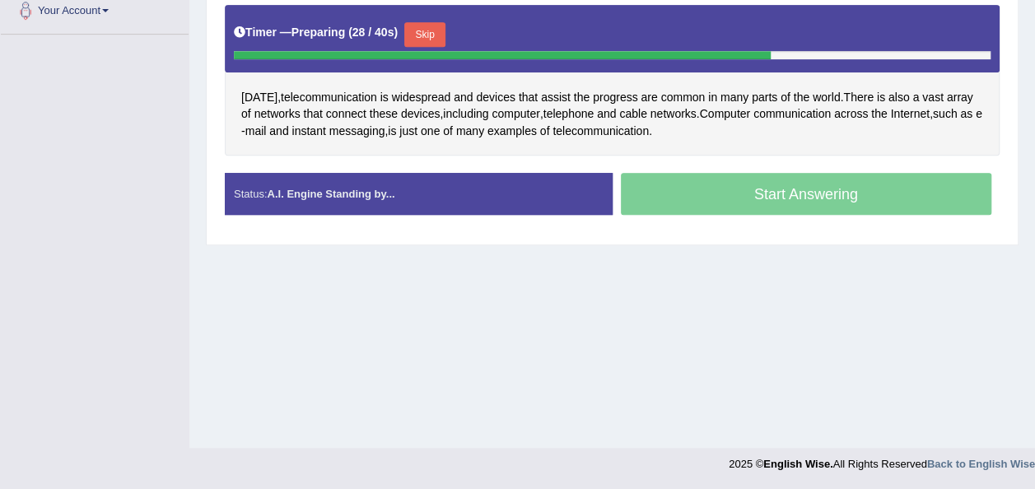
click at [414, 23] on button "Skip" at bounding box center [424, 34] width 41 height 25
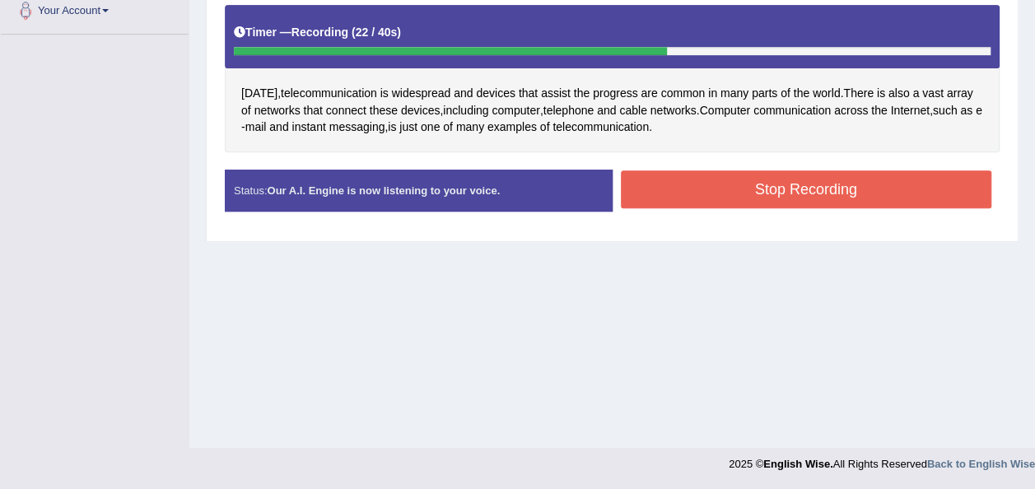
click at [717, 186] on button "Stop Recording" at bounding box center [806, 189] width 371 height 38
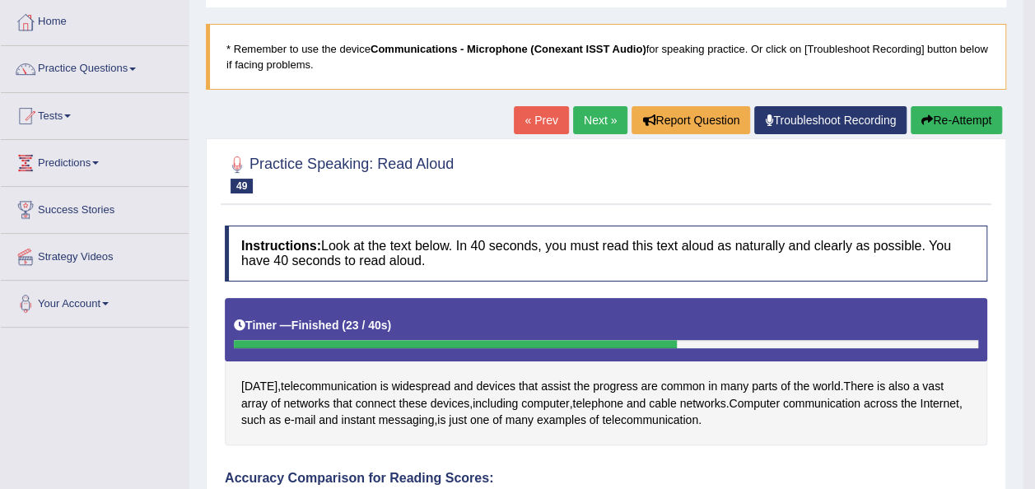
scroll to position [86, 0]
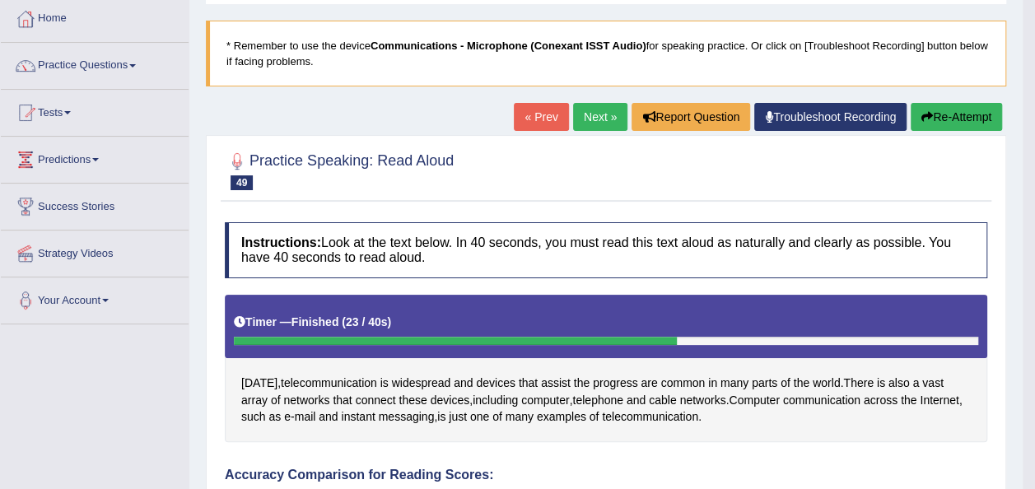
click at [949, 118] on button "Re-Attempt" at bounding box center [956, 117] width 91 height 28
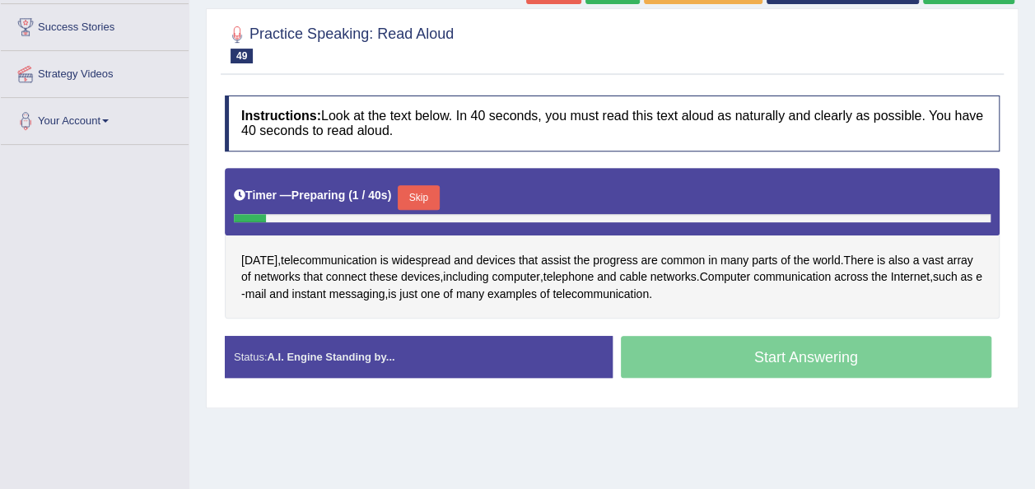
scroll to position [376, 0]
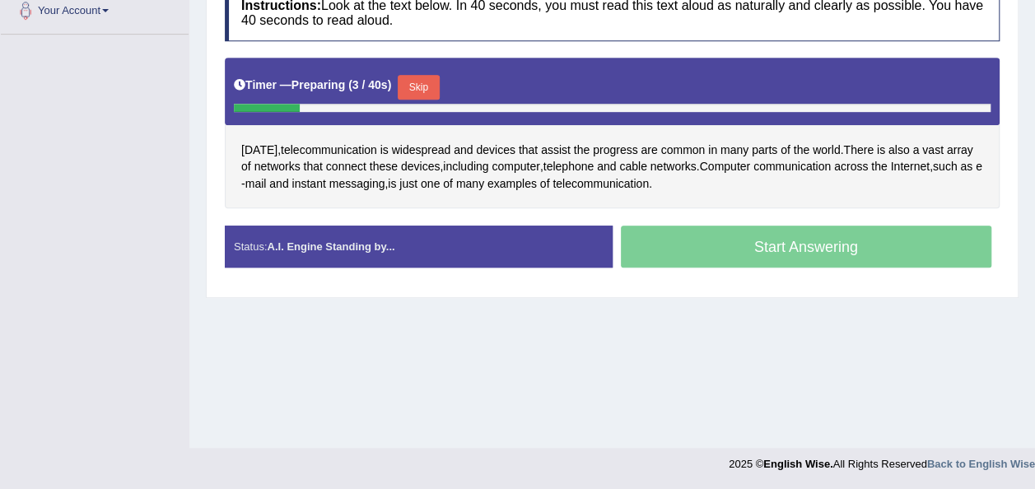
click at [409, 77] on button "Skip" at bounding box center [418, 87] width 41 height 25
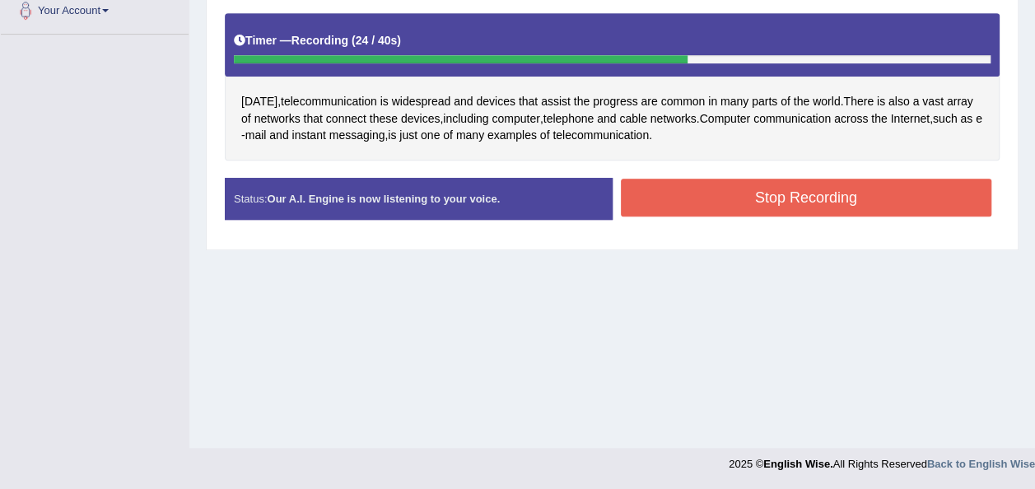
click at [707, 198] on button "Stop Recording" at bounding box center [806, 198] width 371 height 38
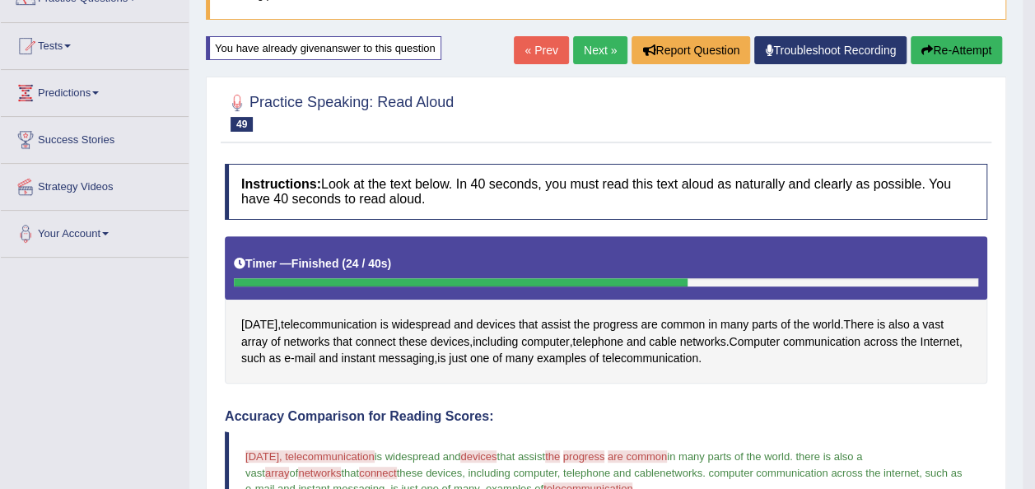
scroll to position [145, 0]
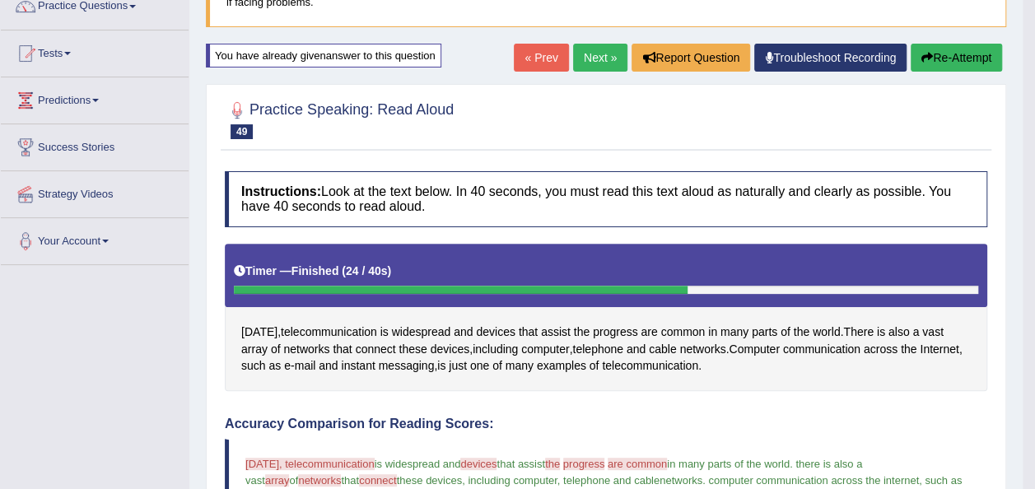
click at [959, 49] on button "Re-Attempt" at bounding box center [956, 58] width 91 height 28
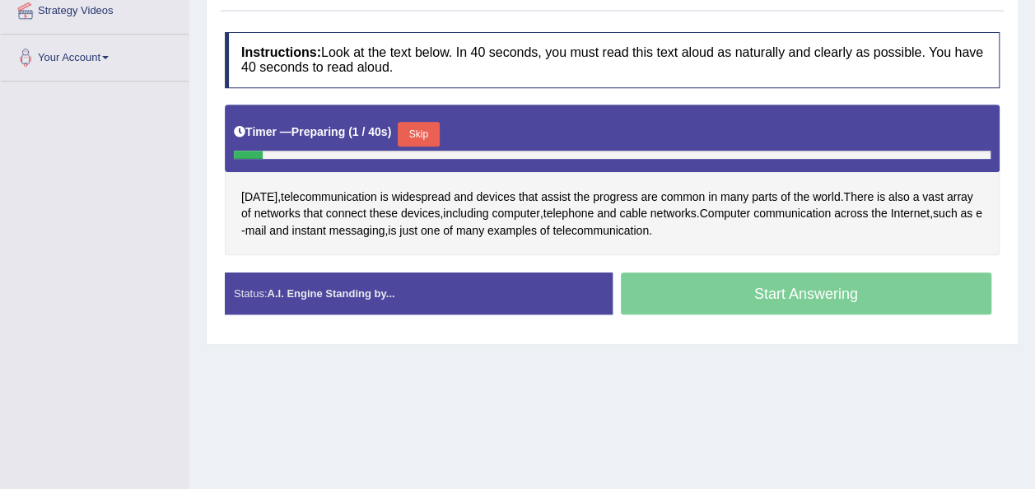
scroll to position [364, 0]
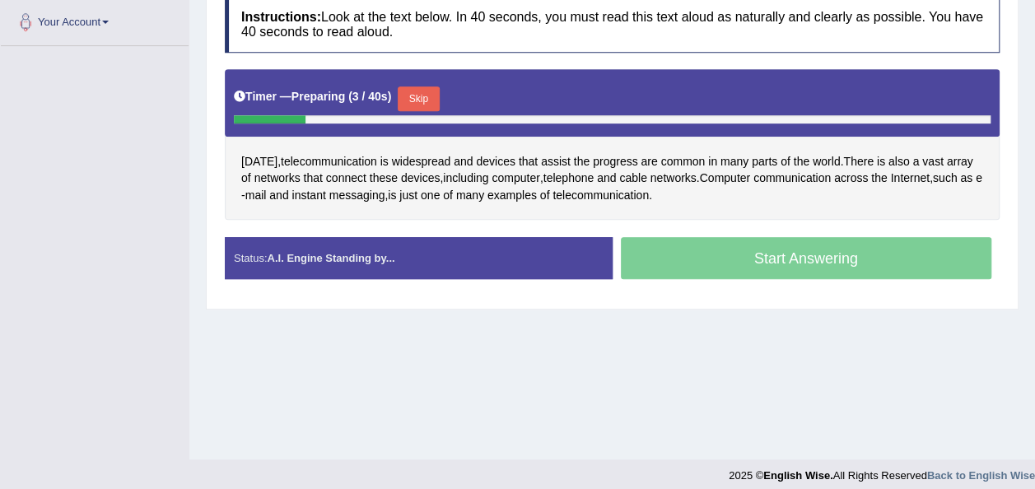
click at [413, 86] on button "Skip" at bounding box center [418, 98] width 41 height 25
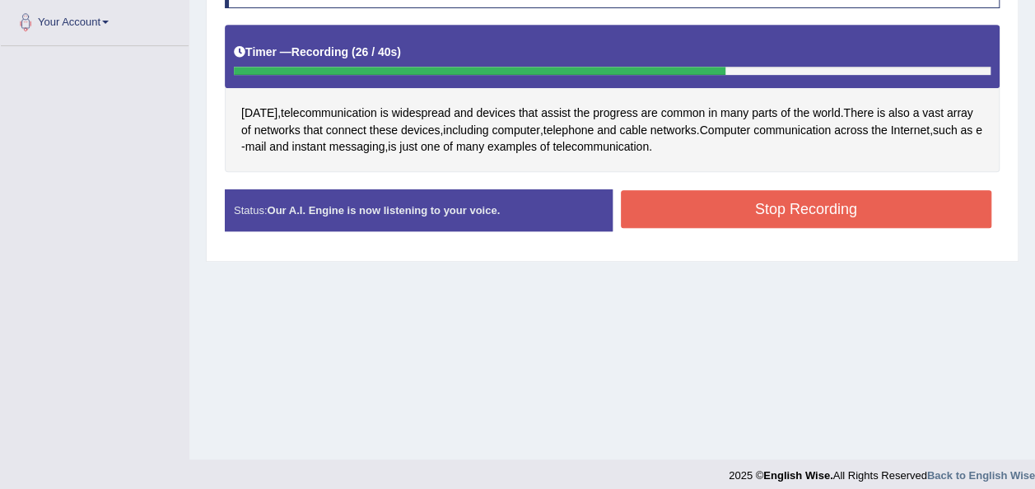
click at [685, 215] on button "Stop Recording" at bounding box center [806, 209] width 371 height 38
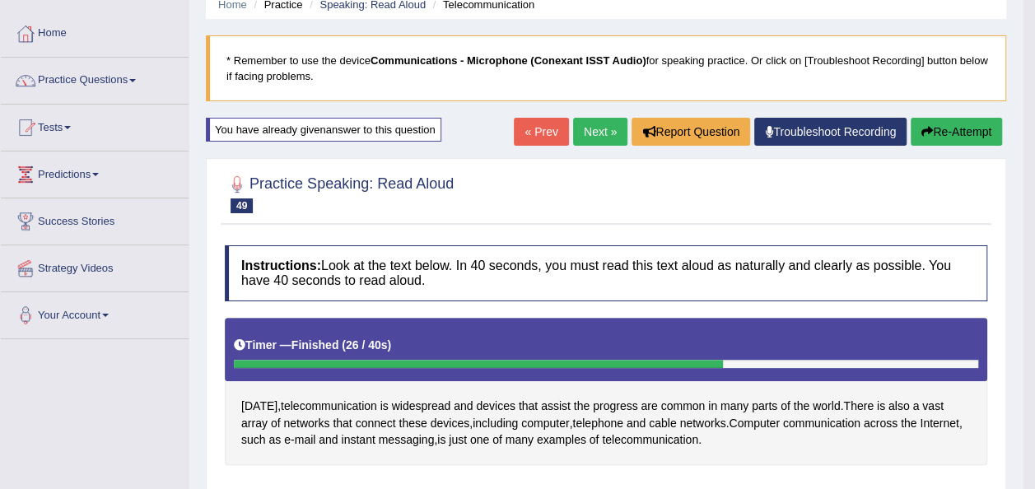
scroll to position [68, 0]
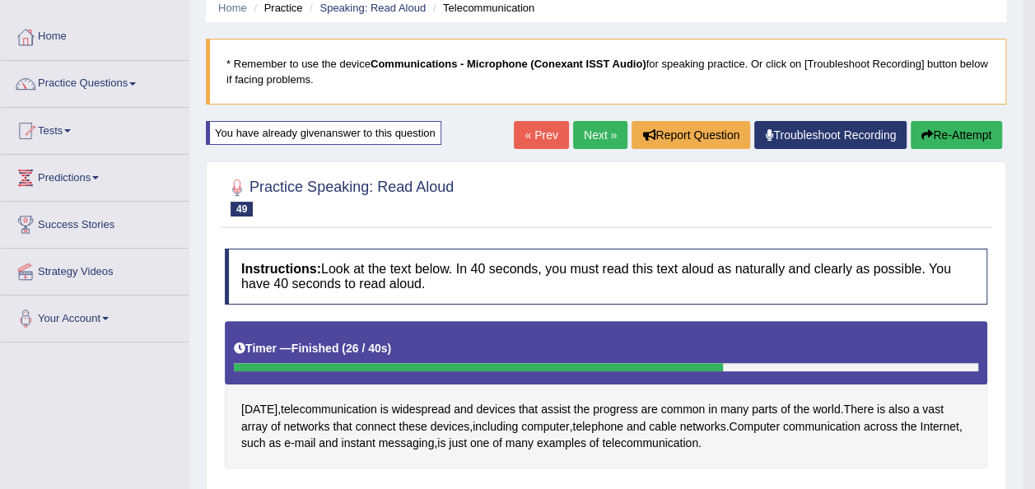
click at [584, 138] on link "Next »" at bounding box center [600, 135] width 54 height 28
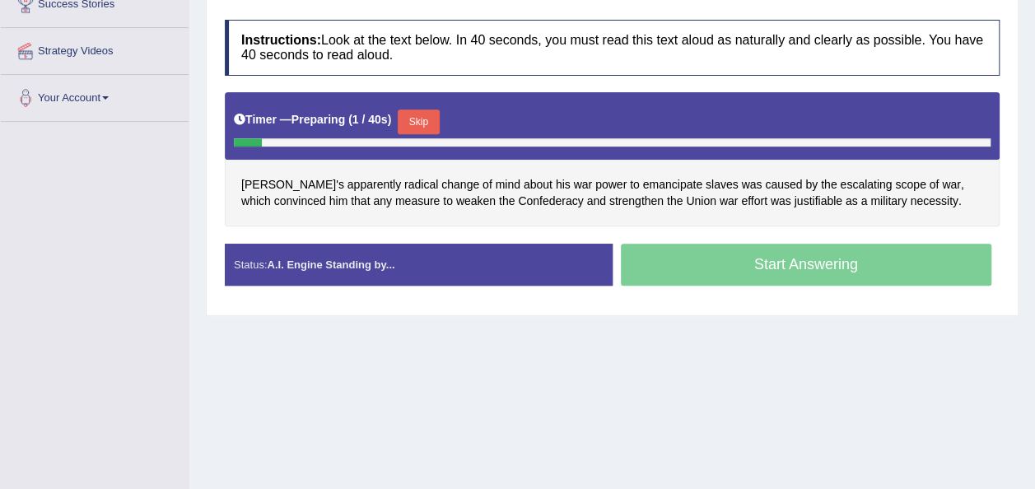
scroll to position [329, 0]
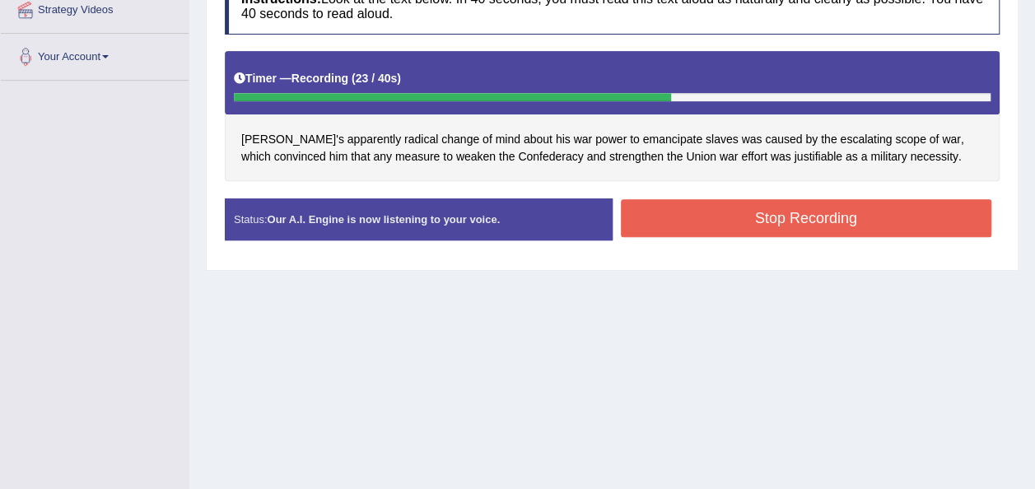
click at [716, 226] on button "Stop Recording" at bounding box center [806, 218] width 371 height 38
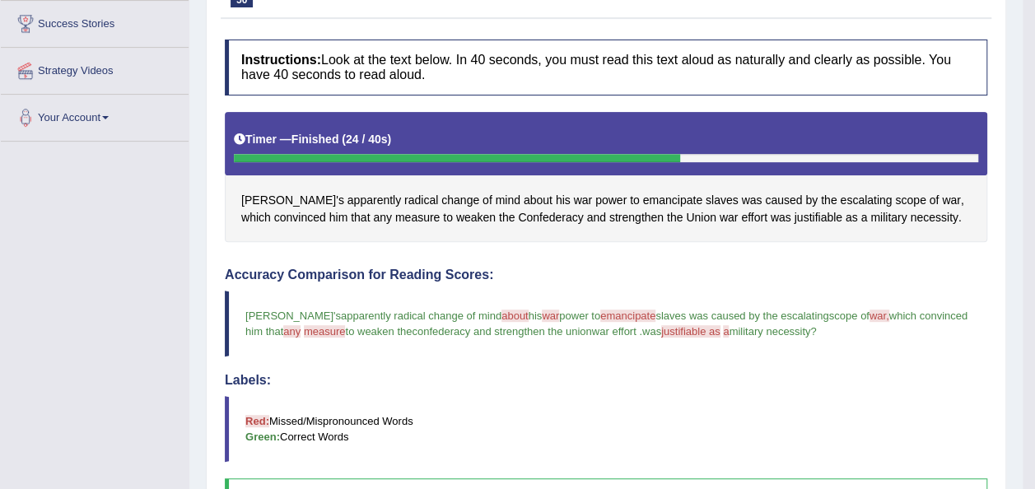
scroll to position [0, 0]
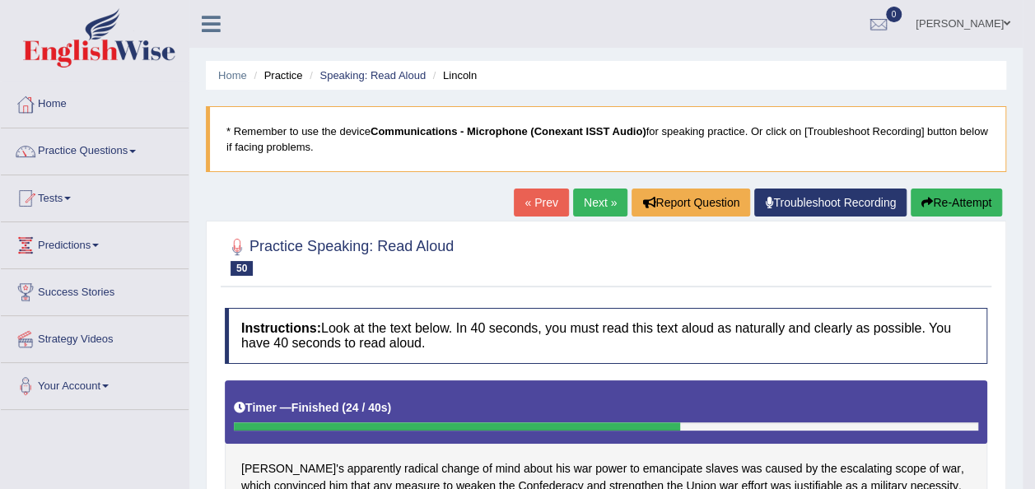
click at [933, 199] on button "Re-Attempt" at bounding box center [956, 203] width 91 height 28
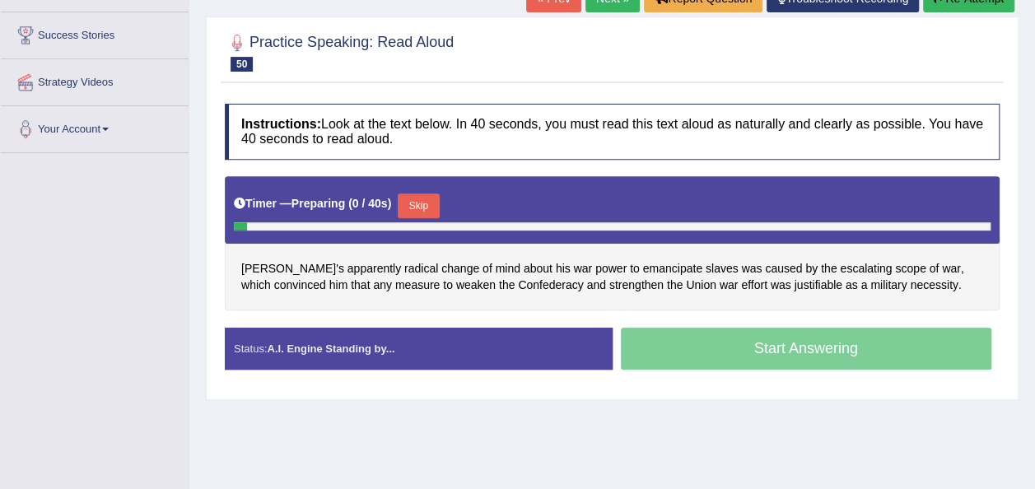
scroll to position [341, 0]
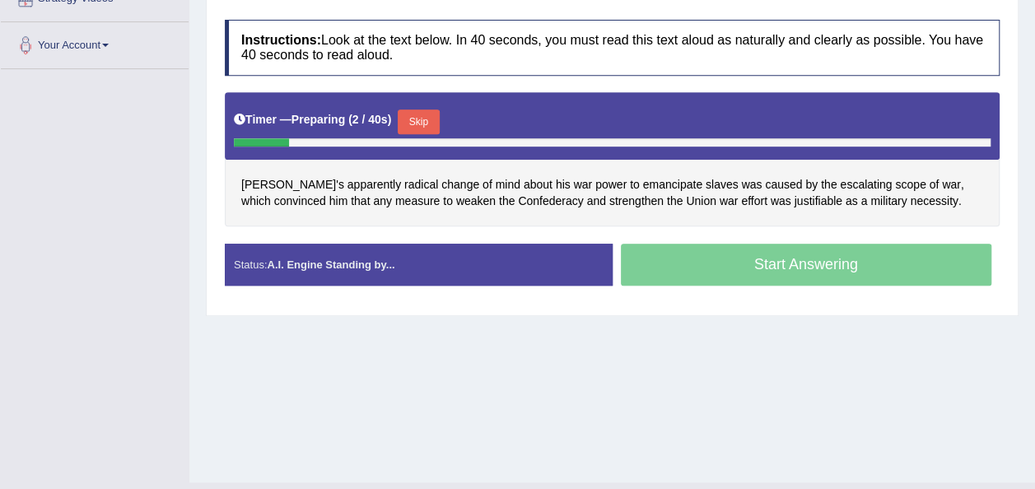
click at [425, 110] on button "Skip" at bounding box center [418, 122] width 41 height 25
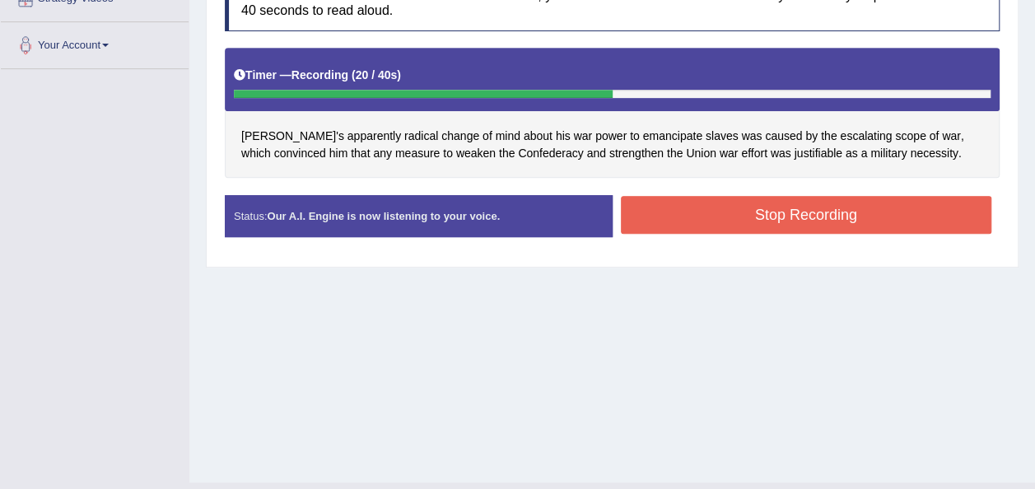
click at [647, 224] on button "Stop Recording" at bounding box center [806, 215] width 371 height 38
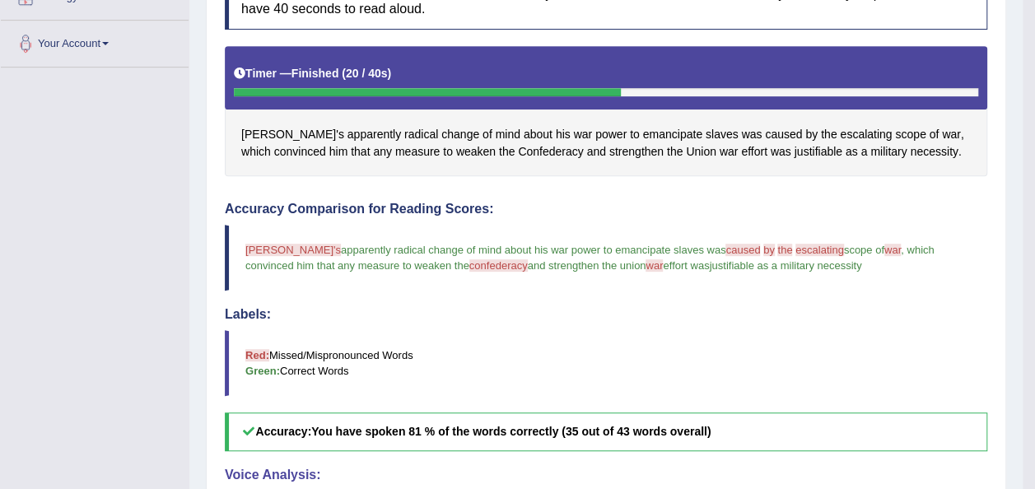
scroll to position [0, 0]
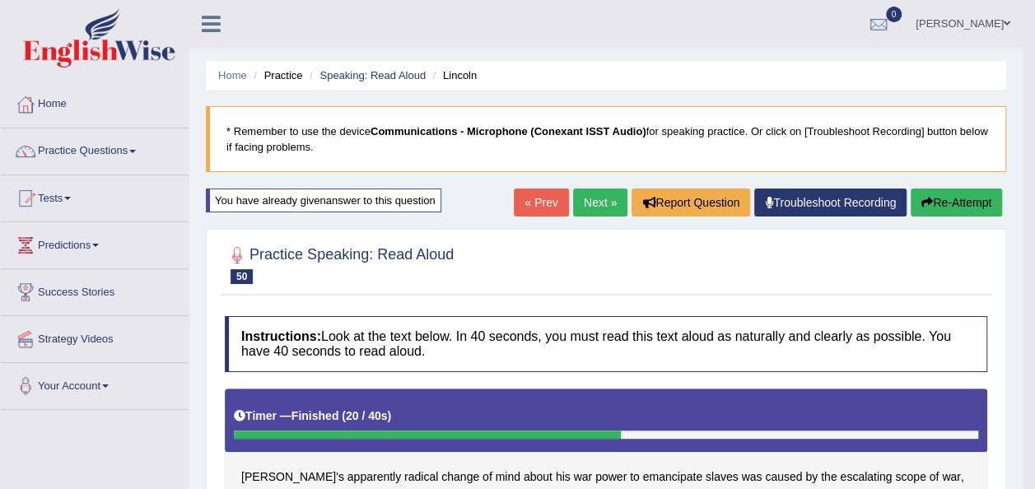
click at [936, 199] on button "Re-Attempt" at bounding box center [956, 203] width 91 height 28
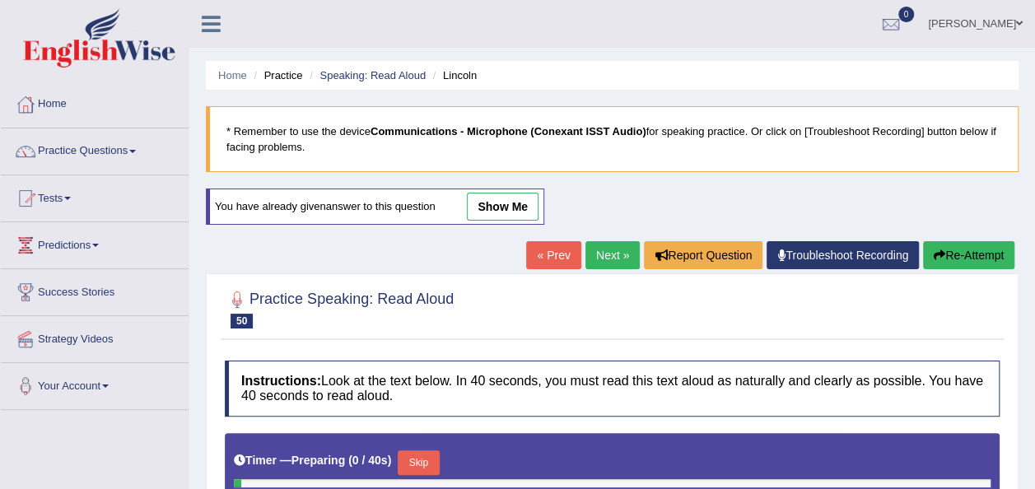
click at [1034, 226] on html "Toggle navigation Home Practice Questions Speaking Practice Read Aloud Repeat S…" at bounding box center [517, 244] width 1035 height 489
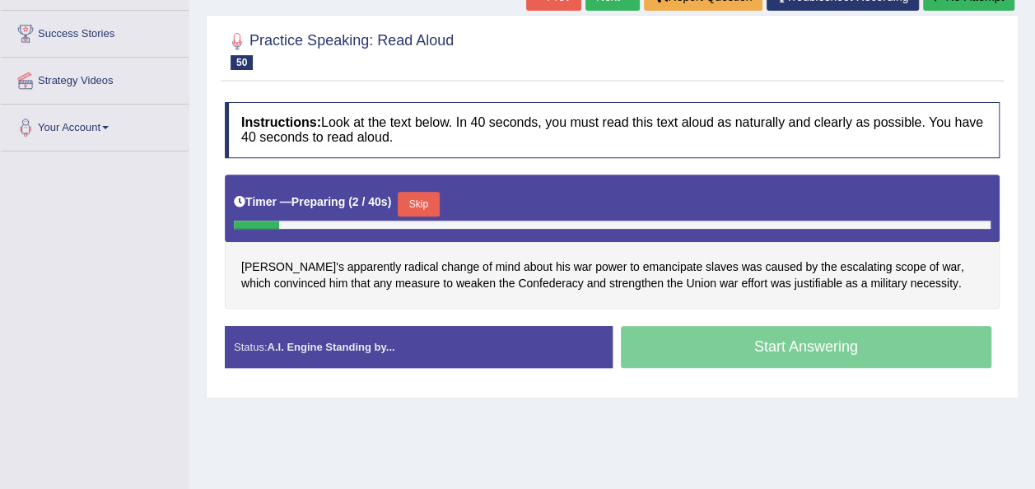
scroll to position [280, 0]
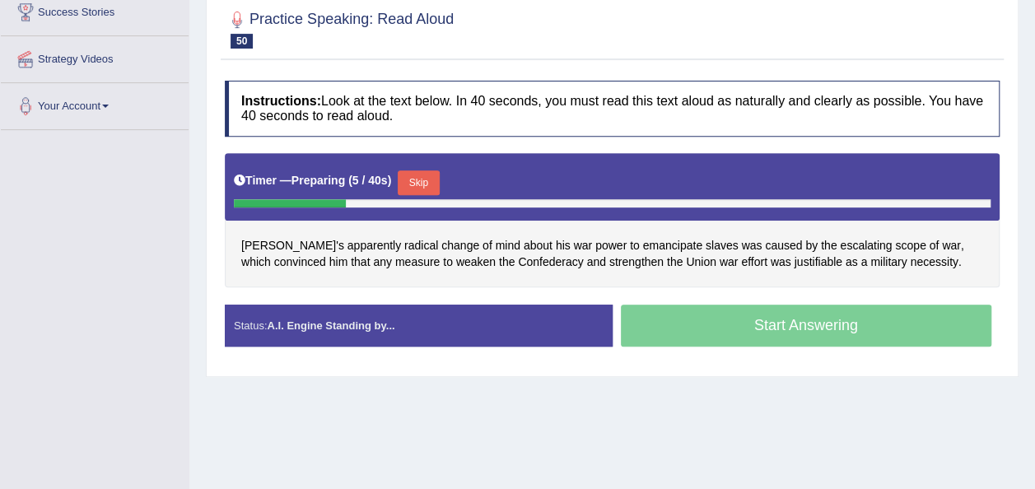
click at [413, 174] on button "Skip" at bounding box center [418, 182] width 41 height 25
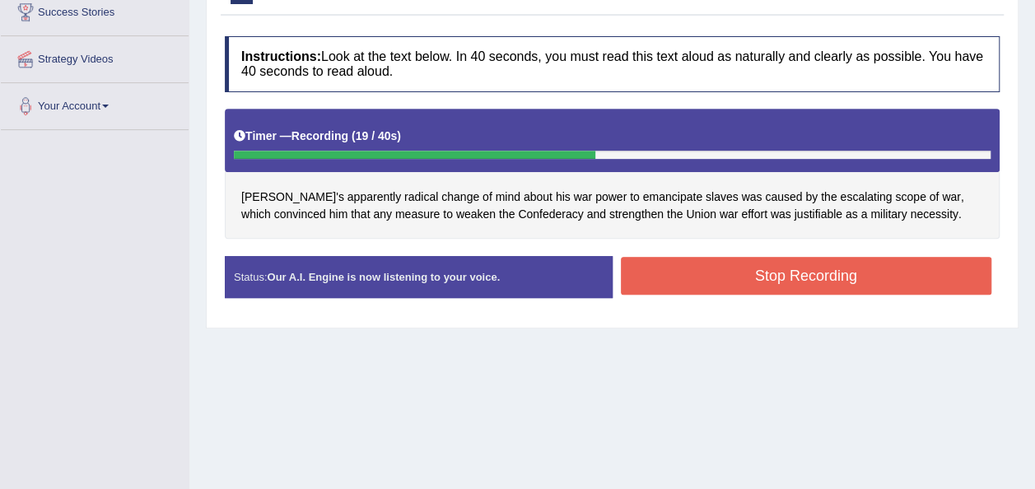
click at [670, 265] on button "Stop Recording" at bounding box center [806, 276] width 371 height 38
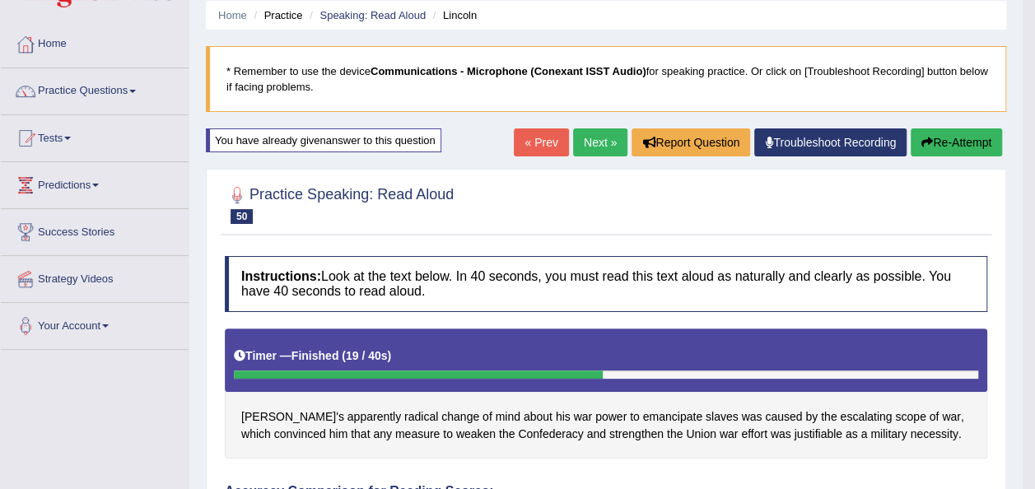
scroll to position [16, 0]
